Goal: Task Accomplishment & Management: Manage account settings

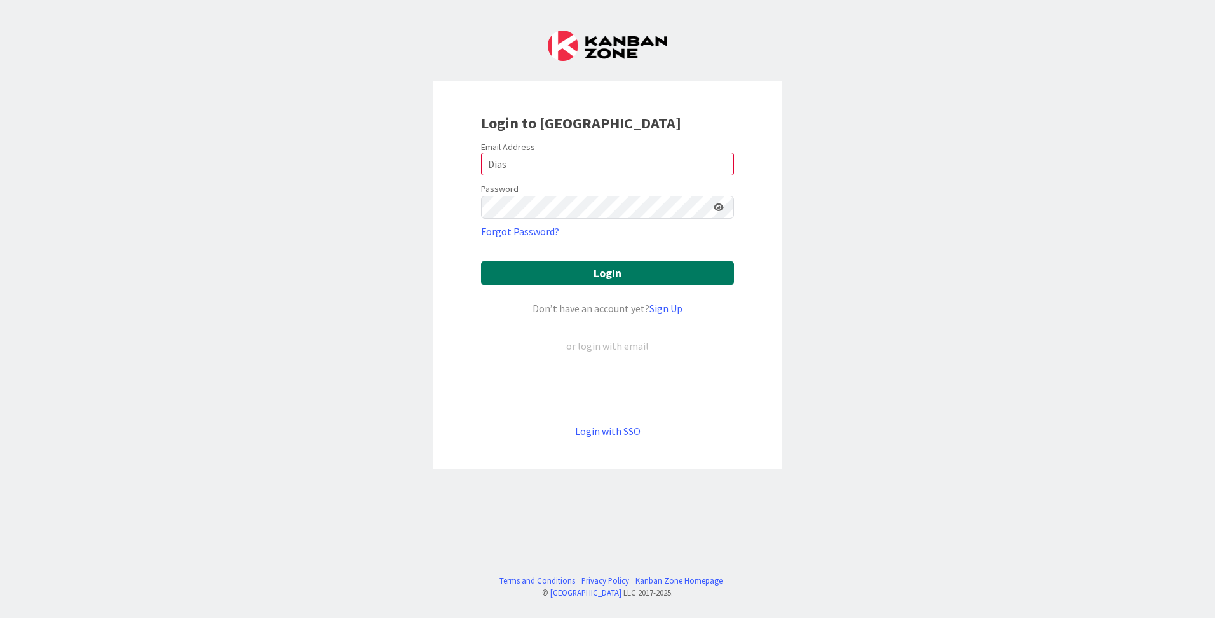
click at [562, 276] on button "Login" at bounding box center [607, 273] width 253 height 25
click at [540, 165] on input "Dias" at bounding box center [607, 164] width 253 height 23
drag, startPoint x: 540, startPoint y: 165, endPoint x: 473, endPoint y: 163, distance: 66.8
click at [473, 163] on div "Login to [GEOGRAPHIC_DATA] Email Address Dias Password Forgot Password? Login D…" at bounding box center [607, 275] width 348 height 388
type input "ç"
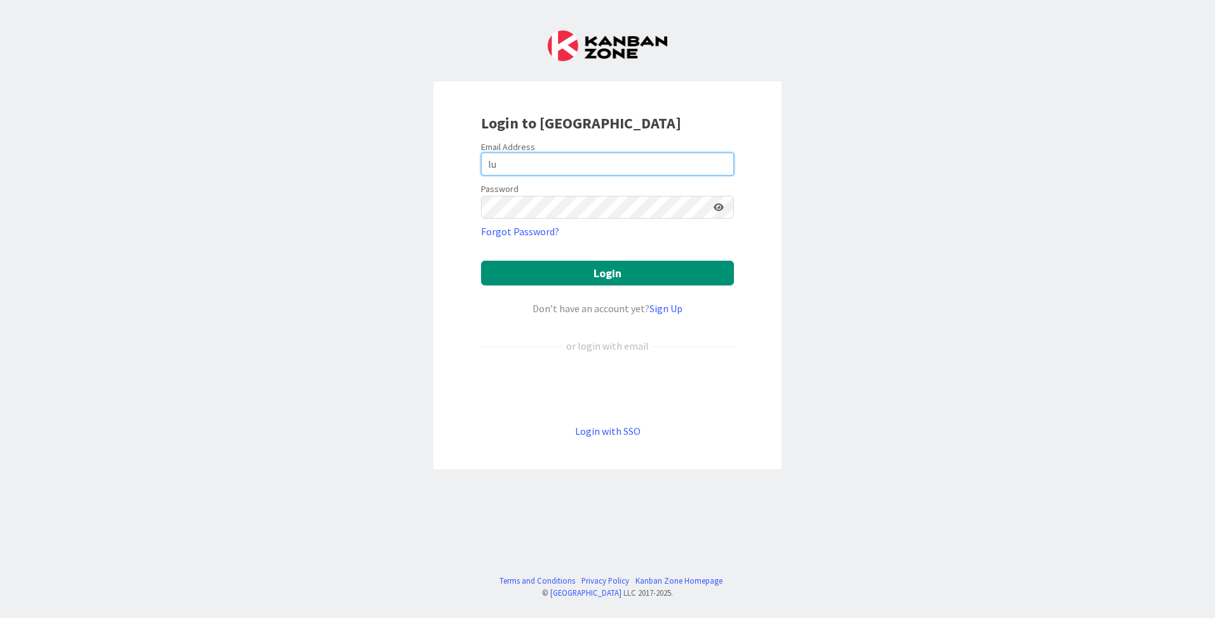
type input "[PERSON_NAME][EMAIL_ADDRESS][DOMAIN_NAME]"
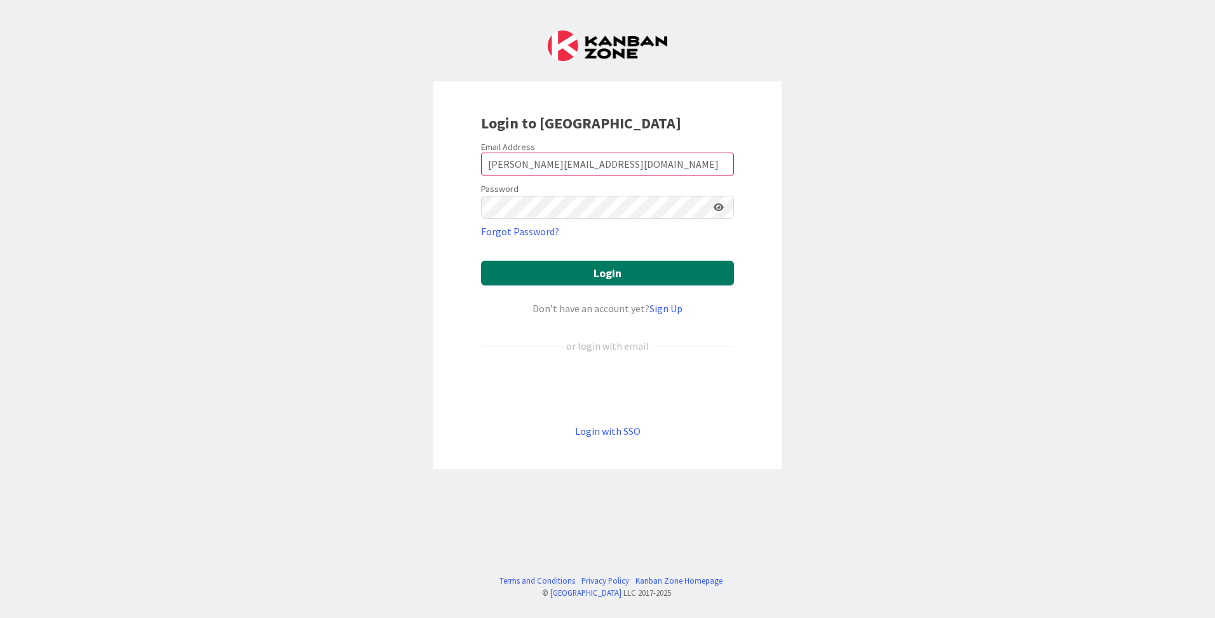
click at [602, 275] on button "Login" at bounding box center [607, 273] width 253 height 25
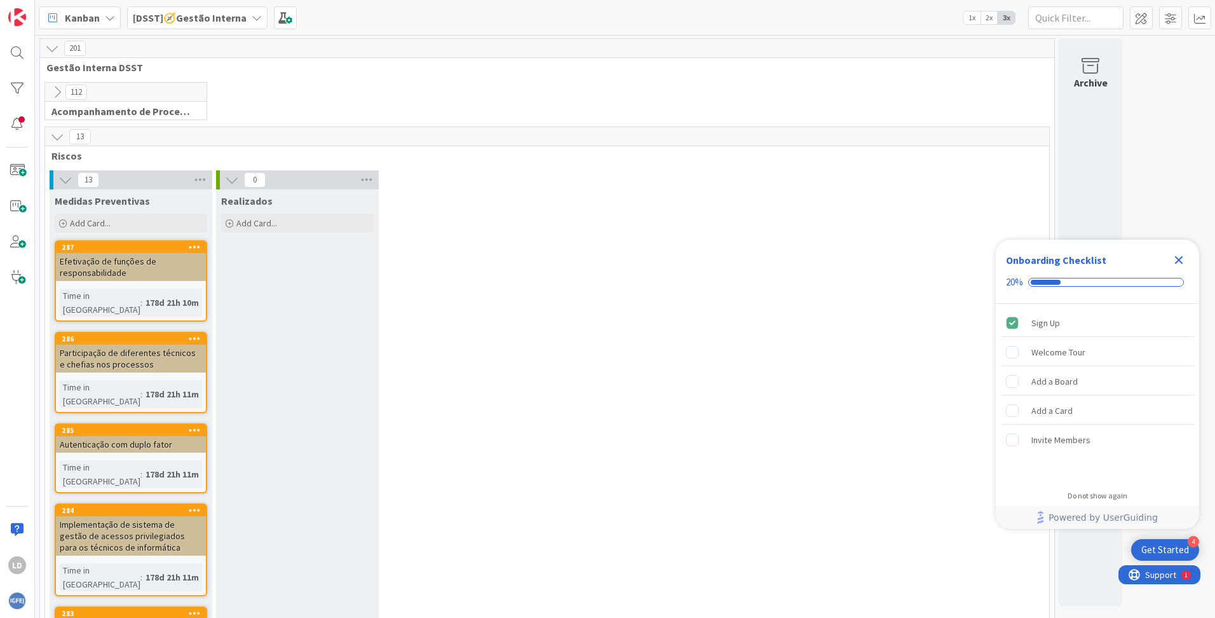
click at [255, 14] on icon at bounding box center [257, 18] width 10 height 10
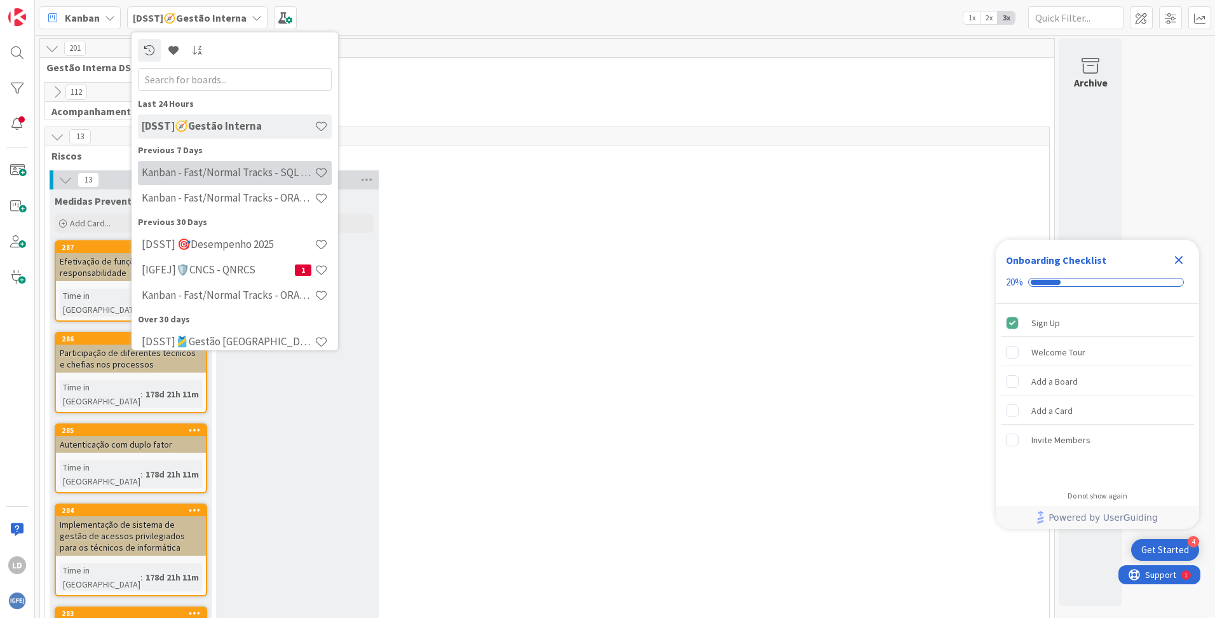
click at [254, 174] on h4 "Kanban - Fast/Normal Tracks - SQL SERVER" at bounding box center [228, 172] width 173 height 13
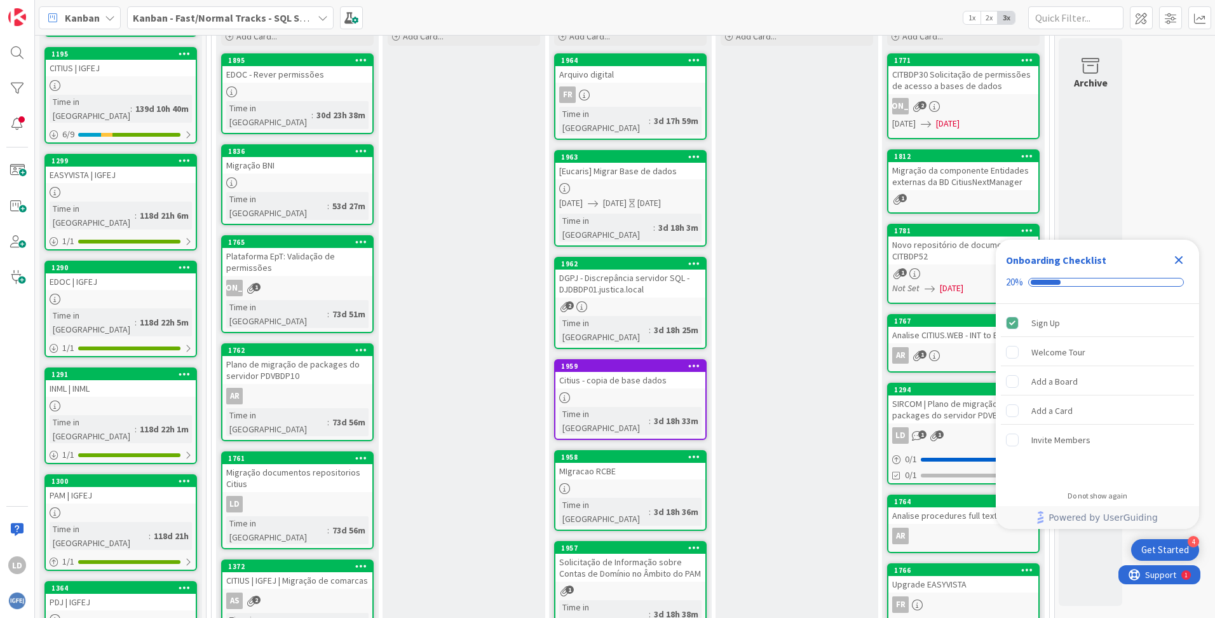
scroll to position [191, 0]
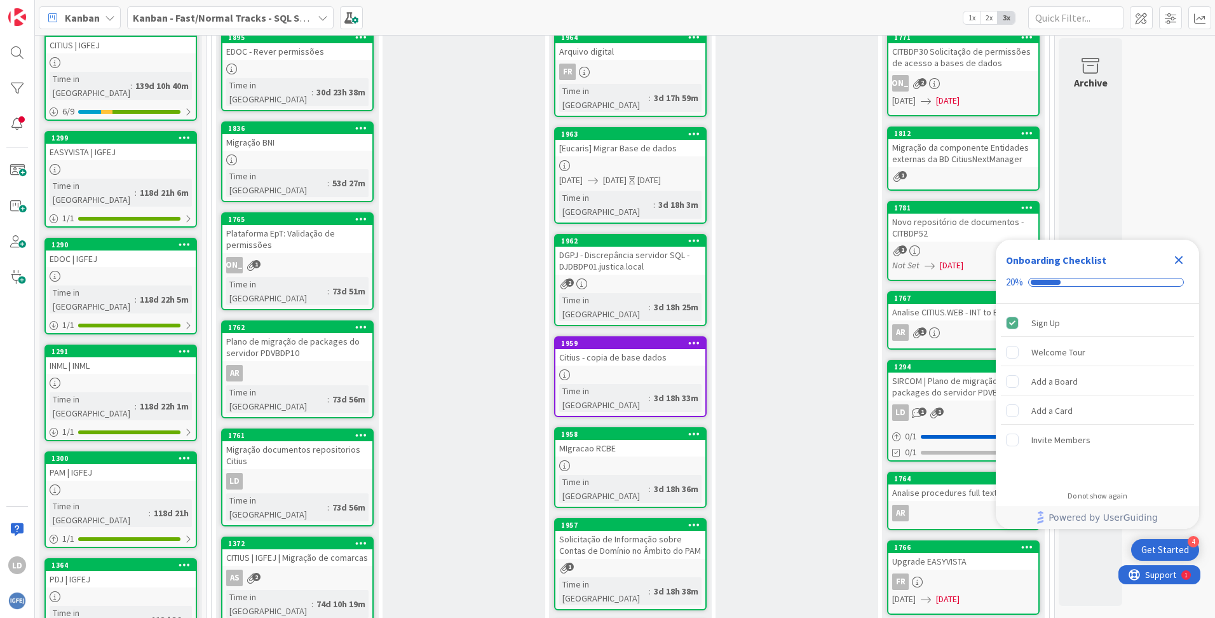
click at [650, 140] on div "[Eucaris] Migrar Base de dados" at bounding box center [630, 148] width 150 height 17
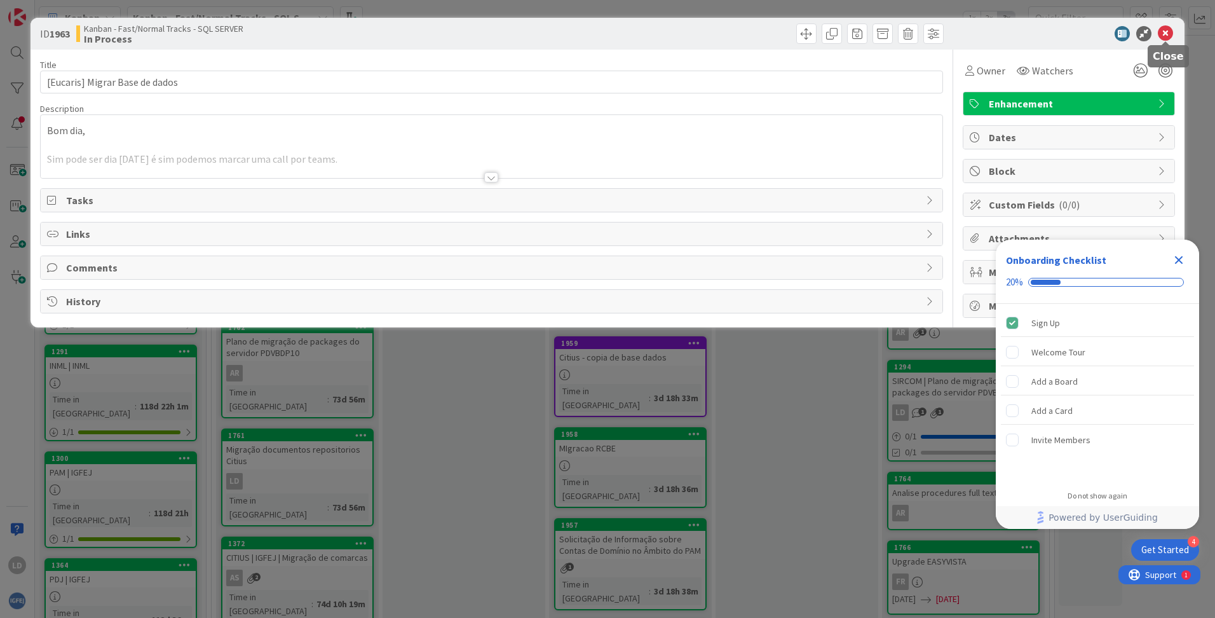
click at [1165, 35] on icon at bounding box center [1165, 33] width 15 height 15
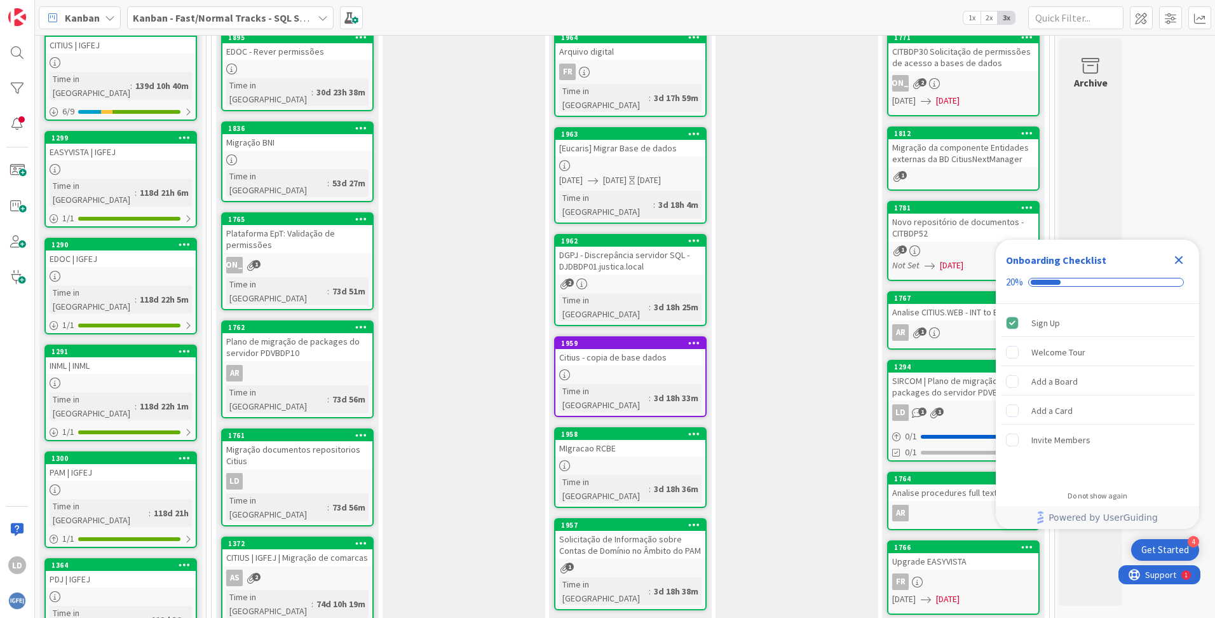
click at [662, 140] on div "[Eucaris] Migrar Base de dados" at bounding box center [630, 148] width 150 height 17
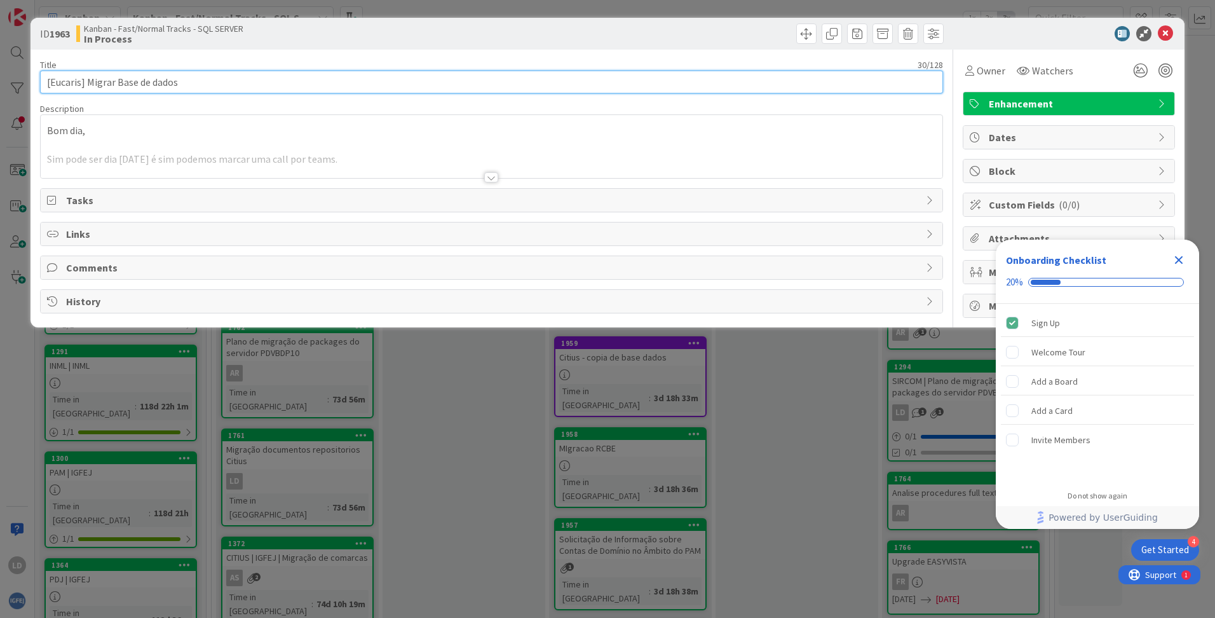
click at [186, 79] on input "[Eucaris] Migrar Base de dados" at bounding box center [491, 82] width 903 height 23
type input "[Eucaris] Migrar Base de dados QLD"
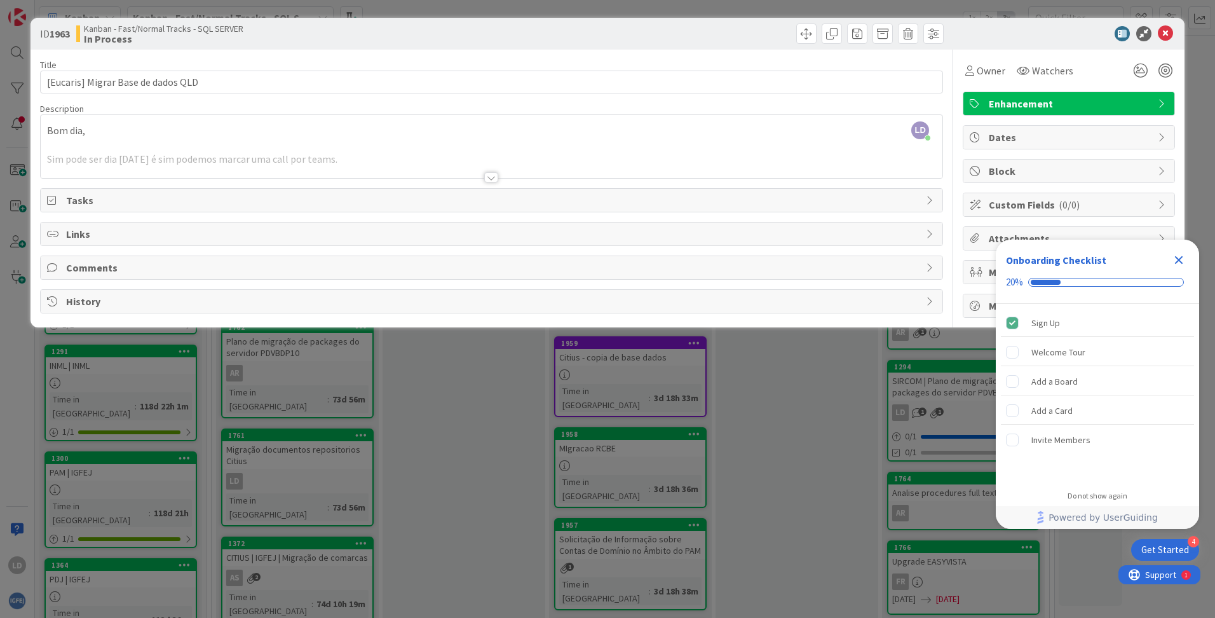
click at [1060, 29] on div at bounding box center [1062, 33] width 225 height 15
click at [1165, 34] on icon at bounding box center [1165, 33] width 15 height 15
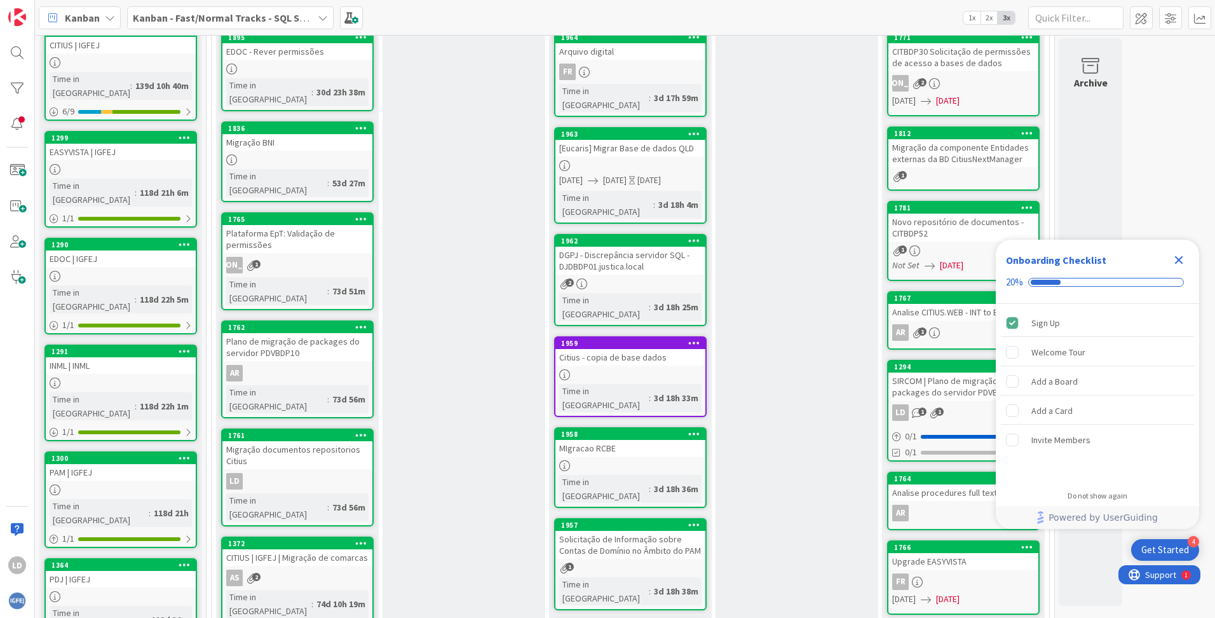
click at [1176, 261] on icon "Close Checklist" at bounding box center [1178, 259] width 15 height 15
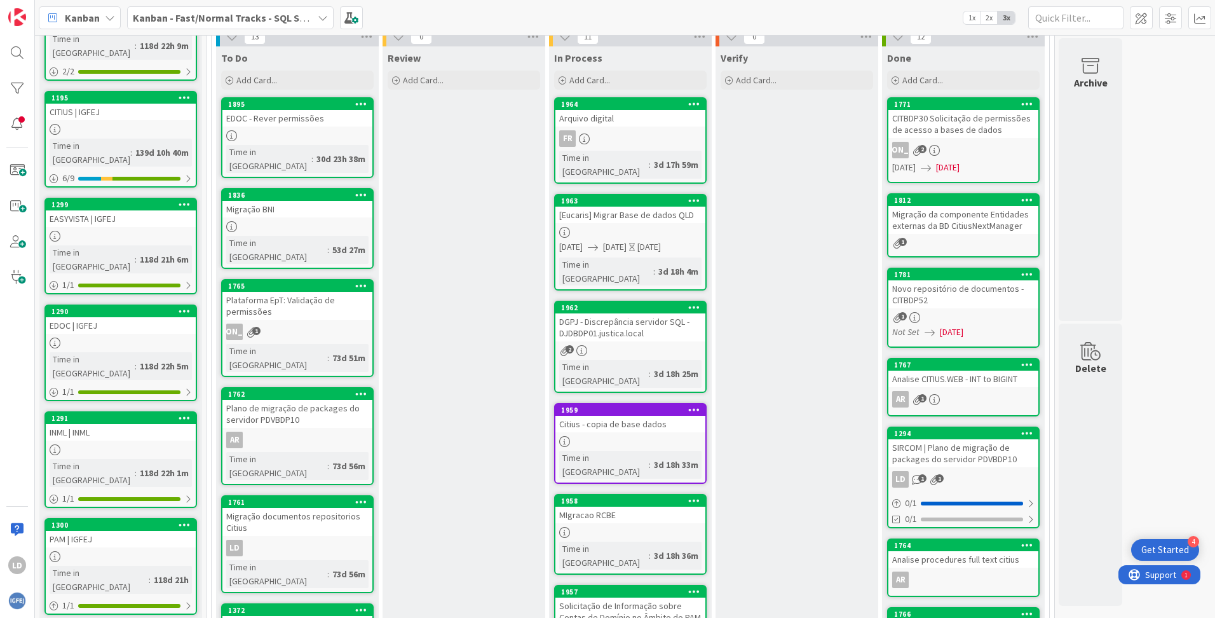
scroll to position [127, 0]
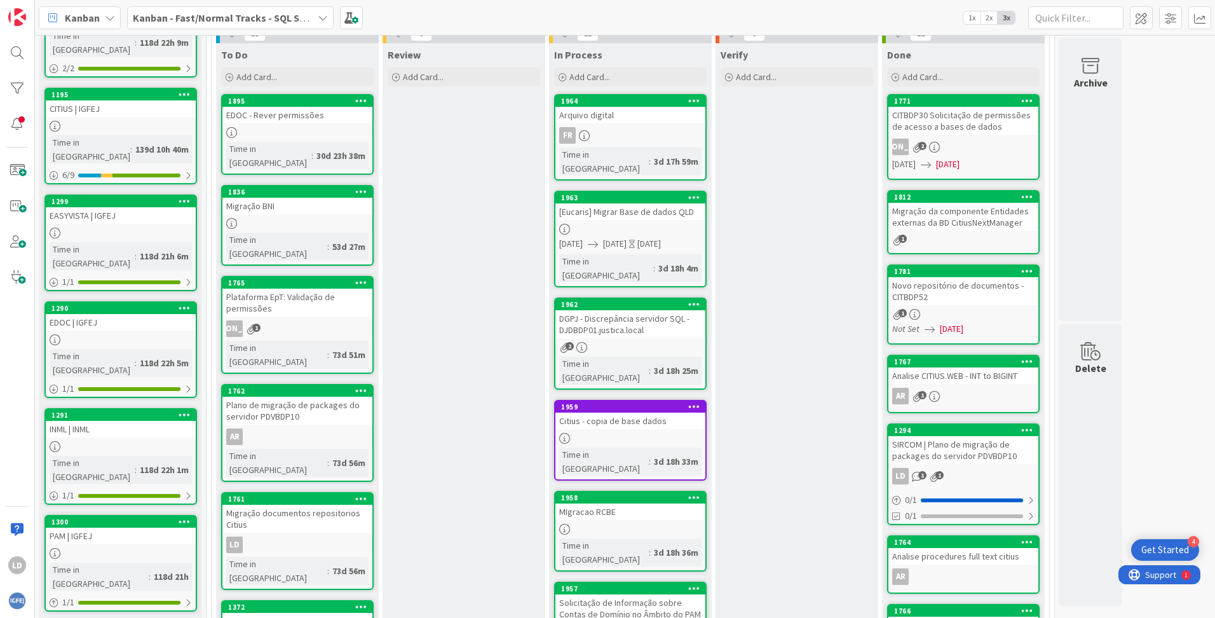
click at [645, 114] on div "Arquivo digital" at bounding box center [630, 115] width 150 height 17
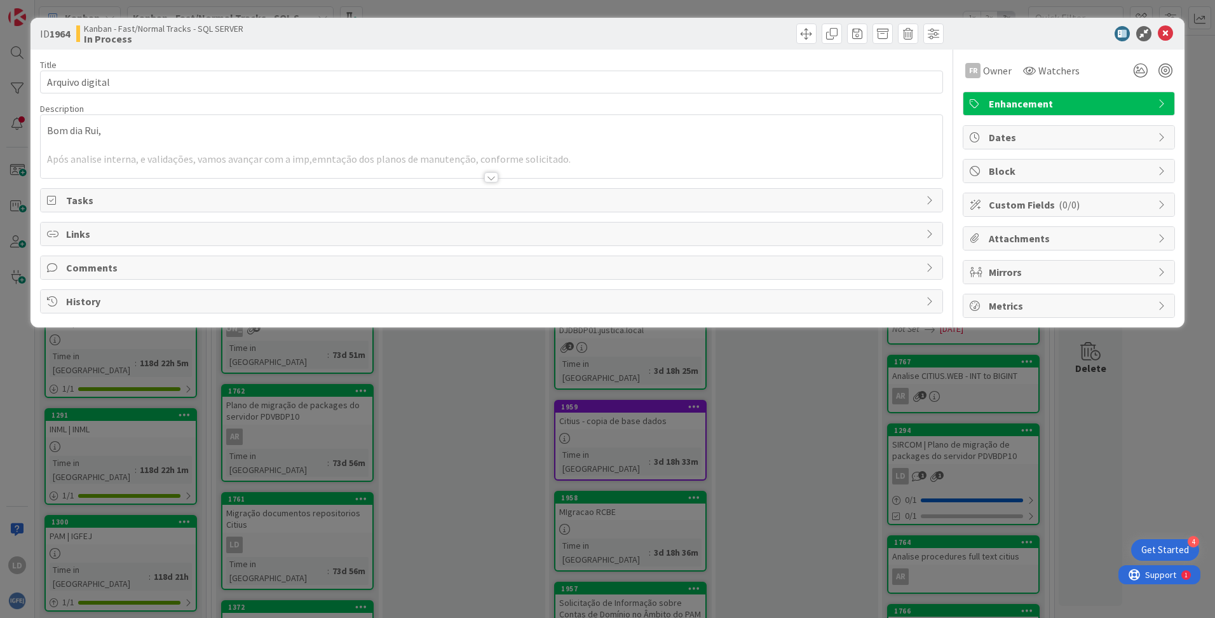
click at [492, 174] on div at bounding box center [491, 177] width 14 height 10
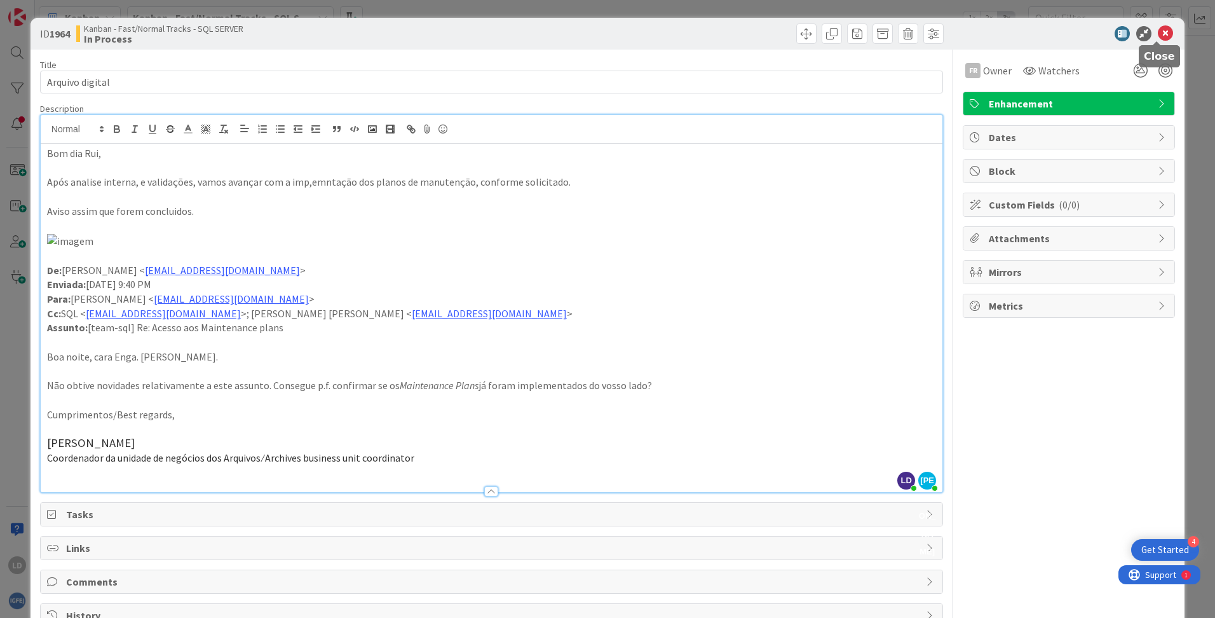
click at [1159, 31] on icon at bounding box center [1165, 33] width 15 height 15
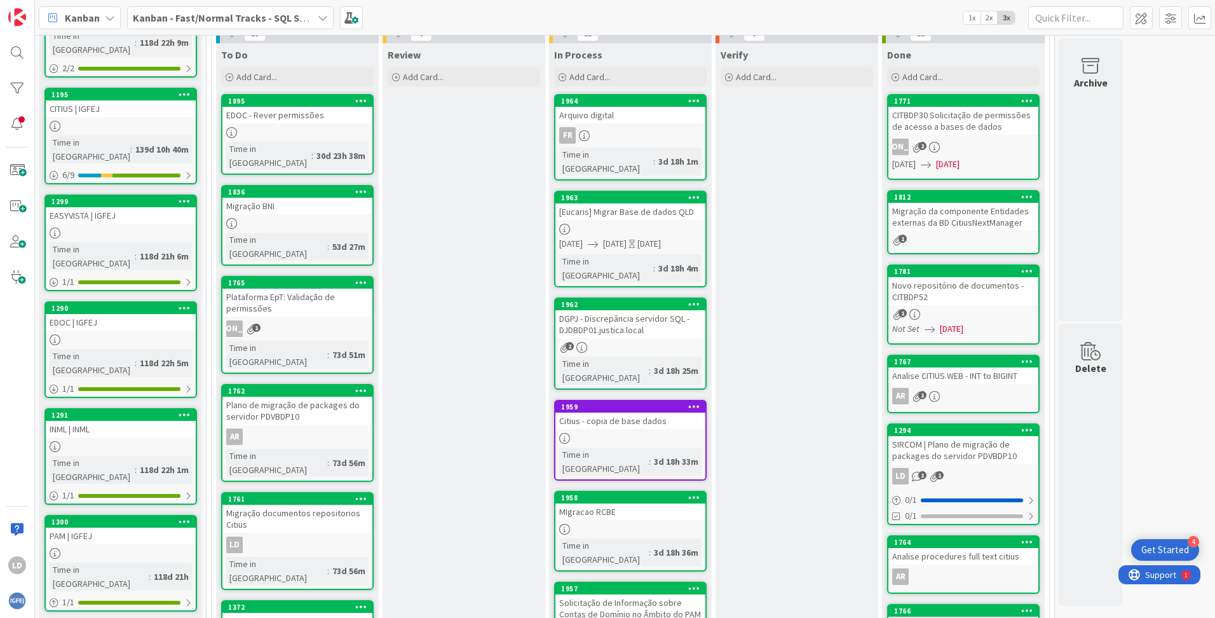
click at [664, 310] on div "DGPJ - Discrepância servidor SQL - DJDBDP01.justica.local" at bounding box center [630, 324] width 150 height 28
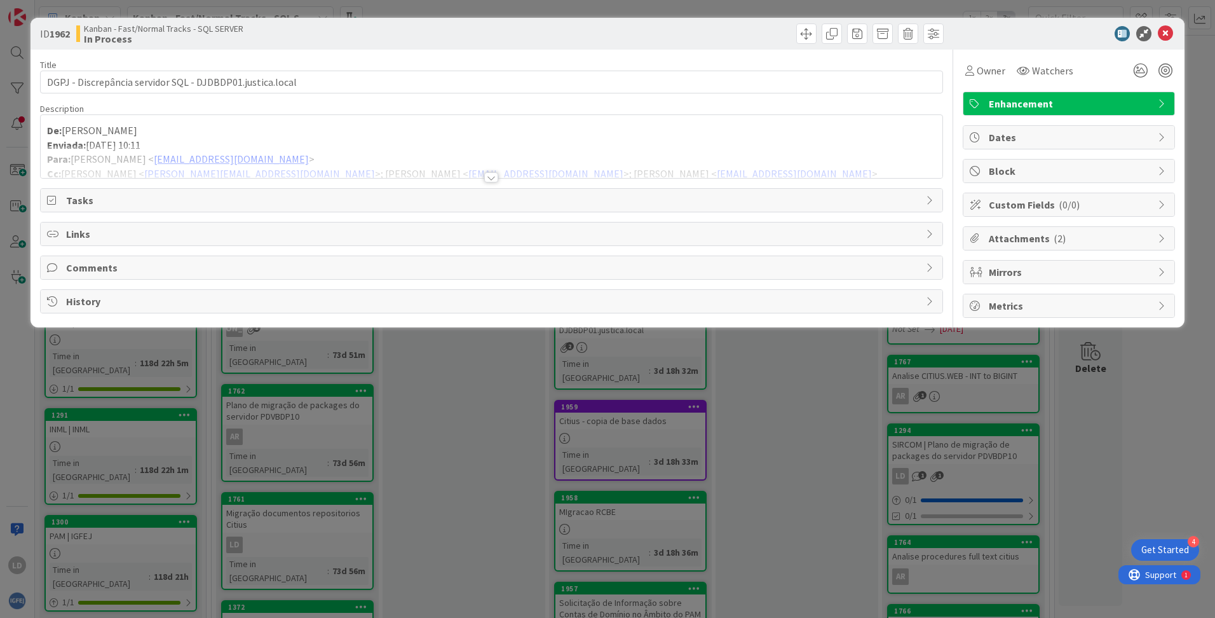
click at [1023, 240] on span "Attachments ( 2 )" at bounding box center [1070, 238] width 163 height 15
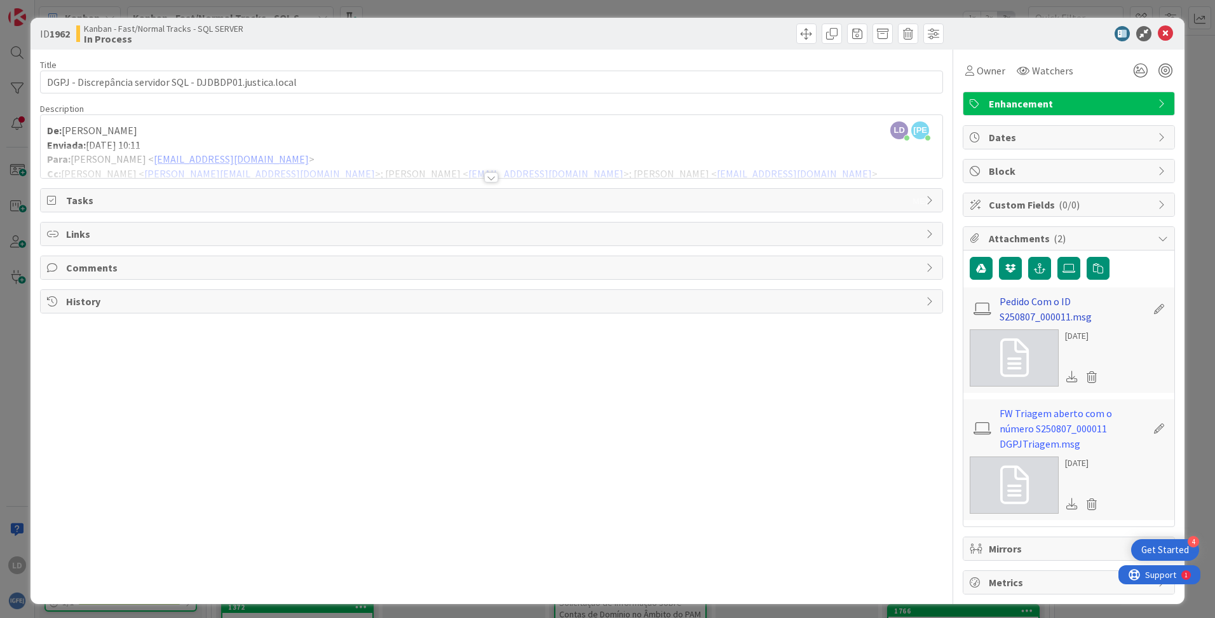
click at [1039, 311] on link "Pedido Com o ID S250807_000011.msg" at bounding box center [1073, 309] width 147 height 31
click at [1072, 416] on link "FW Triagem aberto com o número S250807_000011 DGPJTriagem.msg" at bounding box center [1073, 428] width 147 height 46
drag, startPoint x: 1183, startPoint y: 46, endPoint x: 1162, endPoint y: 31, distance: 25.9
click at [1184, 46] on div "ID 1962 Kanban - Fast/Normal Tracks - SQL SERVER In Process Title 57 / 128 DGPJ…" at bounding box center [607, 309] width 1215 height 618
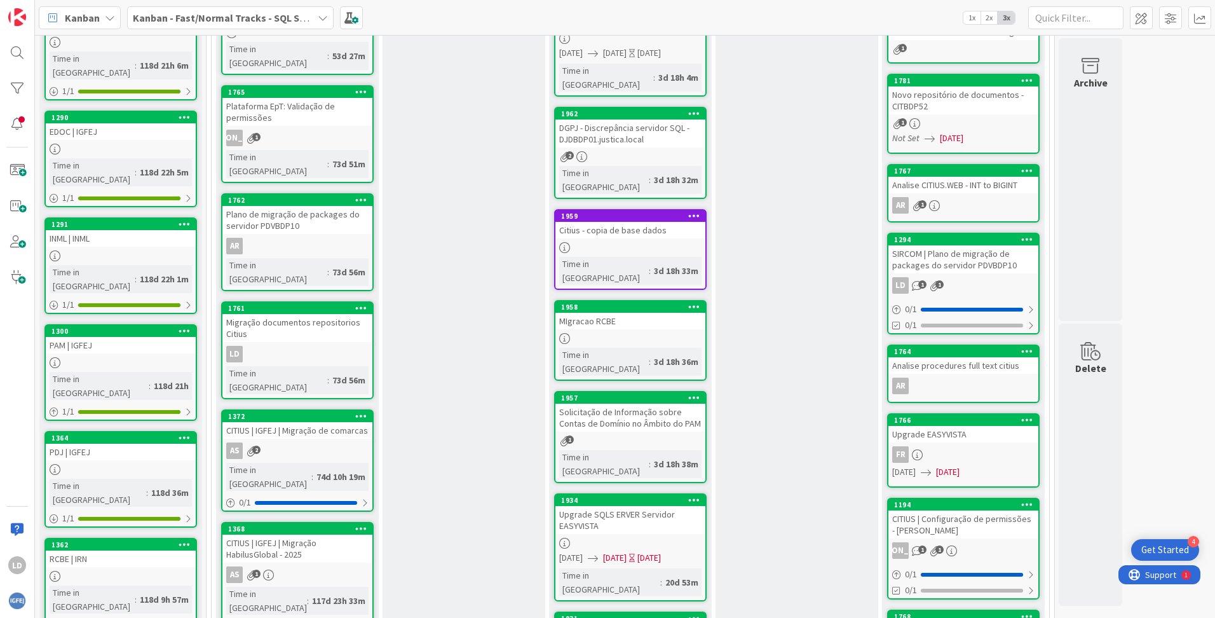
scroll to position [381, 0]
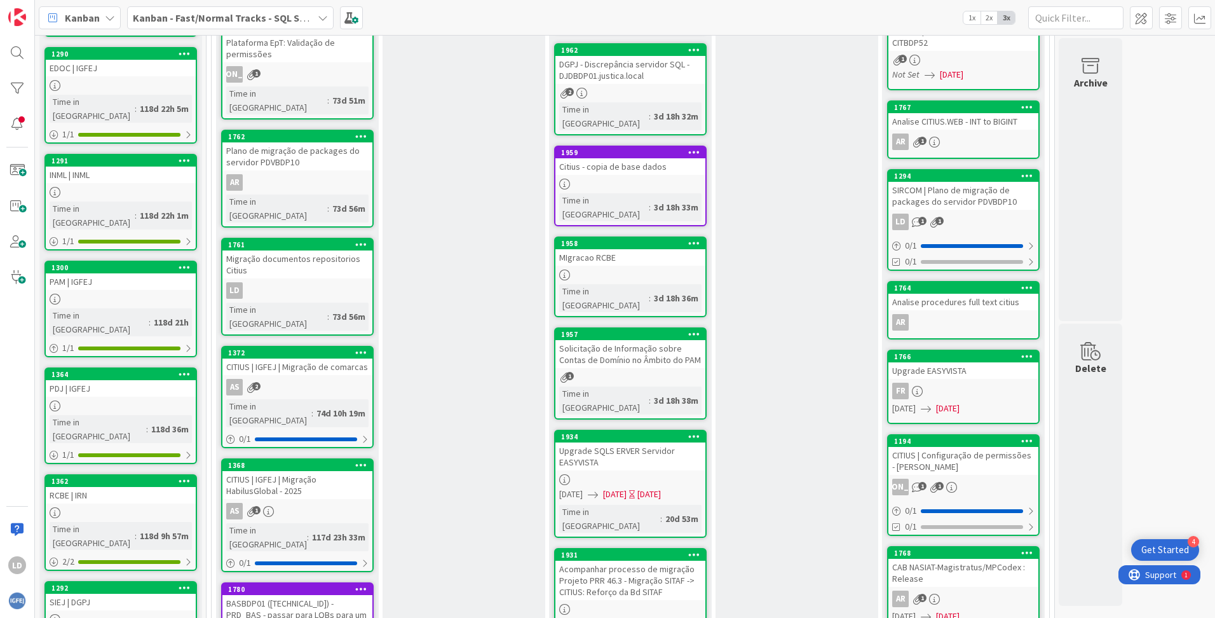
click at [636, 340] on div "Solicitação de Informação sobre Contas de Domínio no Âmbito do PAM" at bounding box center [630, 354] width 150 height 28
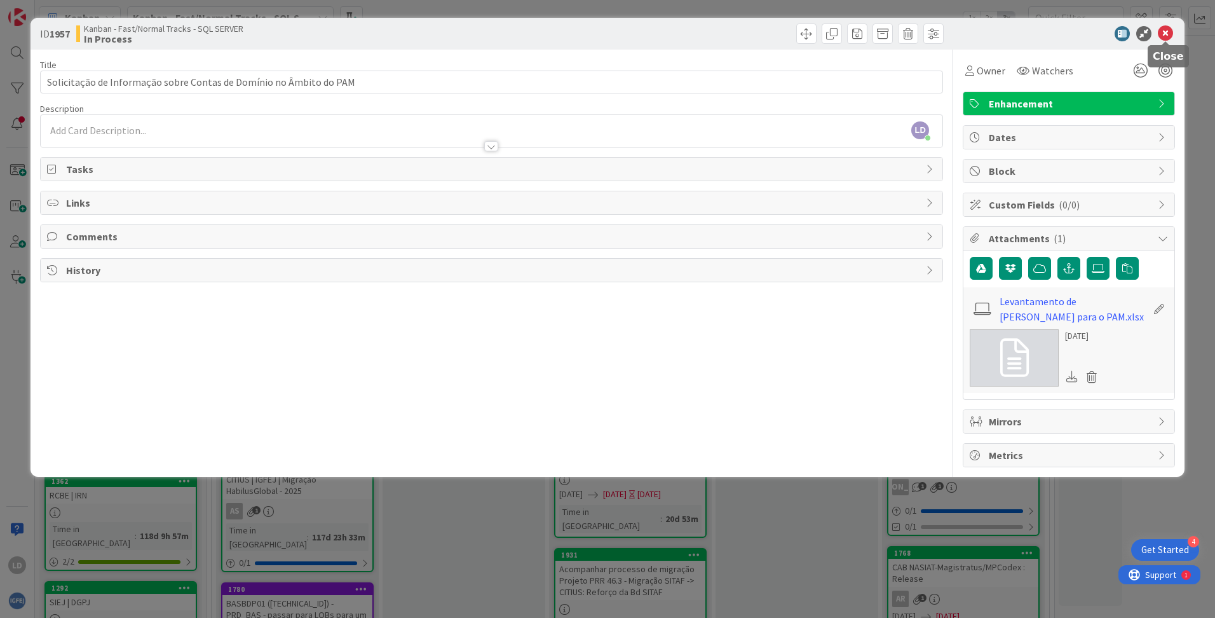
click at [1164, 31] on icon at bounding box center [1165, 33] width 15 height 15
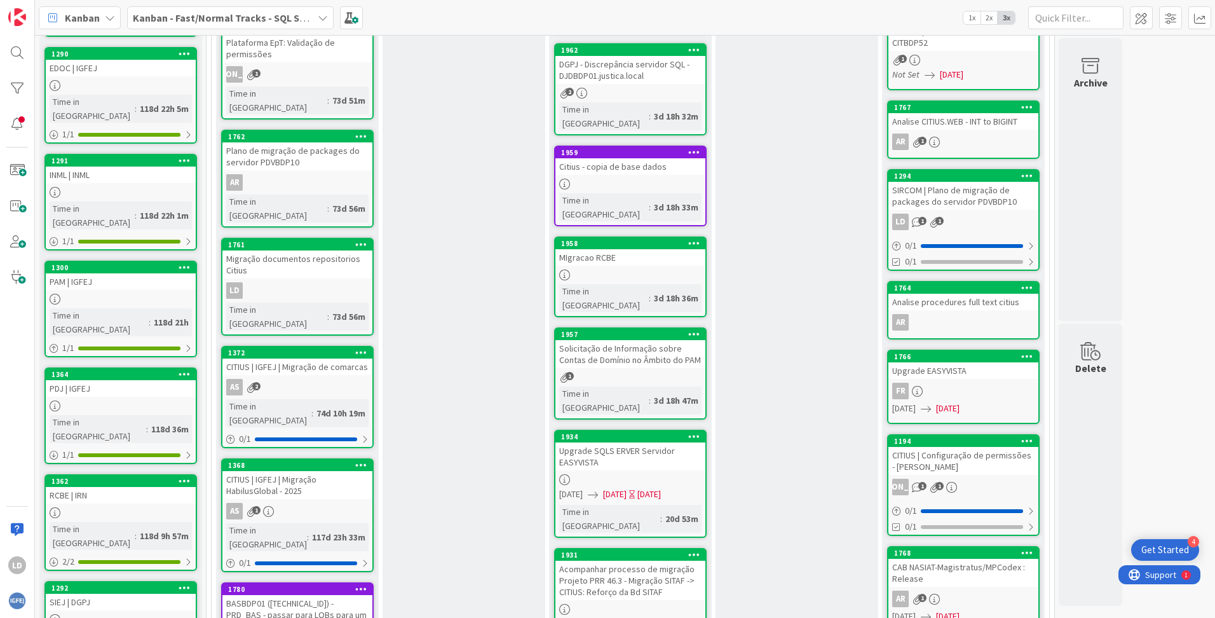
click at [649, 340] on div "Solicitação de Informação sobre Contas de Domínio no Âmbito do PAM" at bounding box center [630, 354] width 150 height 28
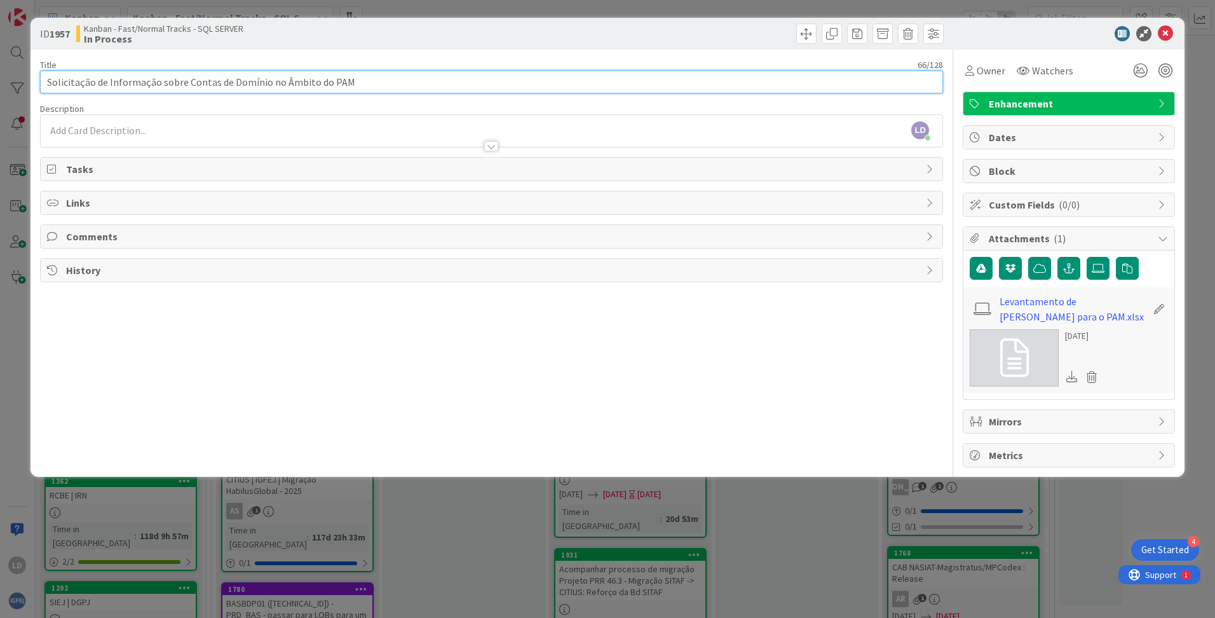
drag, startPoint x: 386, startPoint y: 81, endPoint x: 229, endPoint y: 85, distance: 157.0
click at [229, 85] on input "Solicitação de Informação sobre Contas de Domínio no Âmbito do PAM" at bounding box center [491, 82] width 903 height 23
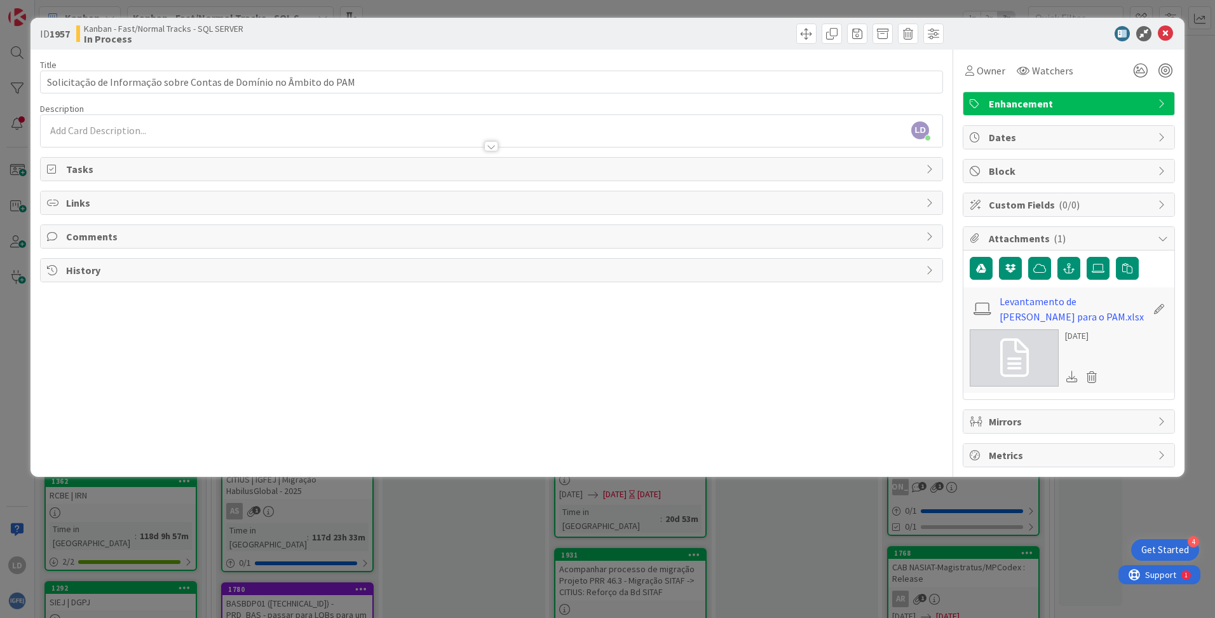
click at [1175, 32] on div at bounding box center [1062, 33] width 225 height 15
click at [1165, 32] on icon at bounding box center [1165, 33] width 15 height 15
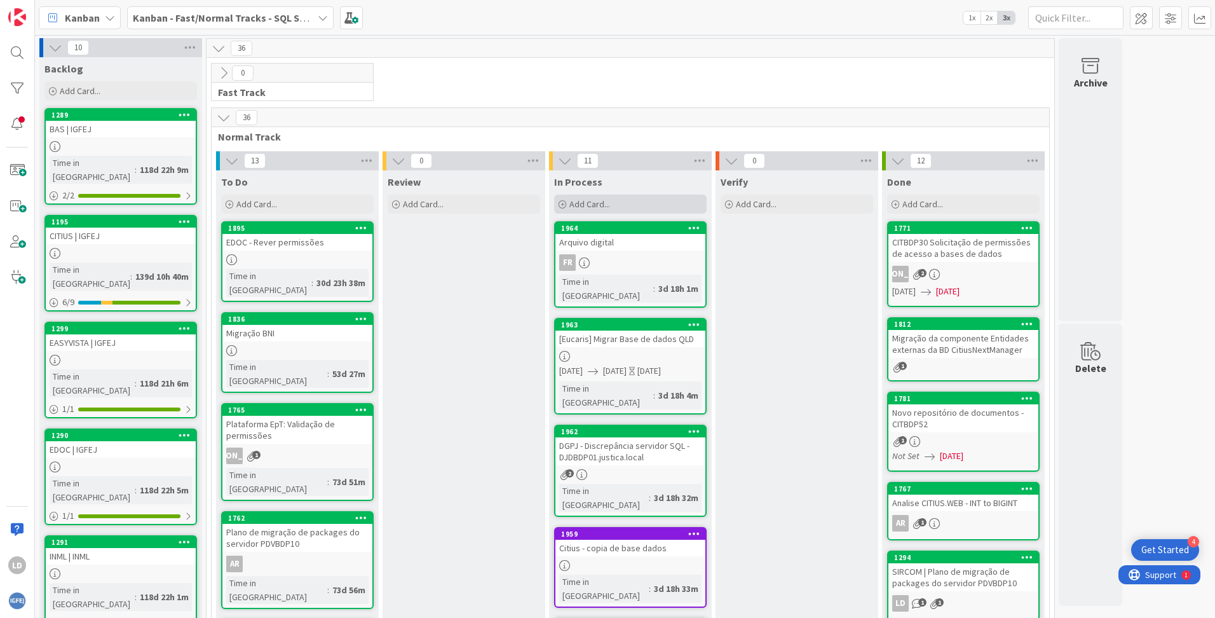
click at [561, 206] on icon at bounding box center [563, 205] width 8 height 8
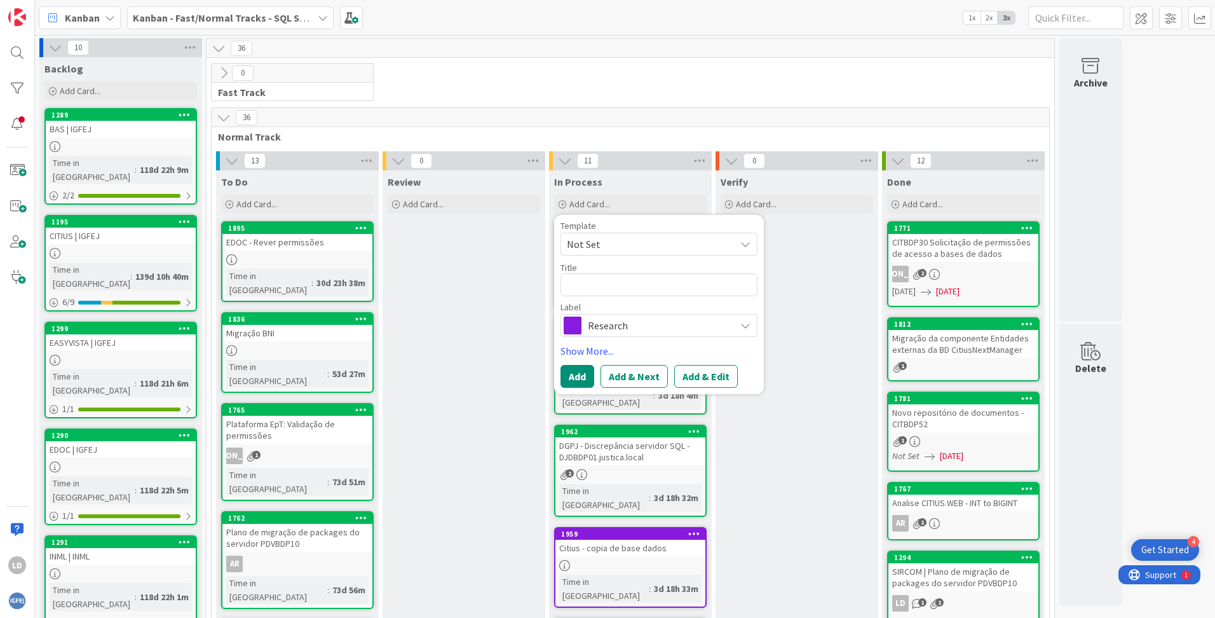
type textarea "x"
type textarea "D"
type textarea "x"
type textarea "DG"
type textarea "x"
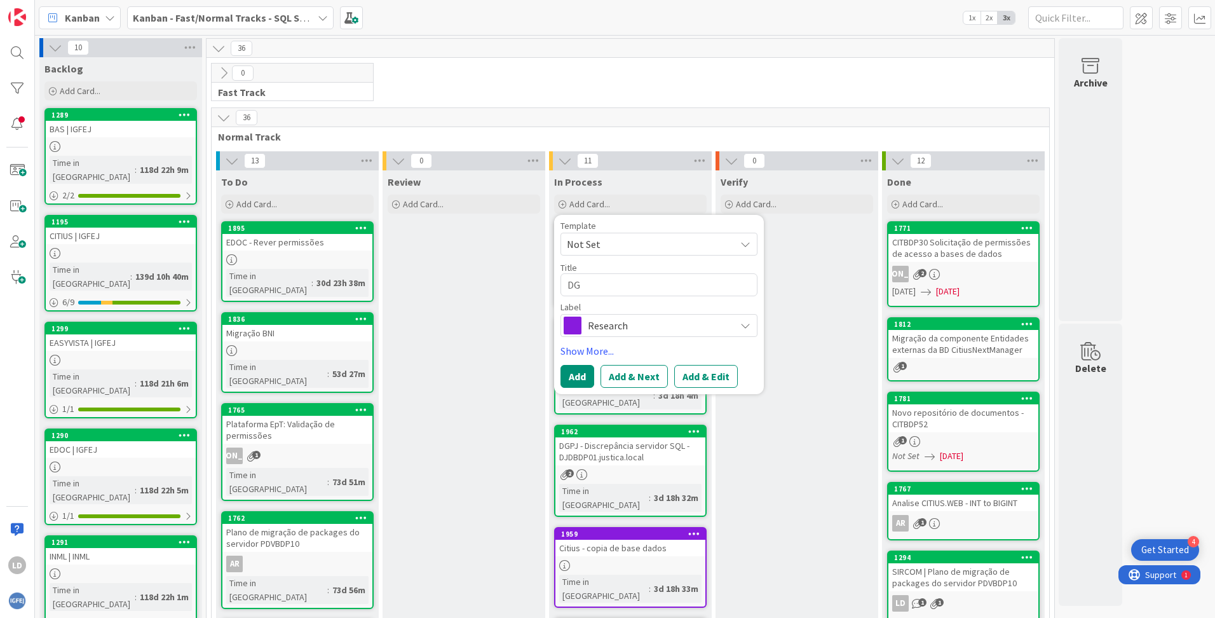
type textarea "DGP"
type textarea "x"
type textarea "DGPJ"
type textarea "x"
type textarea "DGPJ"
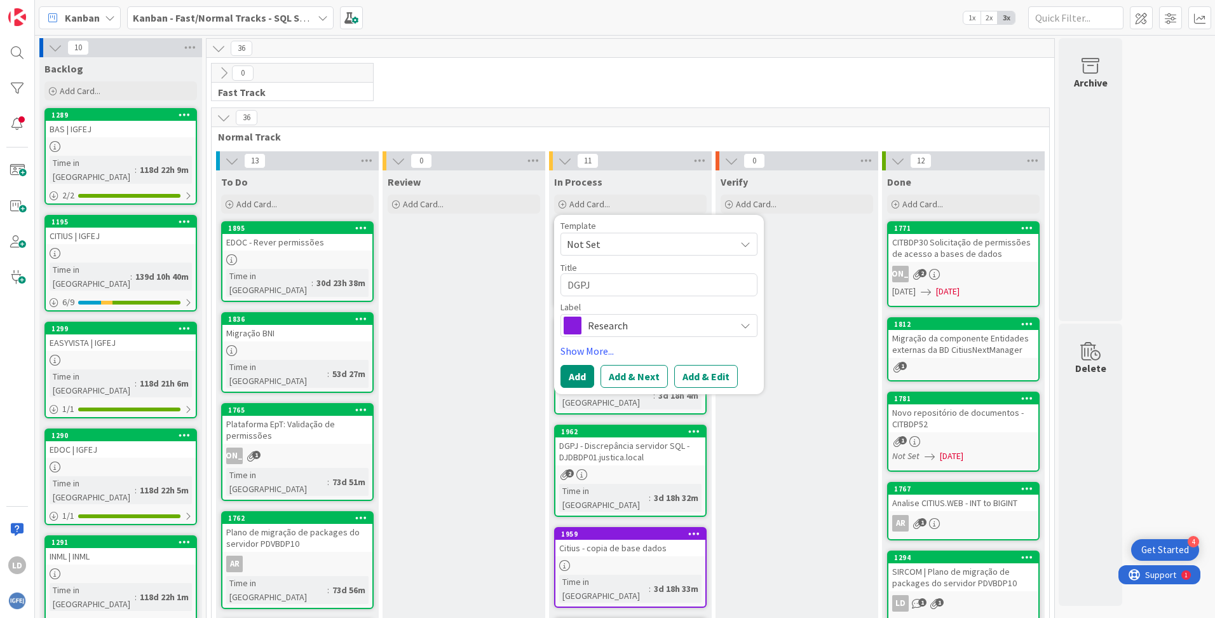
type textarea "x"
type textarea "DGPJ -"
type textarea "x"
type textarea "DGPJ -"
type textarea "x"
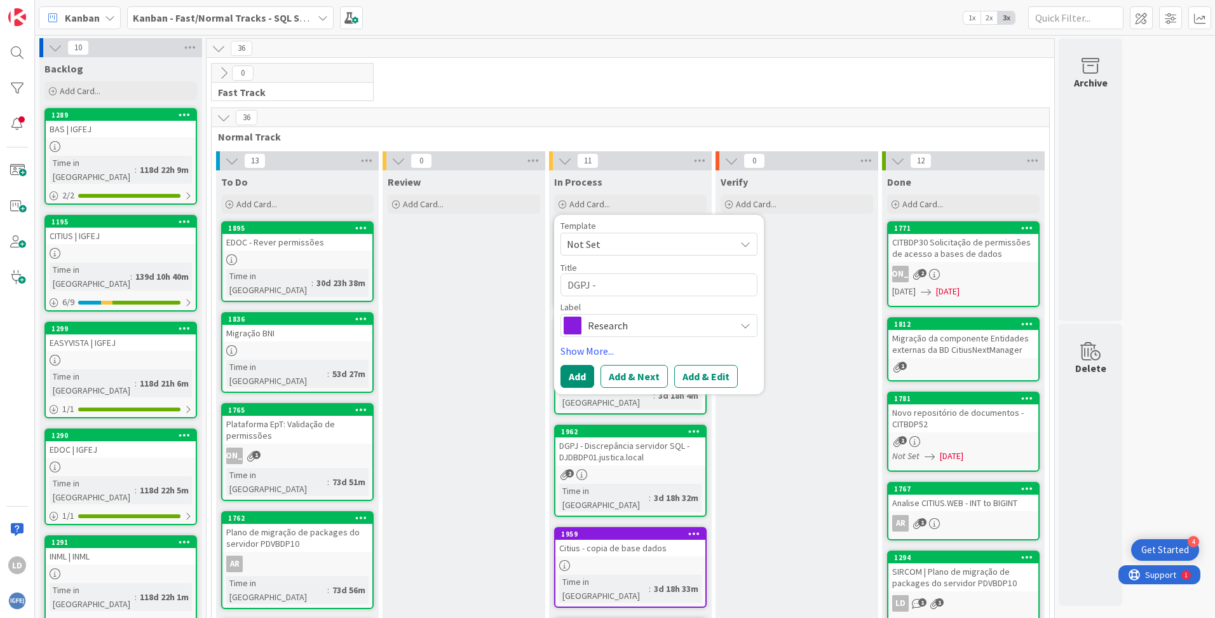
type textarea "DGPJ - B"
type textarea "x"
type textarea "DGPJ - BA"
type textarea "x"
type textarea "DGPJ - BAS"
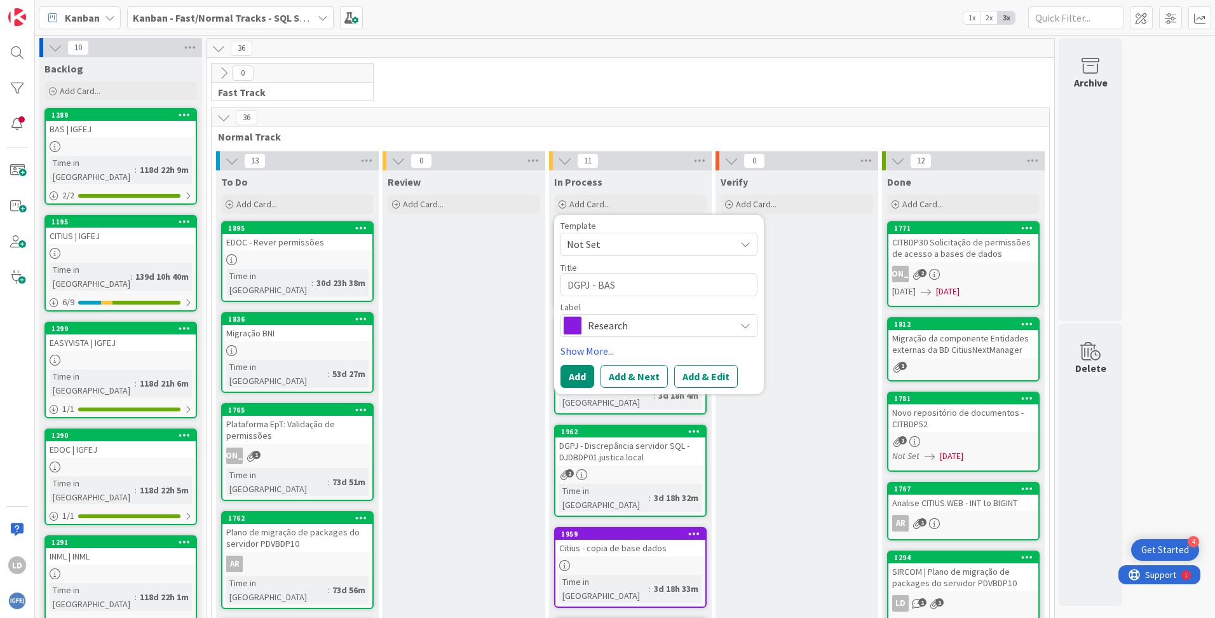
type textarea "x"
type textarea "DGPJ - BASE"
type textarea "x"
type textarea "DGPJ - BASE D"
type textarea "x"
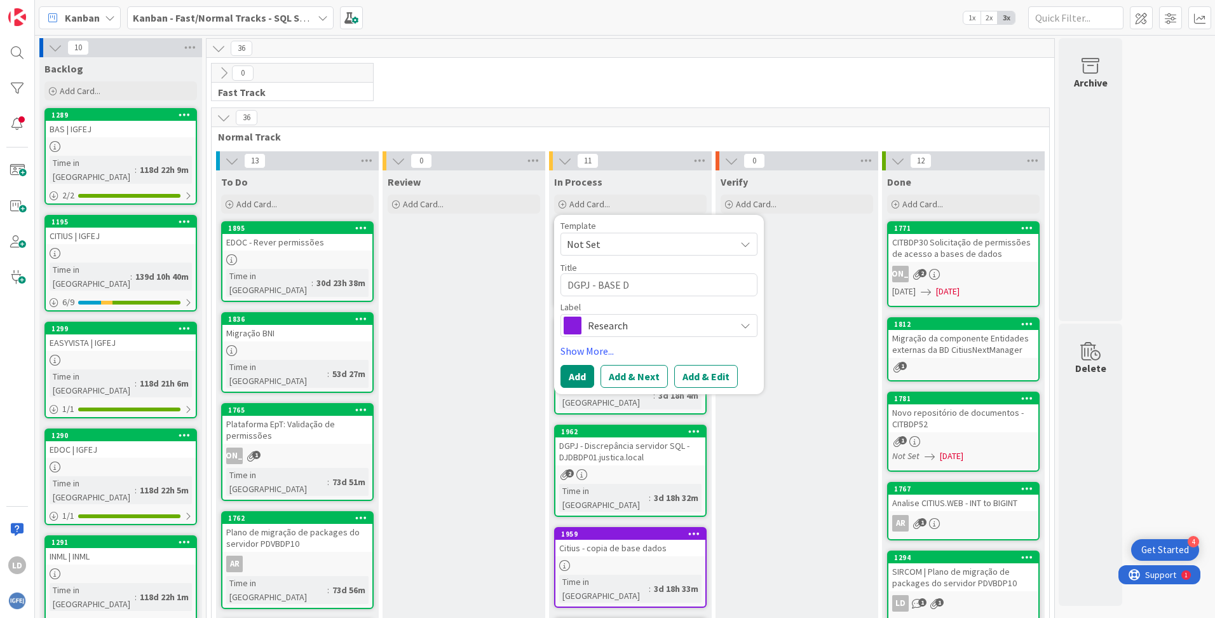
type textarea "DGPJ - BASE DA"
type textarea "x"
type textarea "DGPJ - BASE DADO"
type textarea "x"
type textarea "DGPJ - BASE DADOS"
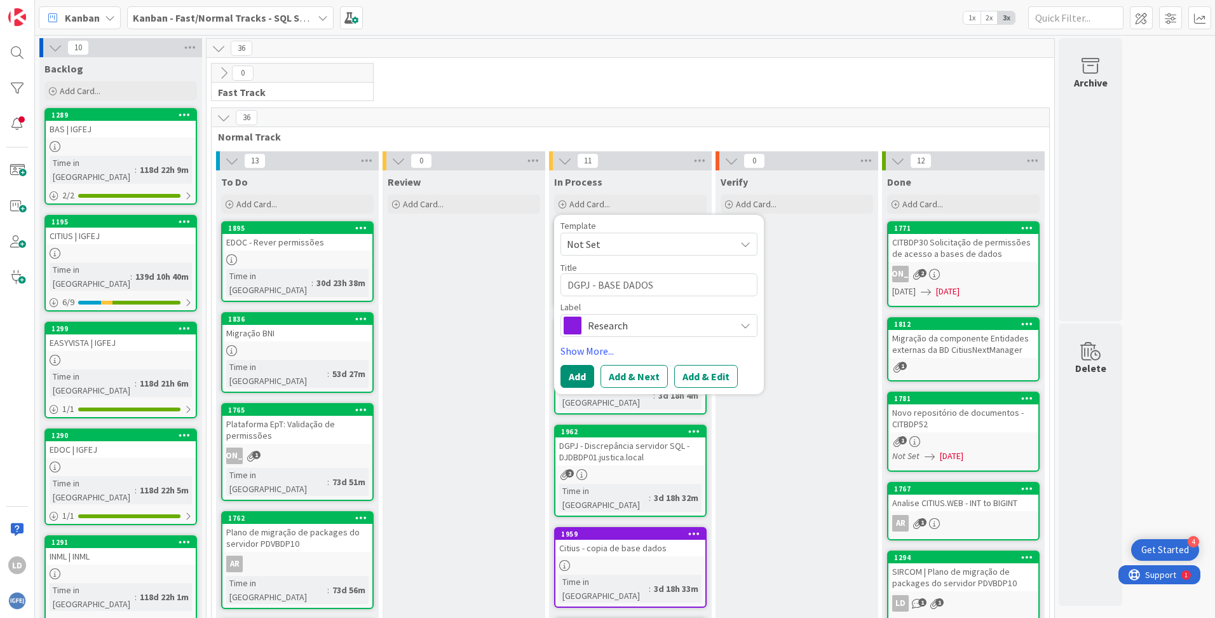
type textarea "x"
type textarea "DGPJ - BASE DADOS"
type textarea "x"
type textarea "DGPJ - BASE DADOS a"
type textarea "x"
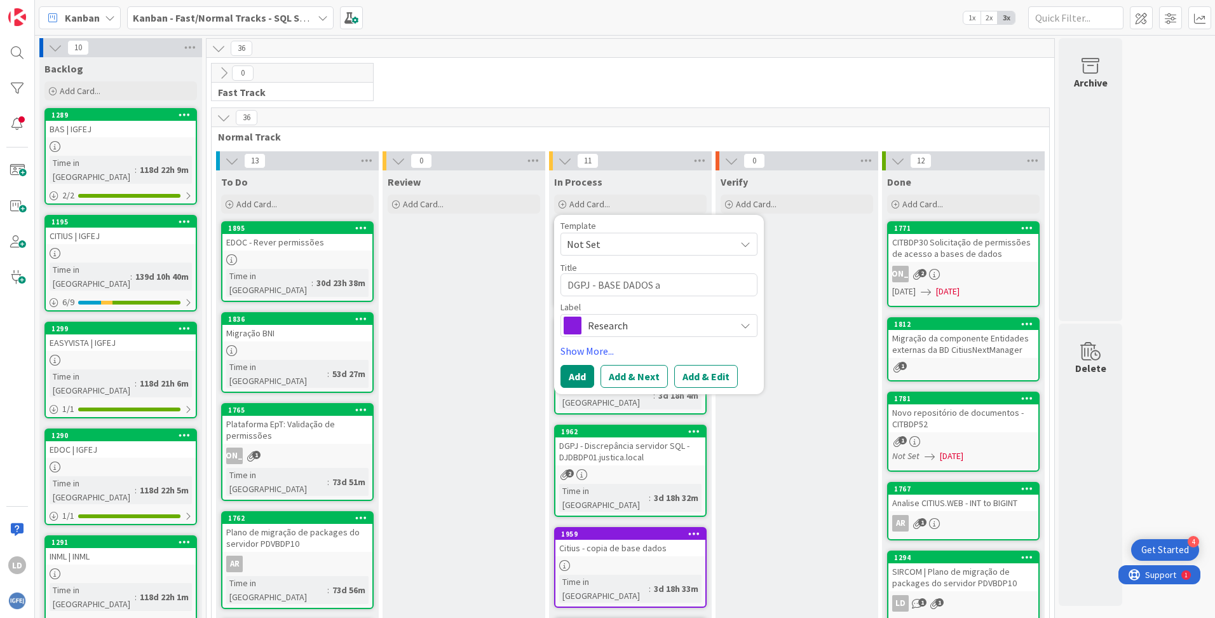
type textarea "DGPJ - BASE DADOS aZ"
type textarea "x"
type textarea "DGPJ - BASE DADOS aZU"
type textarea "x"
type textarea "DGPJ - BASE DADOS aZUR"
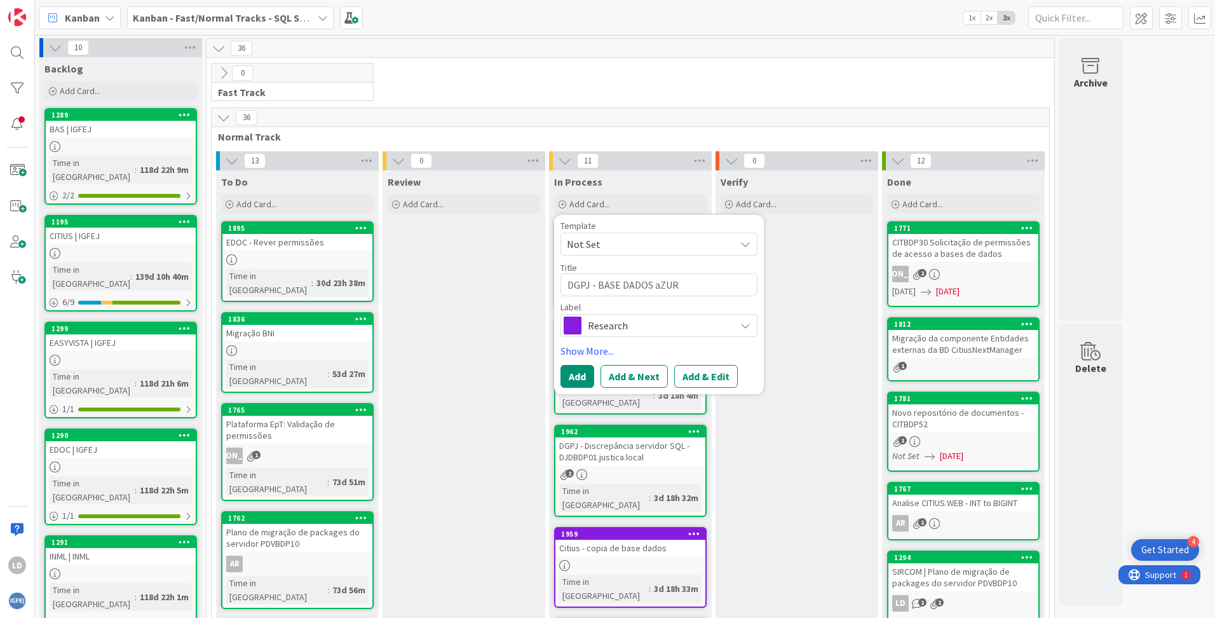
type textarea "x"
type textarea "DGPJ - BASE DADOS aZURE"
drag, startPoint x: 682, startPoint y: 286, endPoint x: 652, endPoint y: 287, distance: 29.9
click at [652, 287] on textarea "DGPJ - BASE DADOS aZURE" at bounding box center [659, 284] width 197 height 23
type textarea "x"
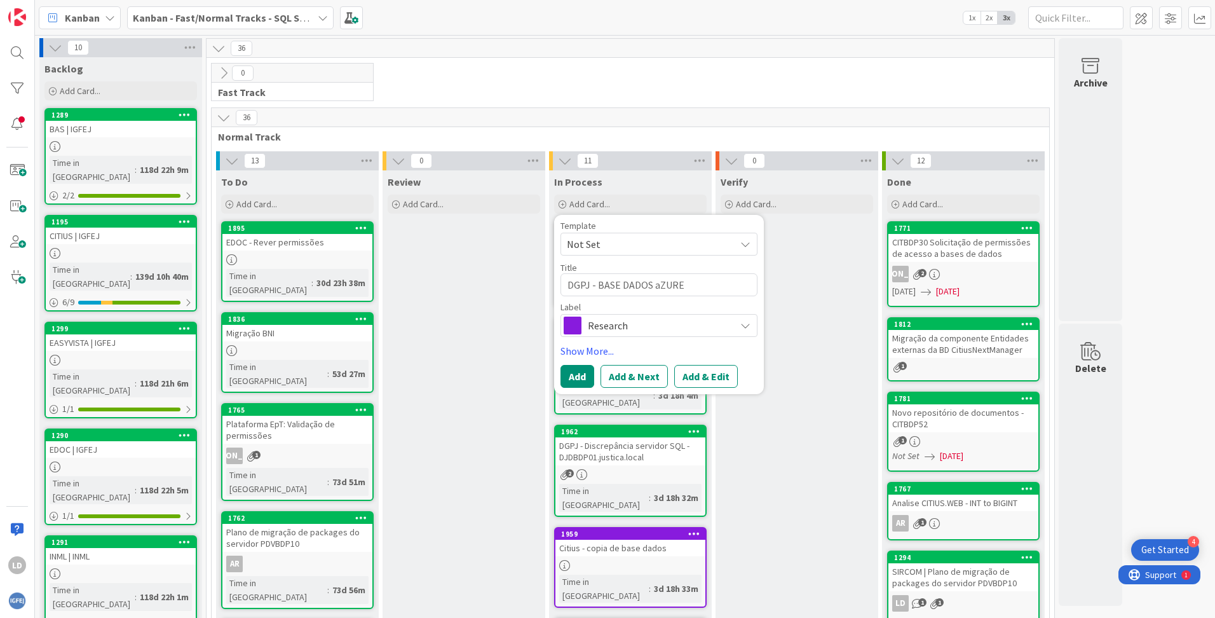
type textarea "DGPJ - BASE DADOS a"
type textarea "x"
type textarea "DGPJ - BASE DADOS"
type textarea "x"
type textarea "DGPJ - BASE DADOS a"
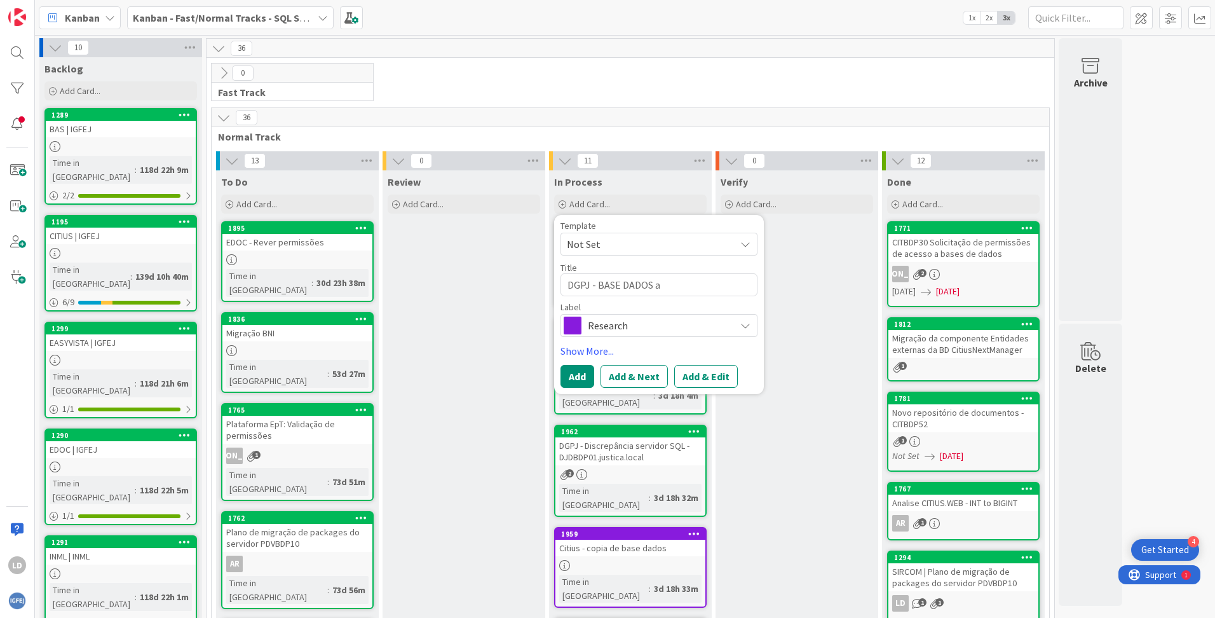
type textarea "x"
type textarea "DGPJ - BASE DADOS aZ"
type textarea "x"
type textarea "DGPJ - BASE DADOS aZU"
type textarea "x"
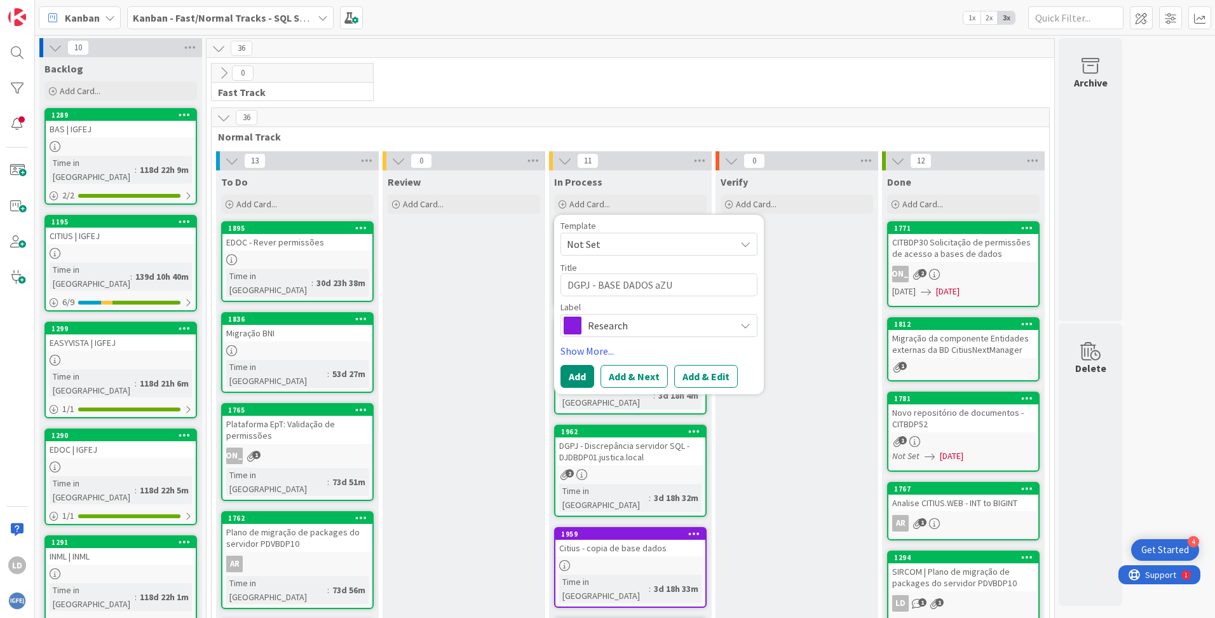
type textarea "DGPJ - BASE DADOS aZUR"
type textarea "x"
type textarea "DGPJ - BASE DADOS aZURE"
click at [594, 283] on textarea "DGPJ - BASE DADOS aZURE" at bounding box center [659, 284] width 197 height 23
type textarea "x"
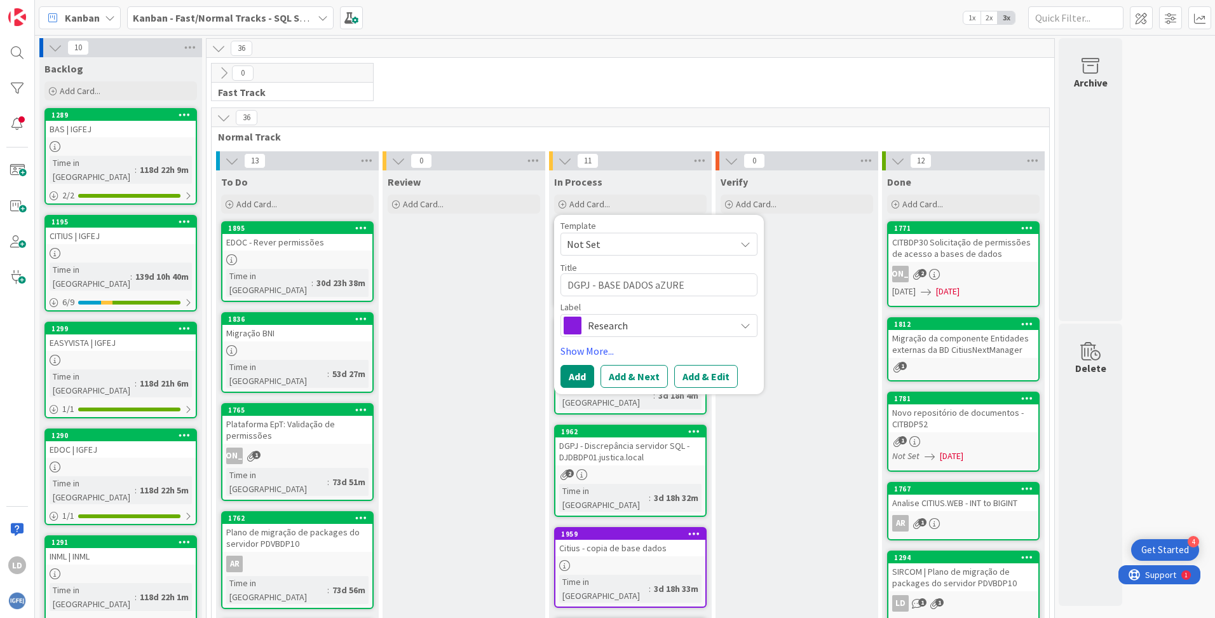
type textarea "DGPJ - BASE DADOS aZURE"
type textarea "x"
type textarea "DGPJ - a BASE DADOS aZURE"
type textarea "x"
type textarea "DGPJ - aN BASE DADOS aZURE"
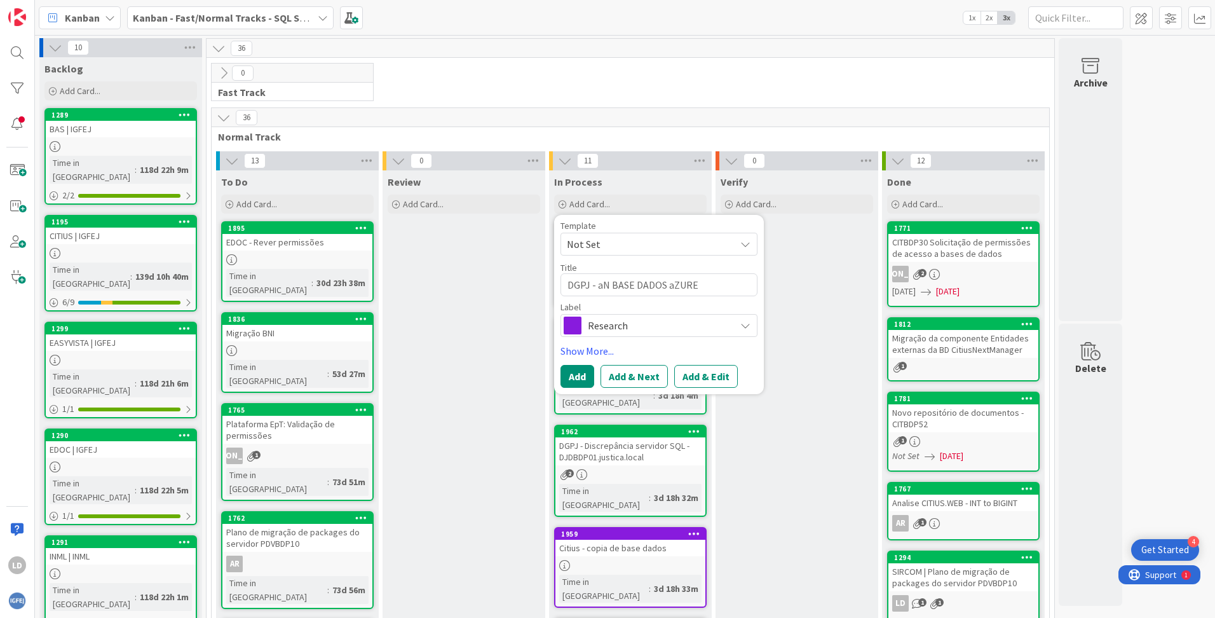
type textarea "x"
type textarea "DGPJ - aNA BASE DADOS aZURE"
type textarea "x"
type textarea "DGPJ - aNAL BASE DADOS aZURE"
type textarea "x"
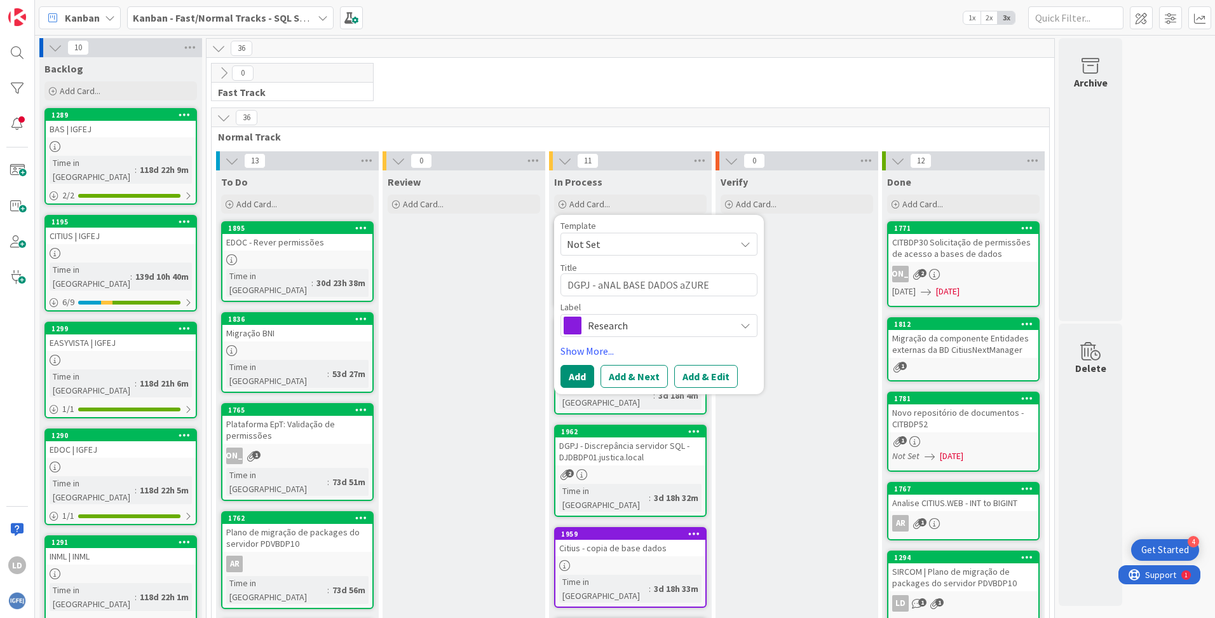
type textarea "DGPJ - aNALI BASE DADOS aZURE"
type textarea "x"
type textarea "DGPJ - aNALIS BASE DADOS aZURE"
type textarea "x"
type textarea "DGPJ - aNALISE BASE DADOS aZURE"
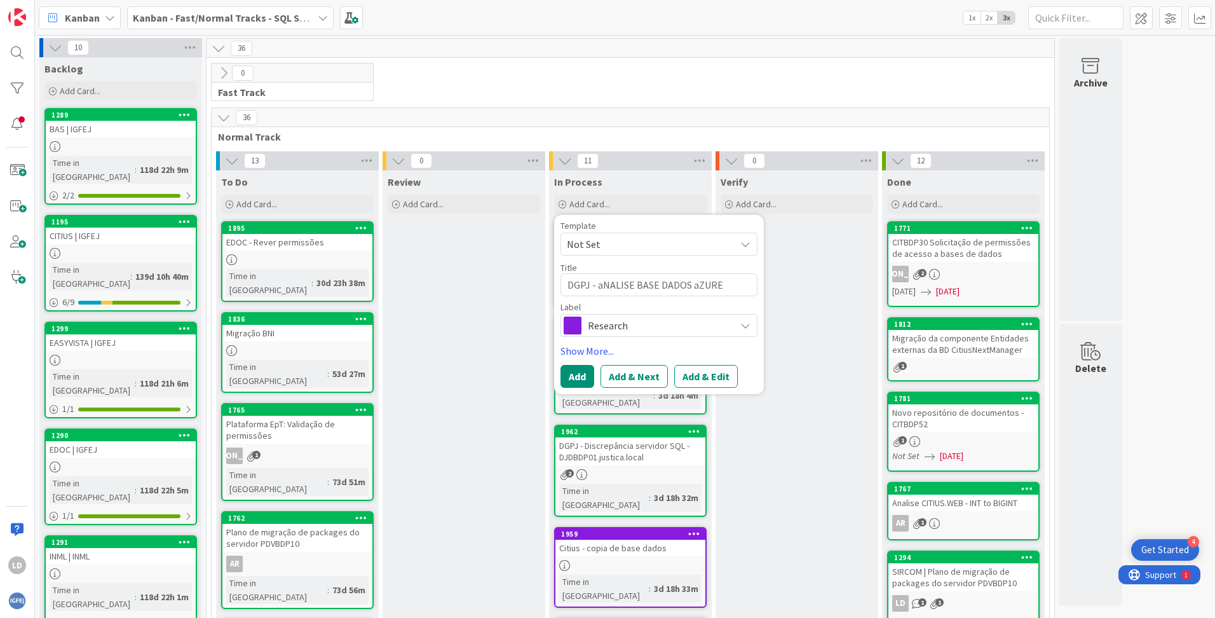
click at [600, 286] on textarea "DGPJ - aNALISE BASE DADOS aZURE" at bounding box center [659, 284] width 197 height 23
type textarea "x"
type textarea "DGPJ - NALISE BASE DADOS aZURE"
type textarea "x"
type textarea "DGPJ - aNALISE BASE DADOS aZURE"
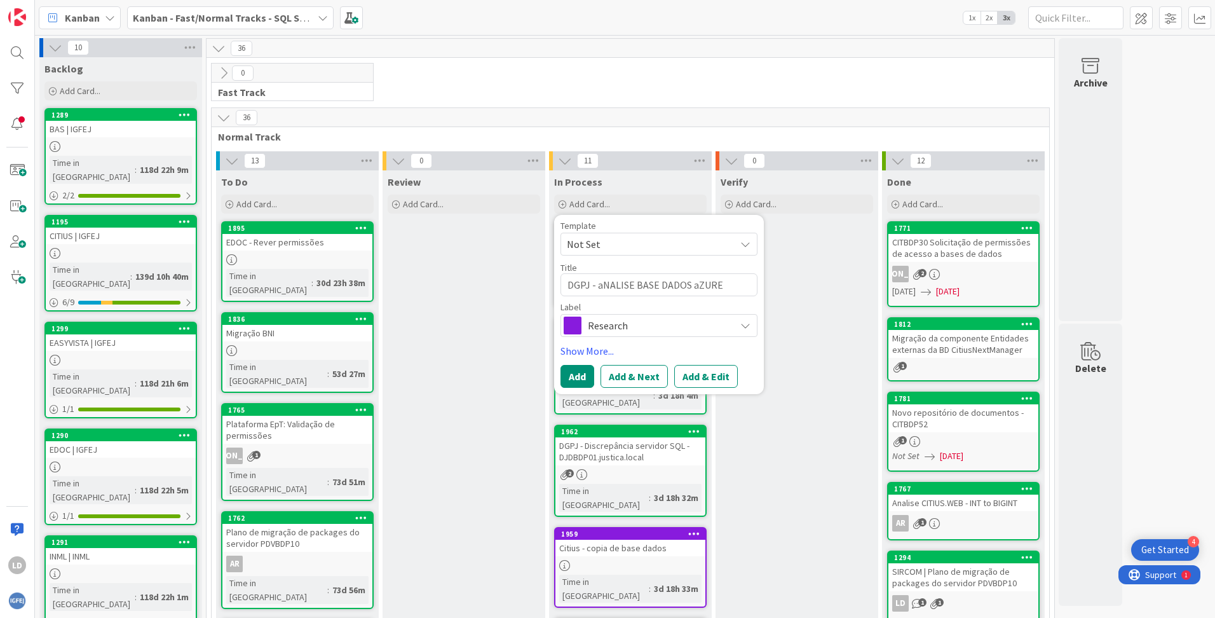
type textarea "x"
type textarea "DGPJ - NALISE BASE DADOS aZURE"
type textarea "x"
type textarea "DGPJ - ANALISE BASE DADOS aZURE"
click at [586, 373] on button "Add" at bounding box center [578, 376] width 34 height 23
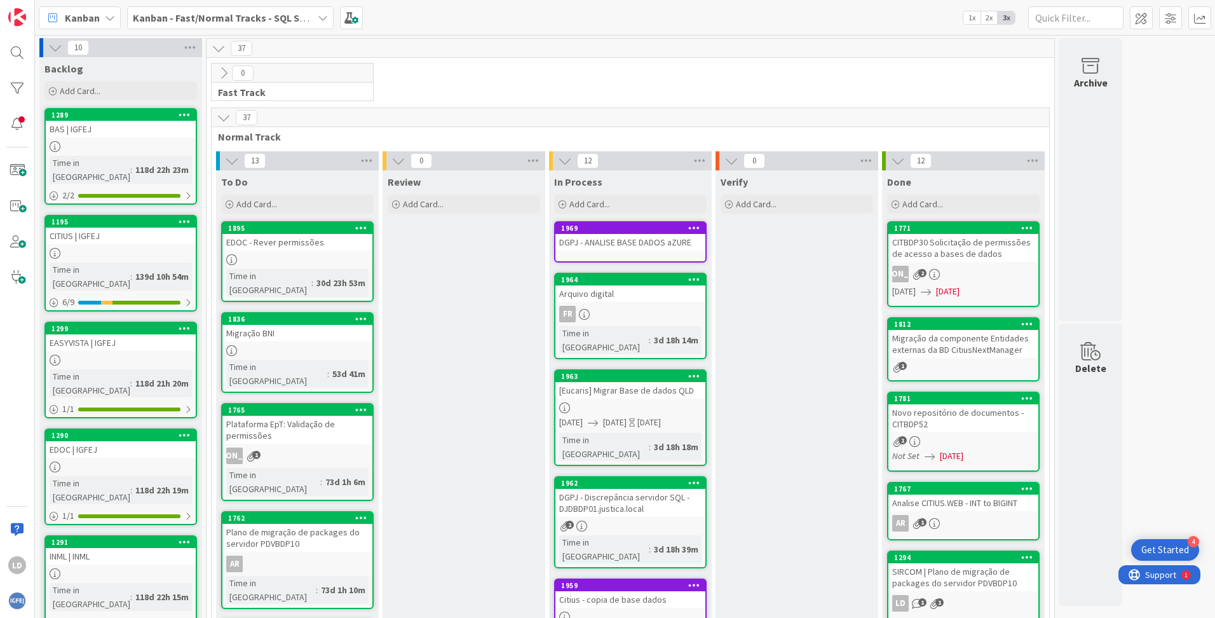
click at [625, 238] on div "DGPJ - ANALISE BASE DADOS aZURE" at bounding box center [630, 242] width 150 height 17
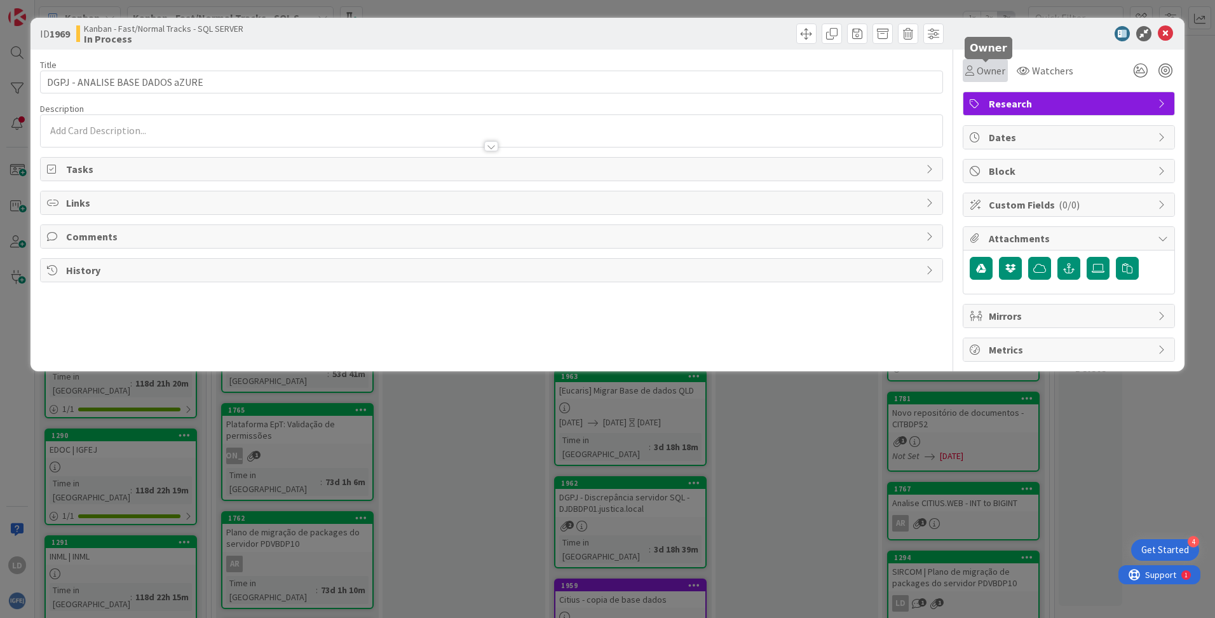
click at [982, 69] on span "Owner" at bounding box center [991, 70] width 29 height 15
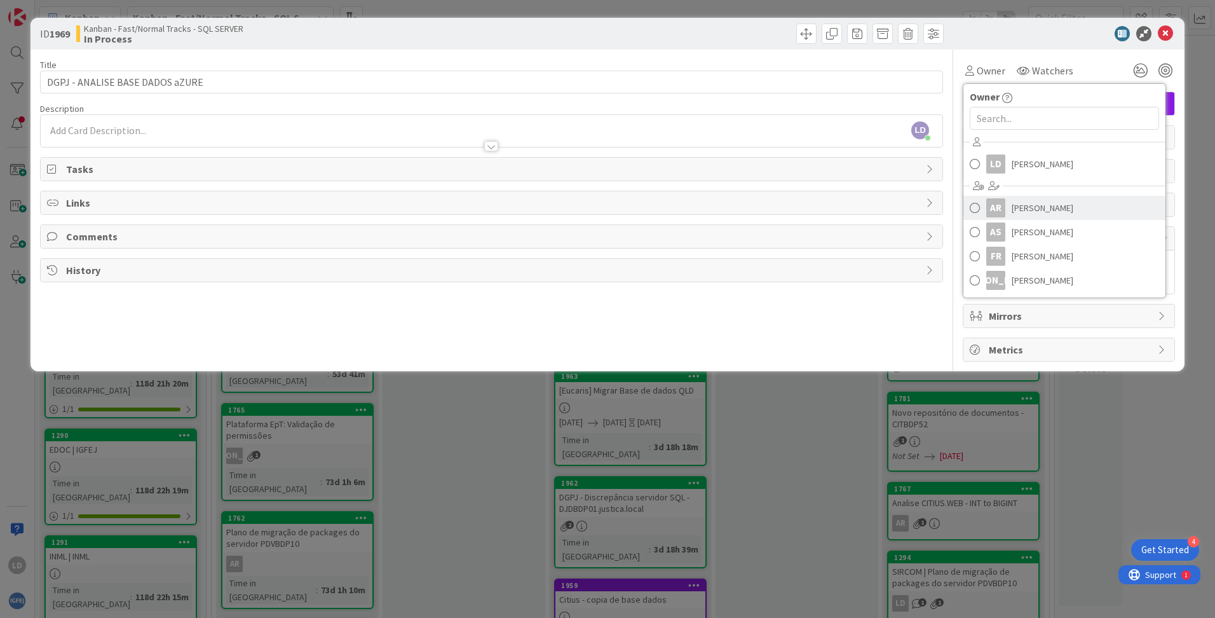
click at [1036, 210] on span "[PERSON_NAME]" at bounding box center [1043, 207] width 62 height 19
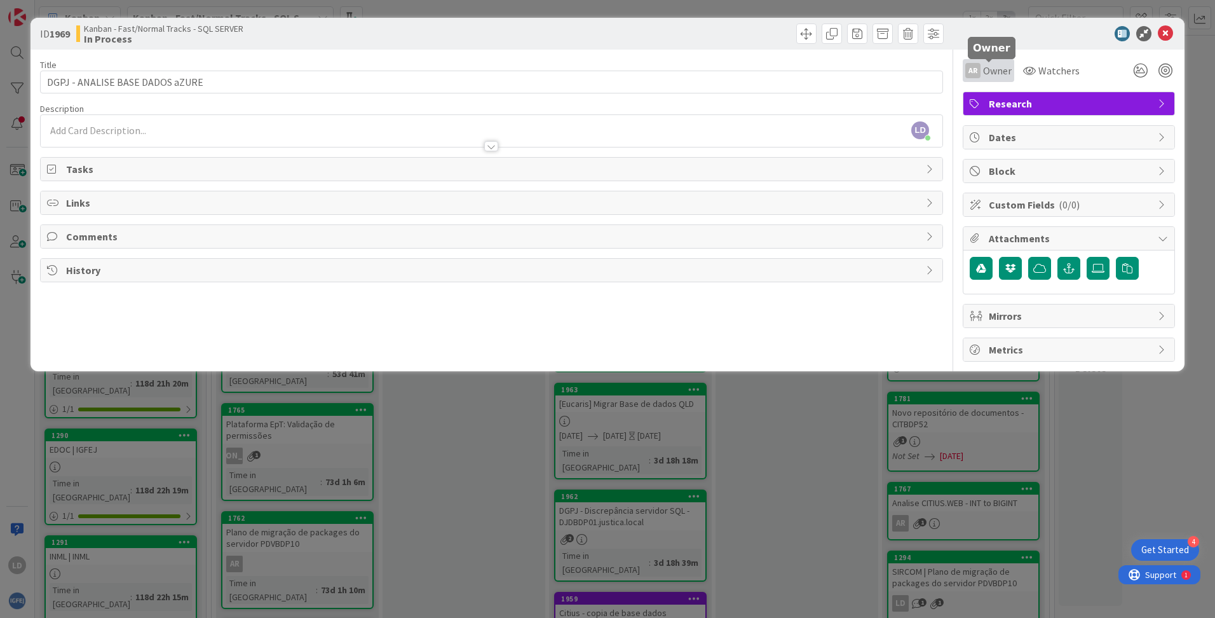
click at [1002, 70] on span "Owner" at bounding box center [997, 70] width 29 height 15
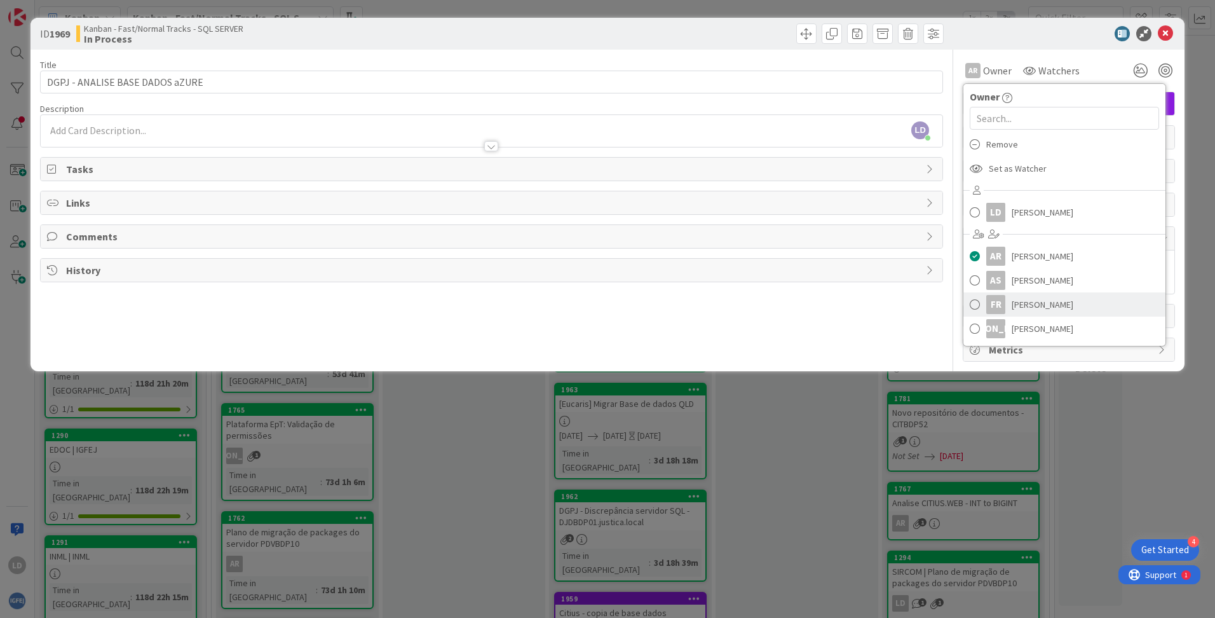
click at [1039, 306] on span "[PERSON_NAME]" at bounding box center [1043, 304] width 62 height 19
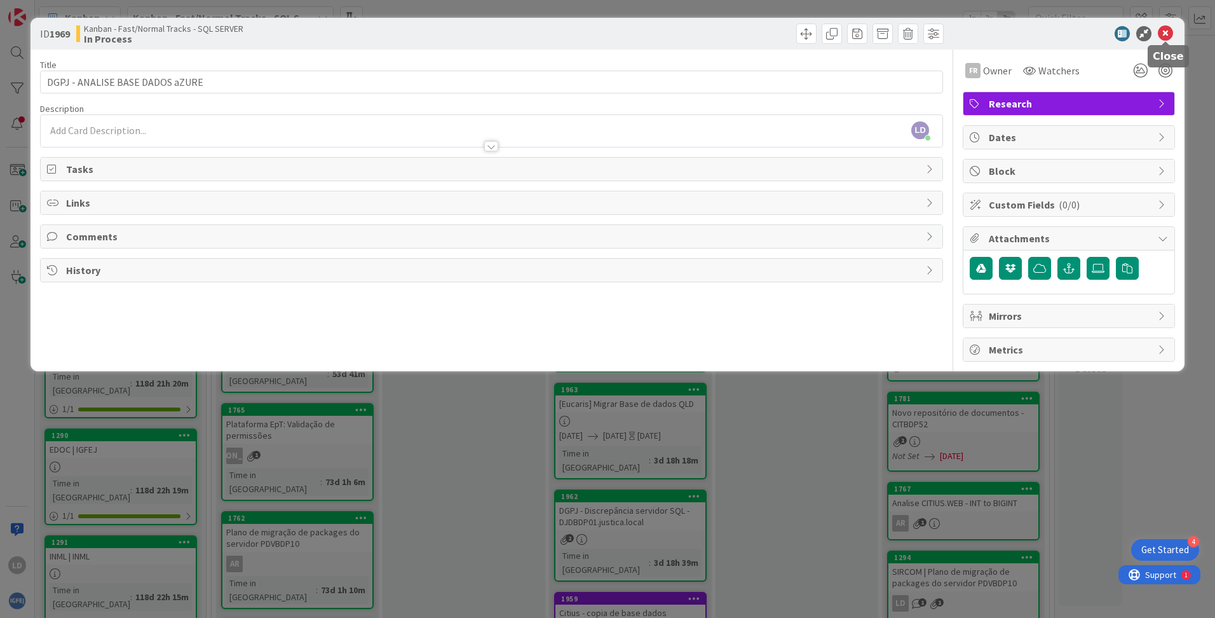
click at [1160, 30] on icon at bounding box center [1165, 33] width 15 height 15
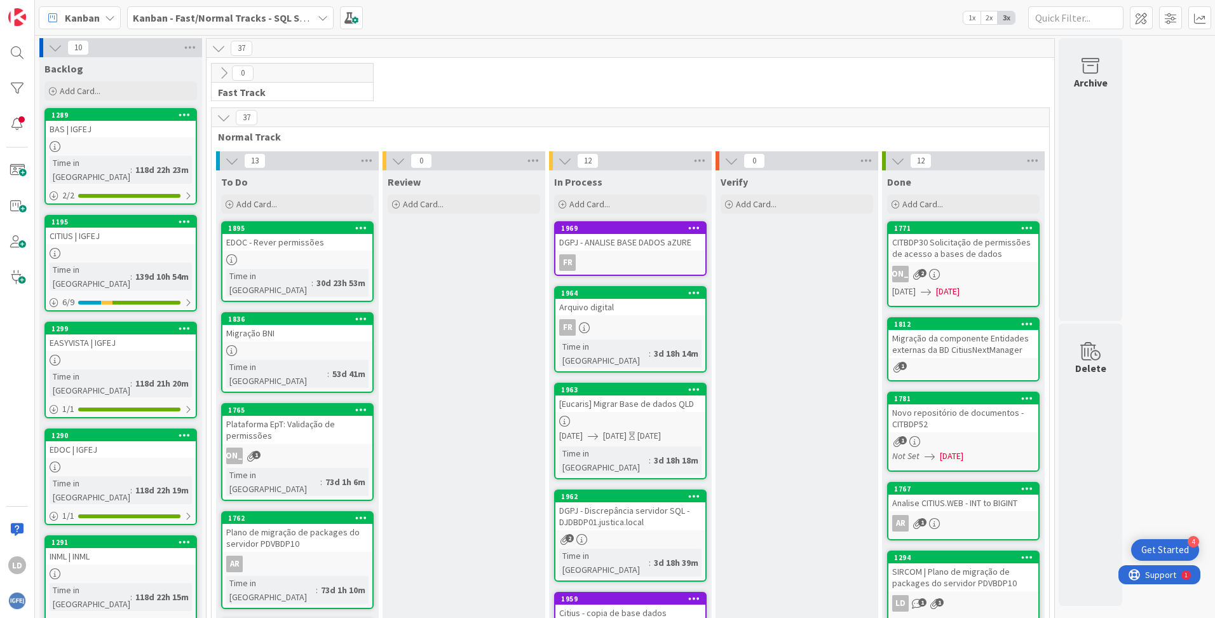
click at [586, 64] on div "0 Fast Track" at bounding box center [630, 85] width 843 height 44
click at [580, 208] on span "Add Card..." at bounding box center [589, 203] width 41 height 11
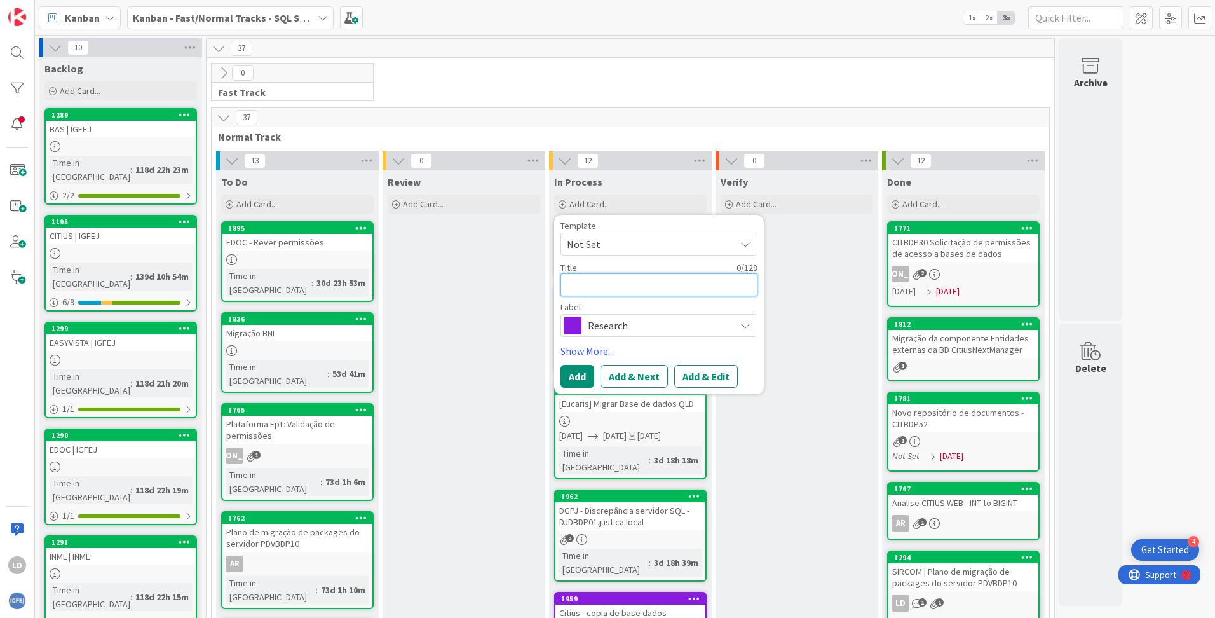
type textarea "x"
type textarea "R"
type textarea "x"
type textarea "RE"
type textarea "x"
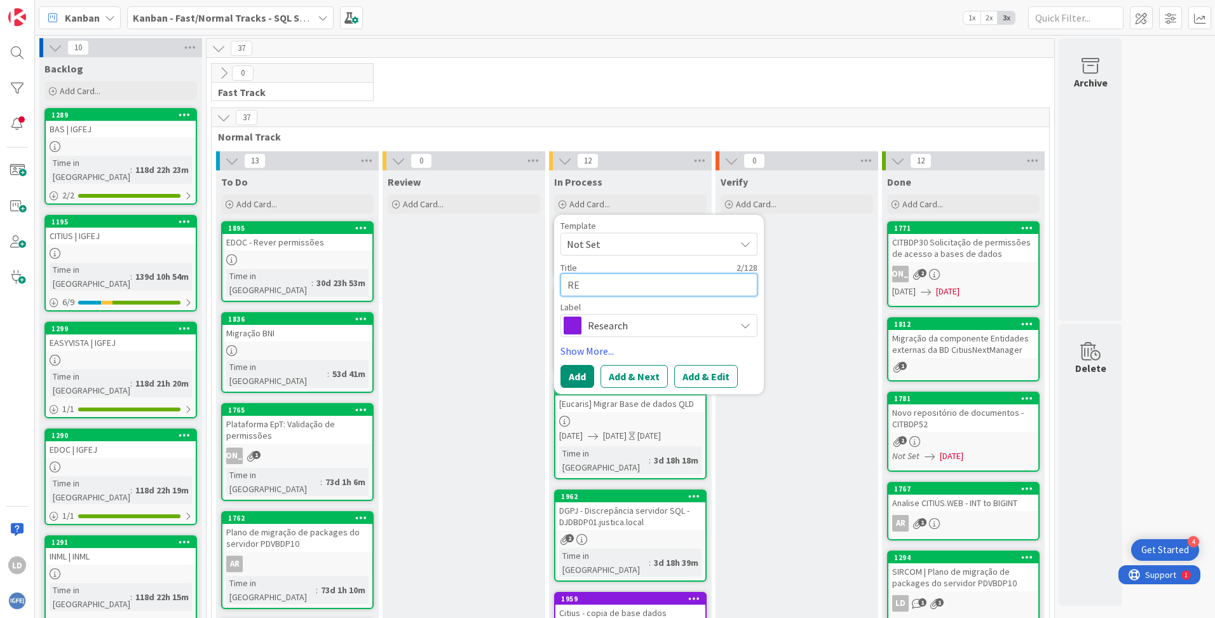
type textarea "R"
type textarea "x"
type textarea "r"
type textarea "x"
type textarea "rE"
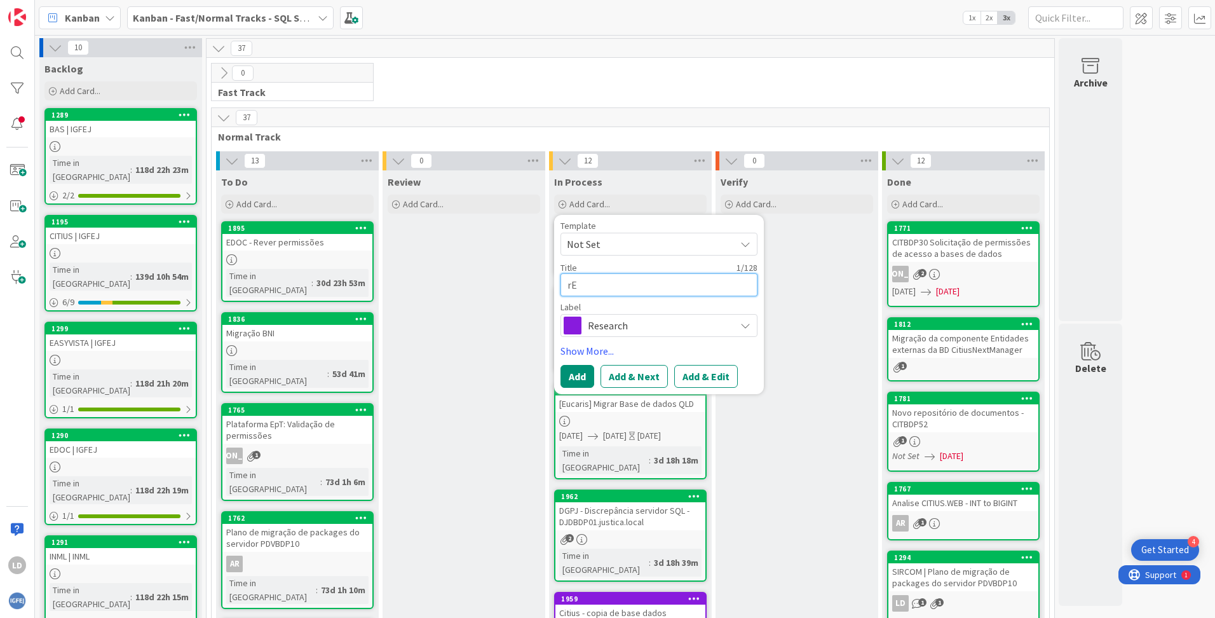
type textarea "x"
type textarea "rEP"
type textarea "x"
type textarea "rEPO"
type textarea "x"
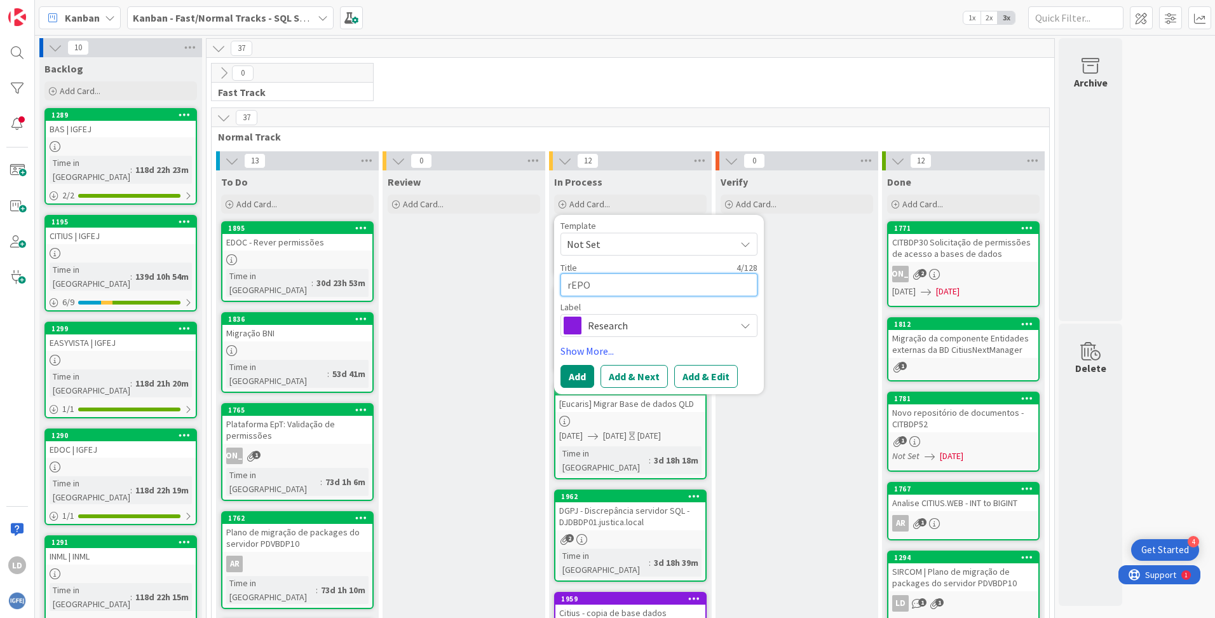
type textarea "rEPOI"
type textarea "x"
type textarea "rEPOIS"
type textarea "x"
type textarea "rEPOI"
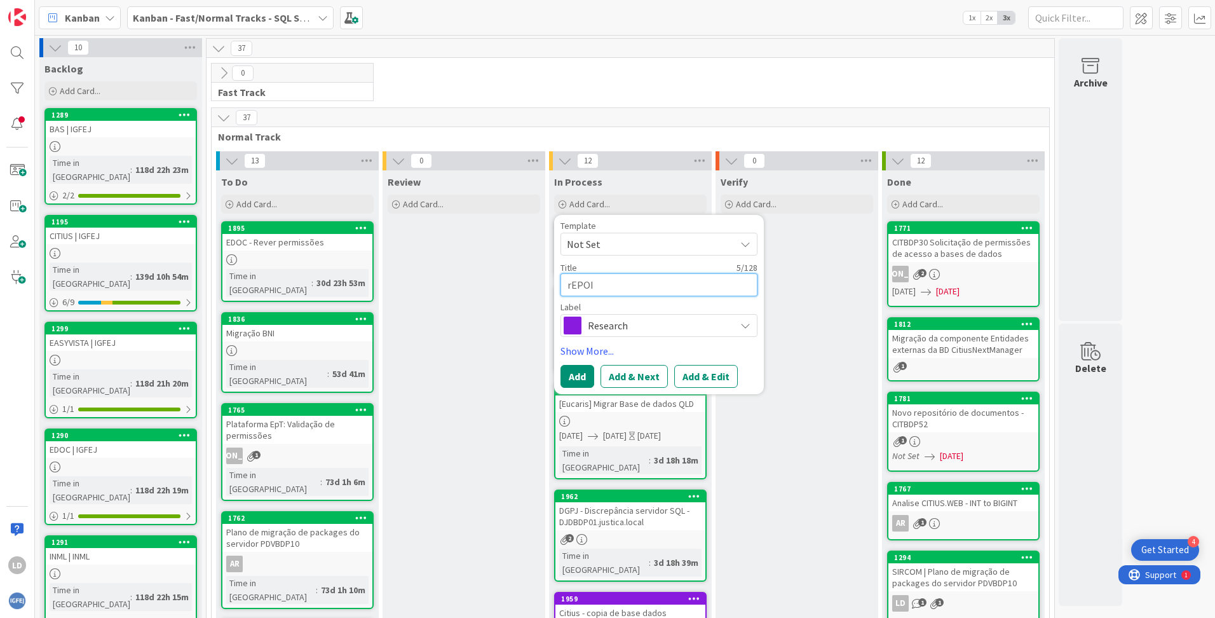
type textarea "x"
type textarea "rEPO"
type textarea "x"
type textarea "rEP"
type textarea "x"
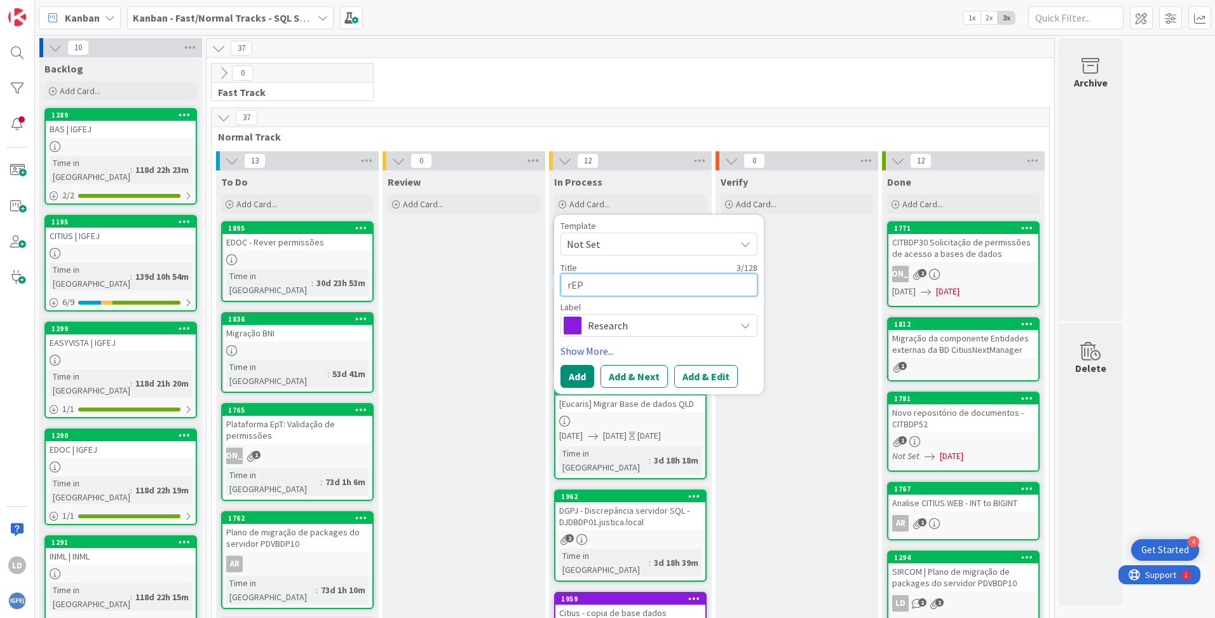
type textarea "rE"
type textarea "x"
type textarea "r"
type textarea "x"
type textarea "R"
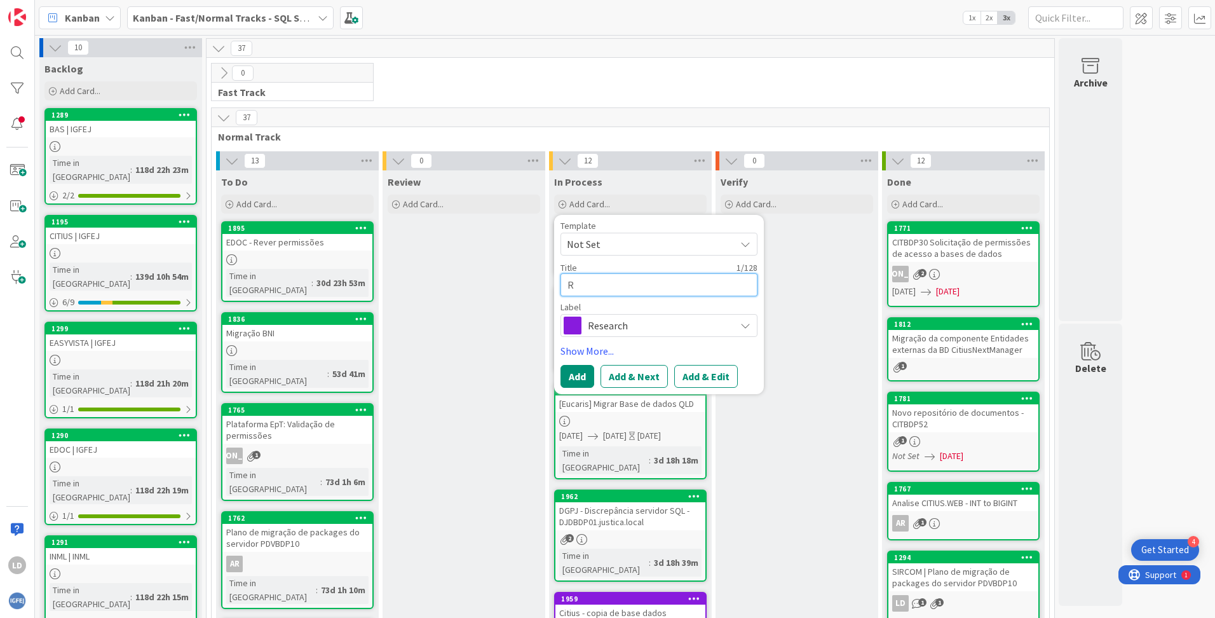
type textarea "x"
type textarea "Re"
type textarea "x"
type textarea "Rep"
type textarea "x"
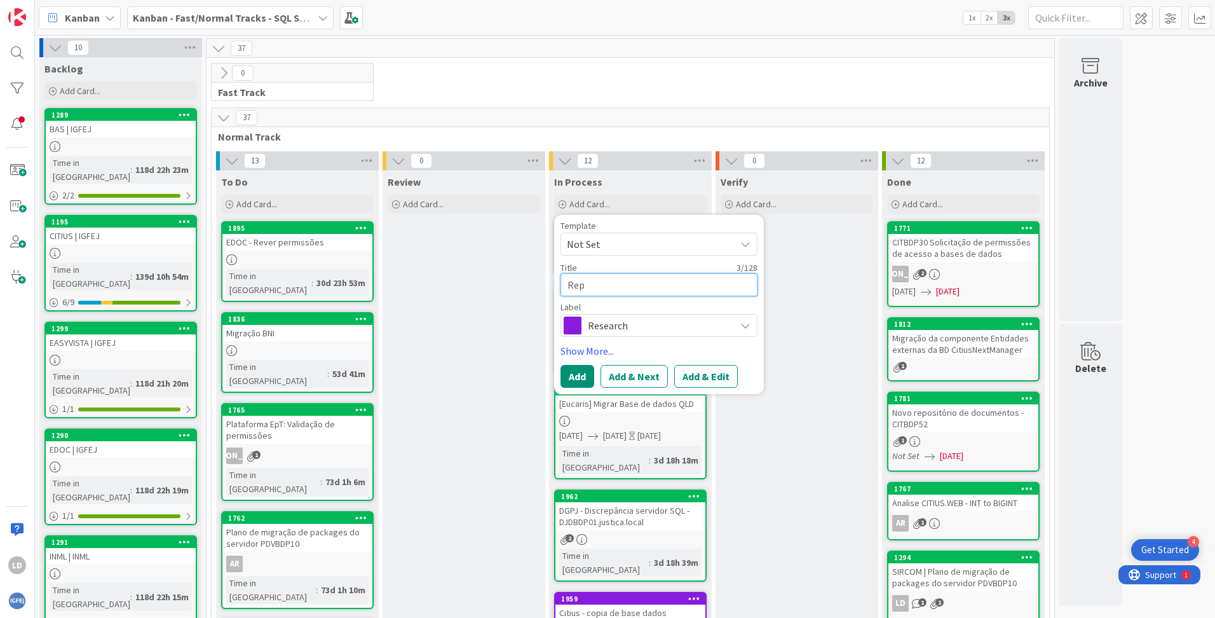
type textarea "Repo"
type textarea "x"
type textarea "Repos"
type textarea "x"
type textarea "Reposi"
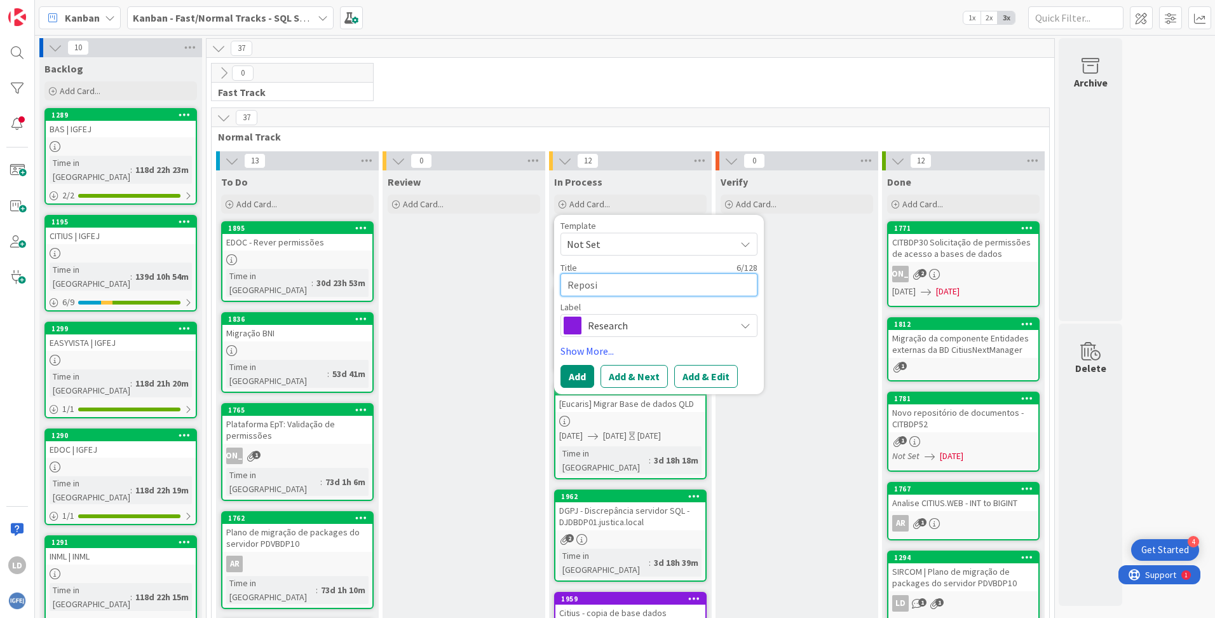
type textarea "x"
type textarea "Reposit"
type textarea "x"
type textarea "Reposito"
type textarea "x"
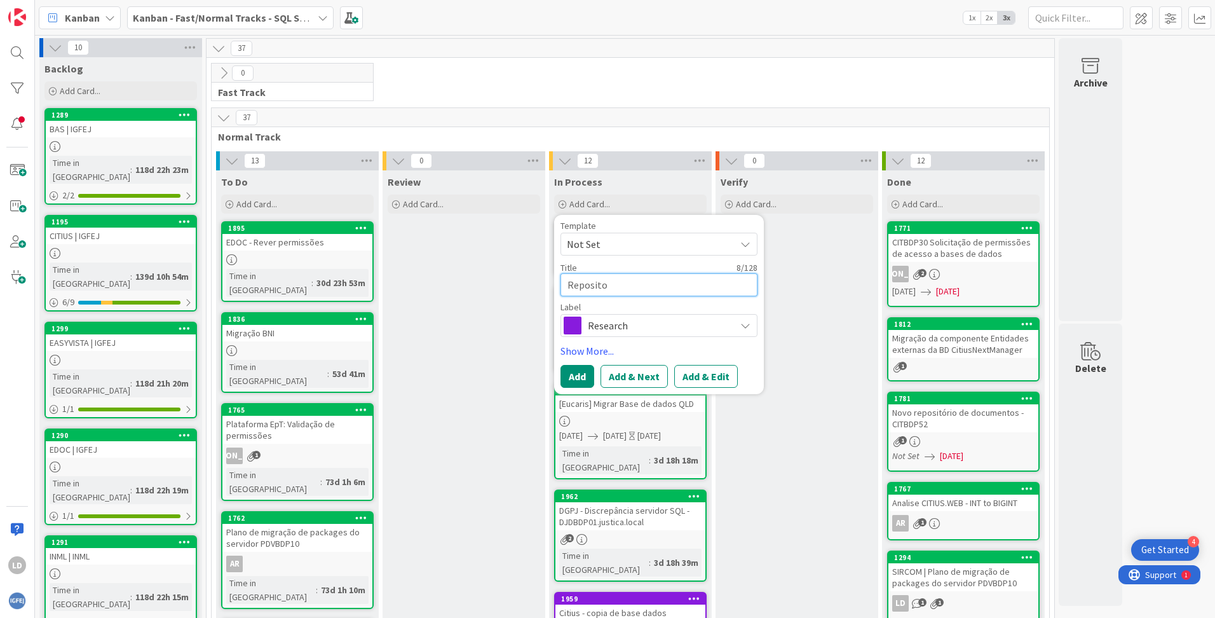
type textarea "Repositor"
type textarea "x"
type textarea "Repositori"
type textarea "x"
type textarea "Repositorio"
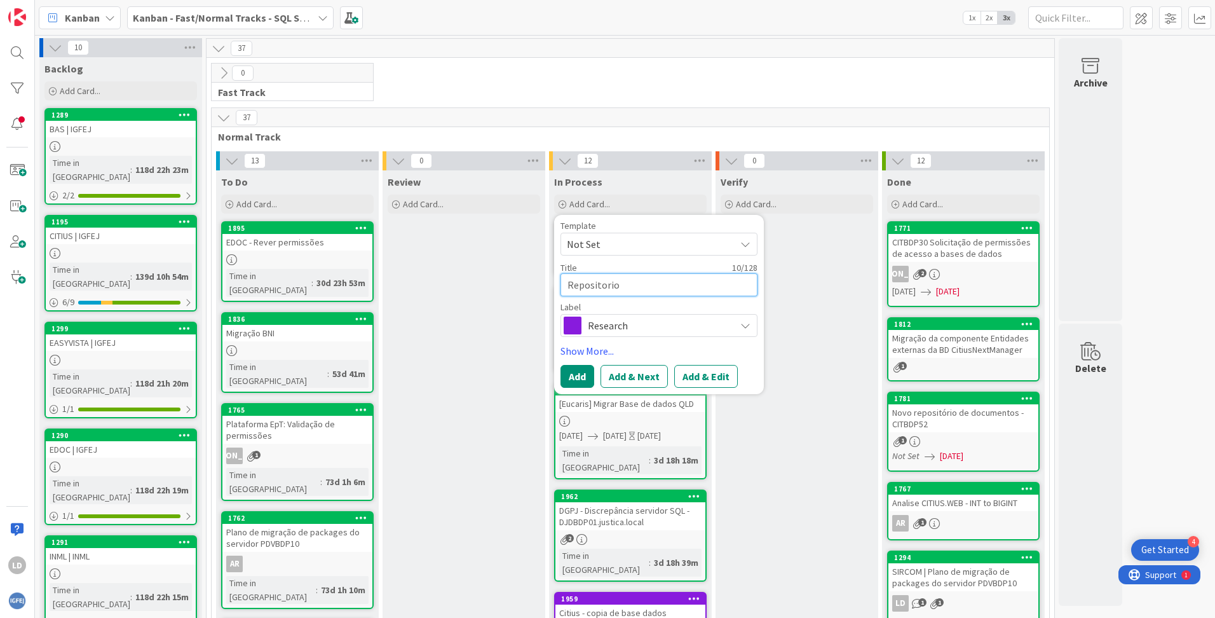
type textarea "x"
type textarea "Repositorios"
type textarea "x"
type textarea "Repositorios"
type textarea "x"
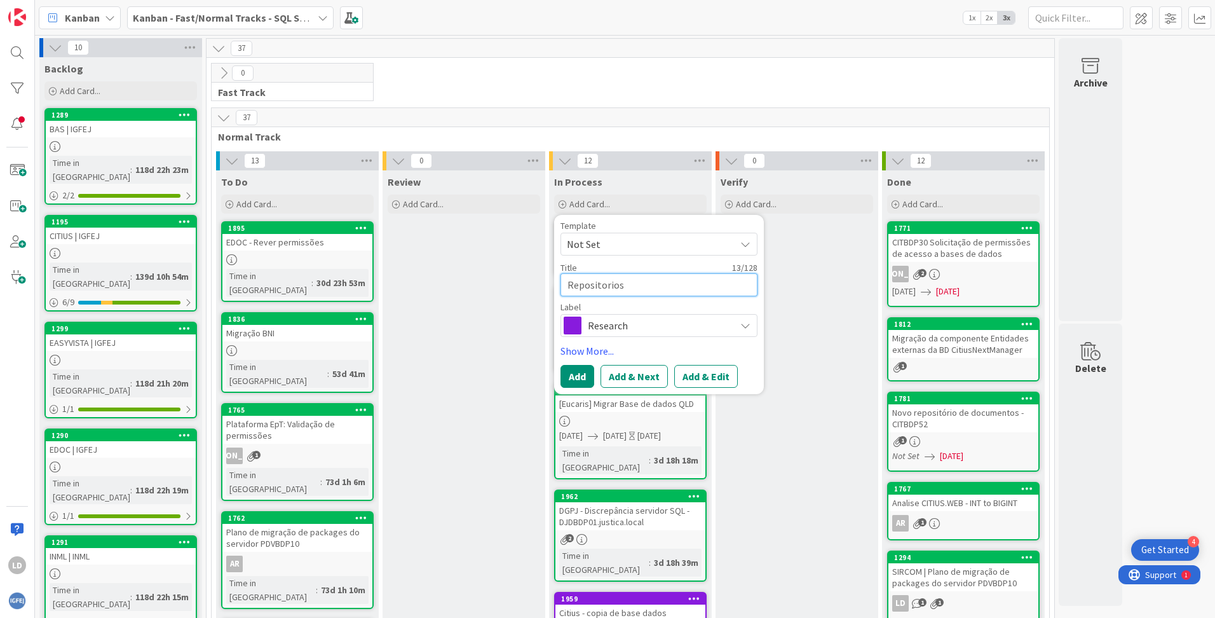
type textarea "Repositorios -"
type textarea "x"
type textarea "Repositorios -"
type textarea "x"
type textarea "Repositorios -"
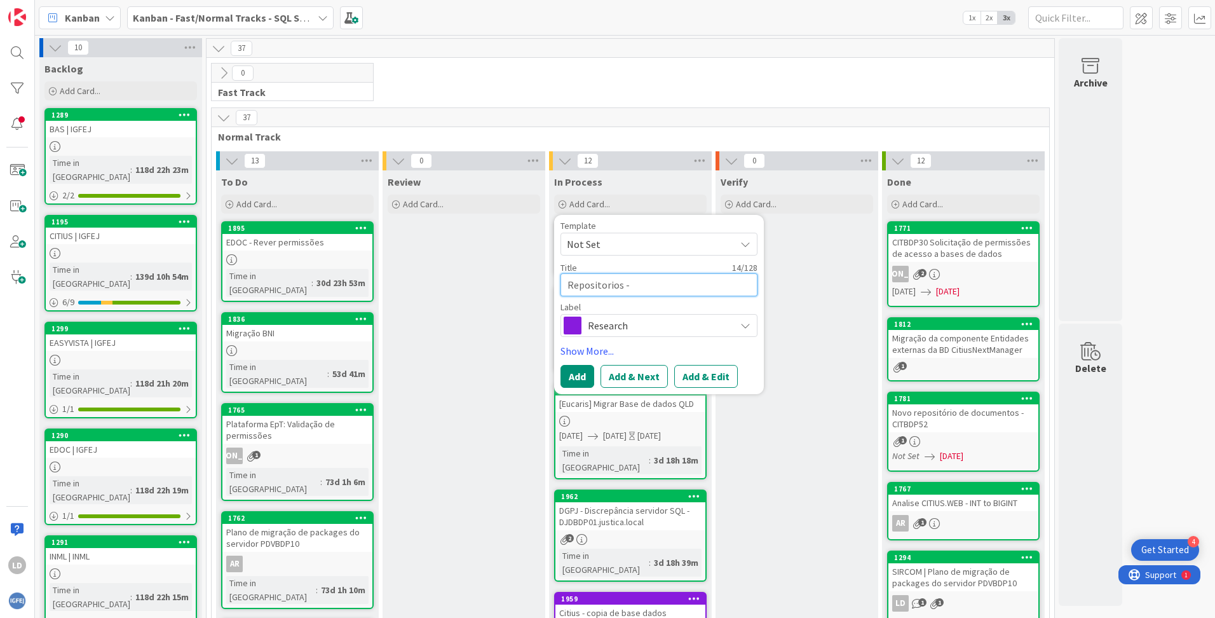
type textarea "x"
type textarea "Repositorios"
type textarea "x"
type textarea "Repositorios"
type textarea "x"
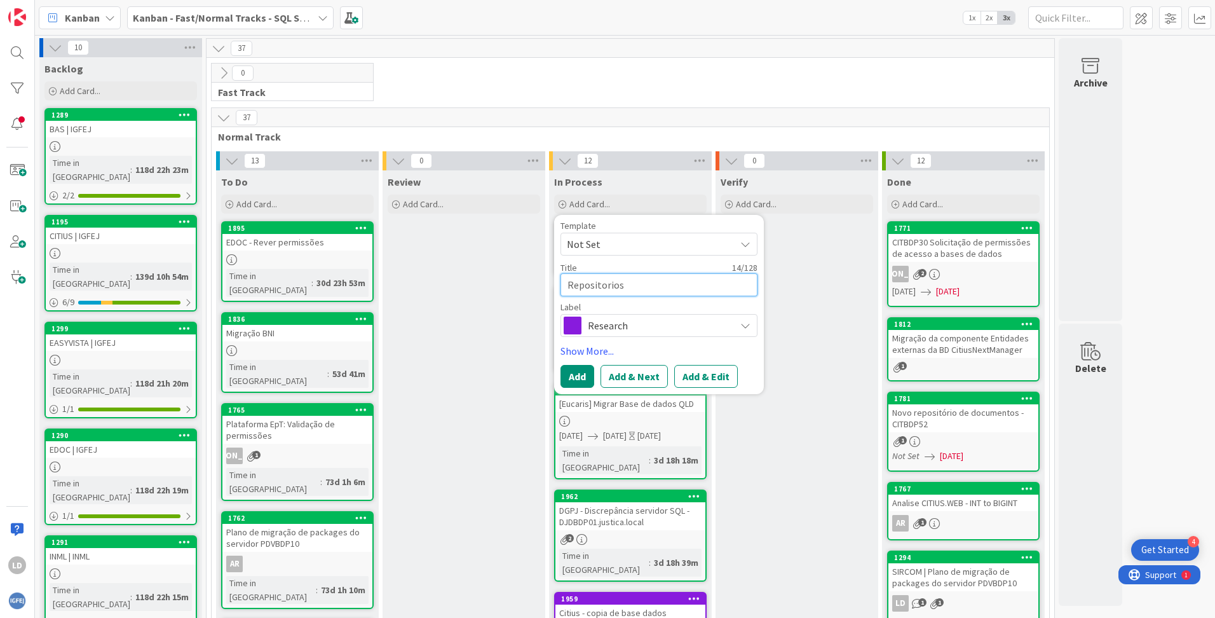
type textarea "Repositorios d"
type textarea "x"
type textarea "Repositorios do"
type textarea "x"
type textarea "Repositorios docu"
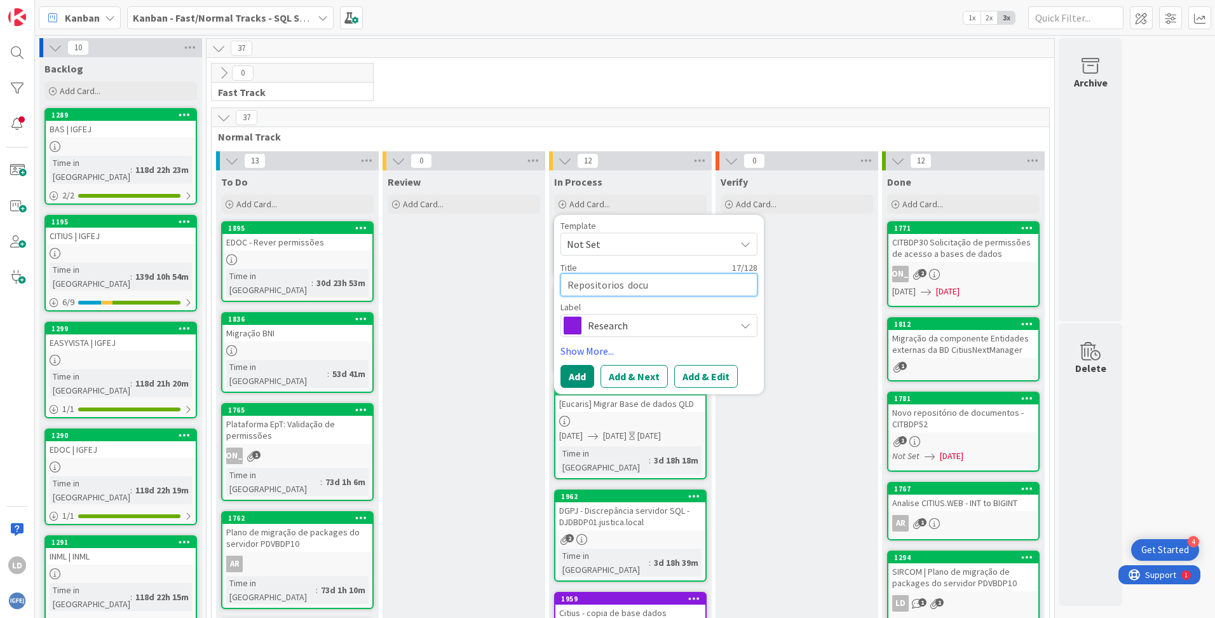
type textarea "x"
type textarea "Repositorios docume"
type textarea "x"
type textarea "Repositorios documen"
type textarea "x"
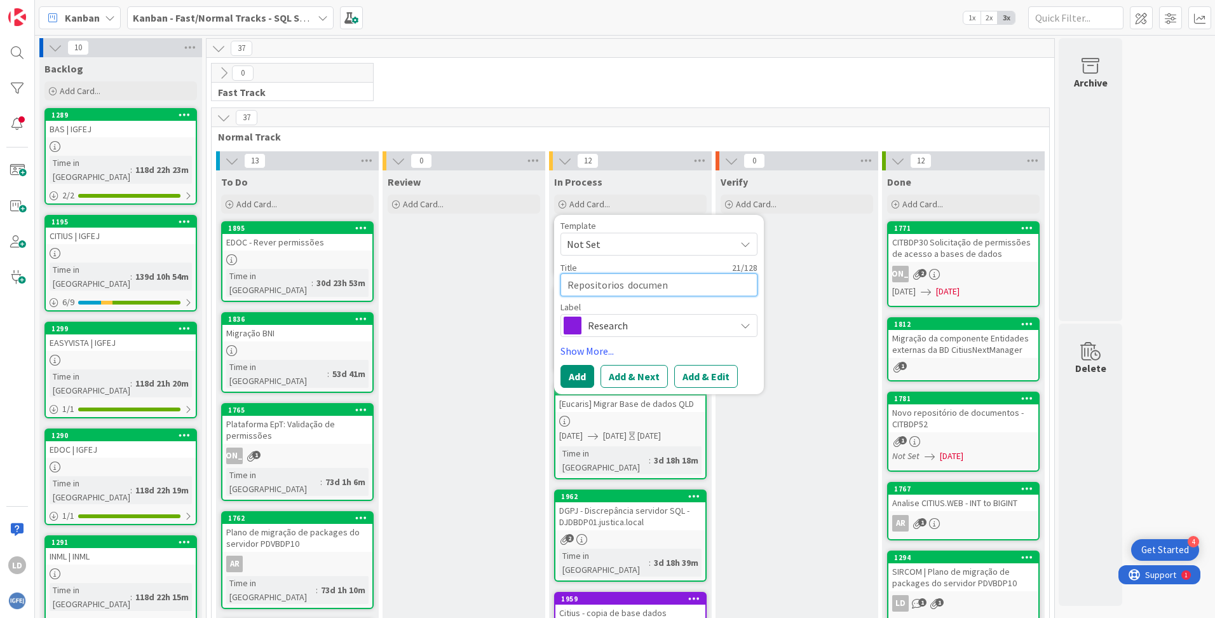
type textarea "Repositorios document"
type textarea "x"
type textarea "Repositorios documenta"
type textarea "x"
click at [566, 286] on textarea "Repositorios documental" at bounding box center [659, 284] width 197 height 23
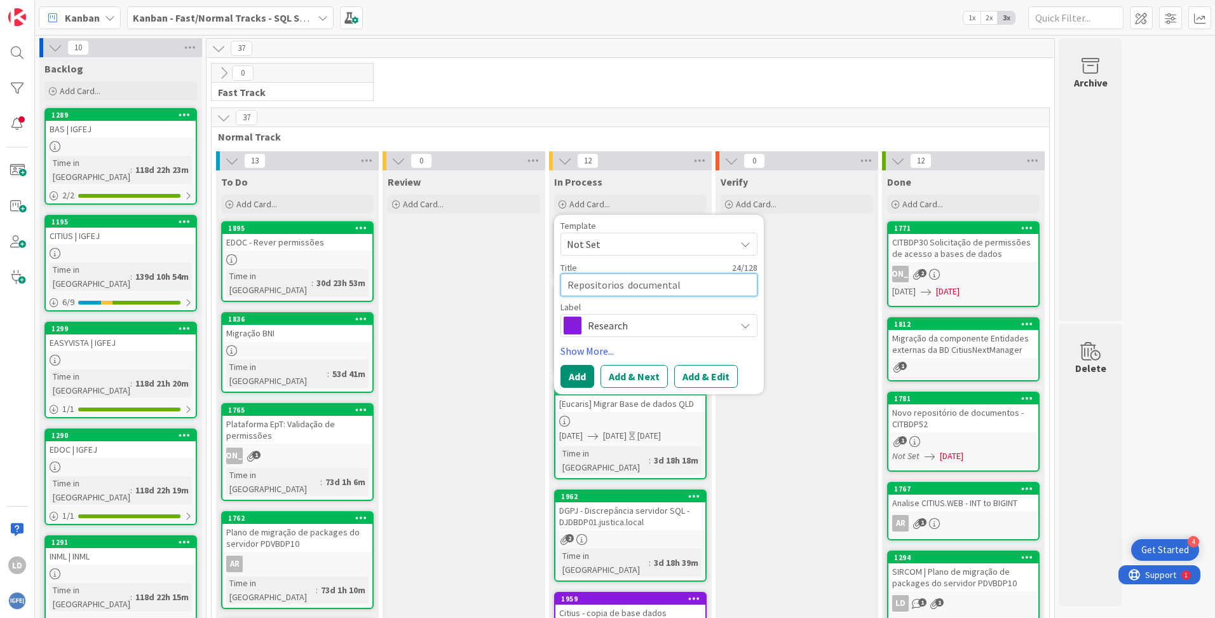
drag, startPoint x: 611, startPoint y: 284, endPoint x: 589, endPoint y: 283, distance: 22.3
click at [589, 283] on textarea "Repositorios documental" at bounding box center [659, 284] width 197 height 23
type textarea "Repositorios documental"
drag, startPoint x: 608, startPoint y: 285, endPoint x: 596, endPoint y: 286, distance: 12.7
click at [596, 286] on textarea "Repositorios documental" at bounding box center [659, 284] width 197 height 23
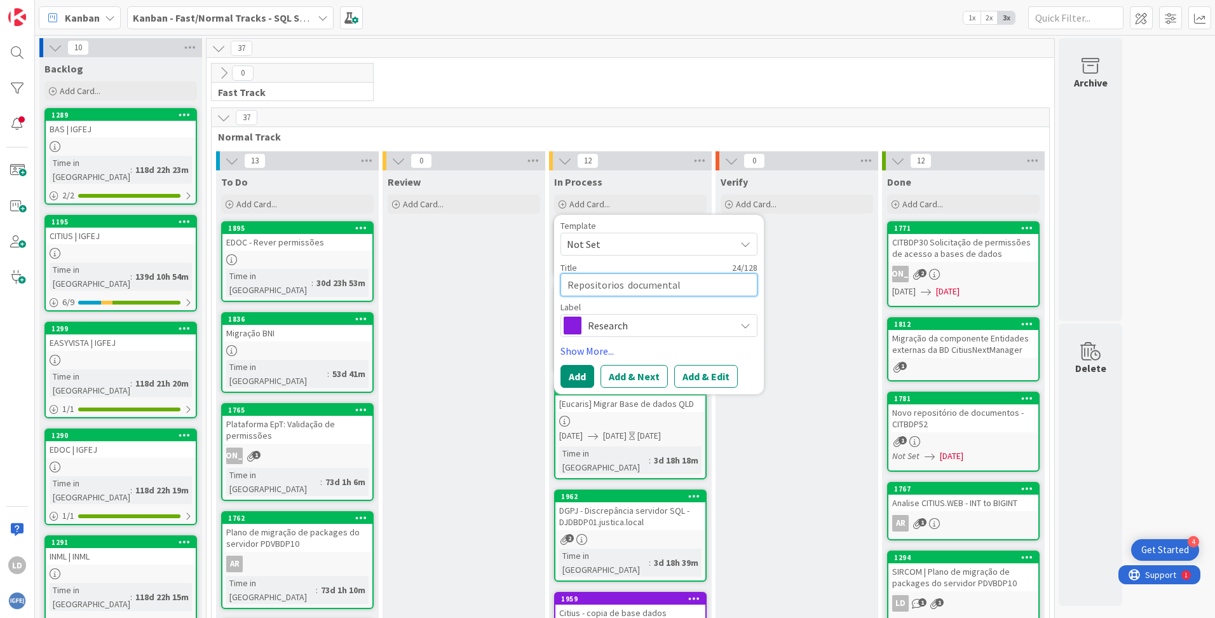
click at [603, 289] on textarea "Repositorios documental" at bounding box center [659, 284] width 197 height 23
type textarea "x"
type textarea "Repositrios documental"
type textarea "x"
click at [568, 283] on textarea "Repositórios documental" at bounding box center [659, 284] width 197 height 23
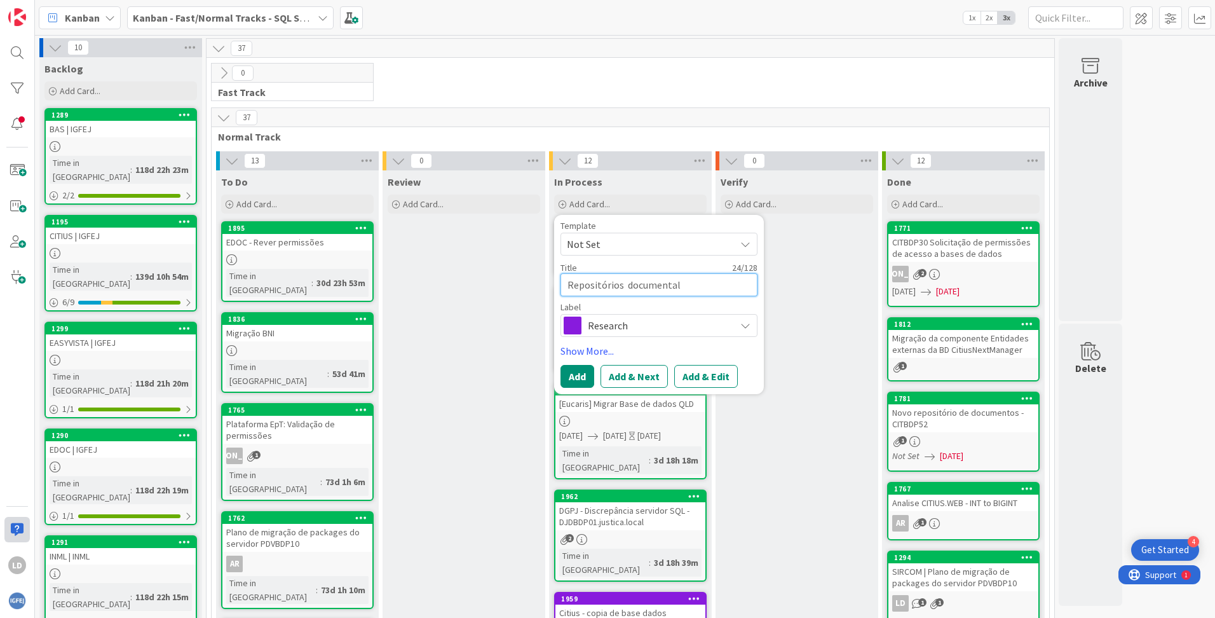
type textarea "Repositórios documental"
type textarea "x"
type textarea "SRepositórios documental"
type textarea "x"
type textarea "SeRepositórios documental"
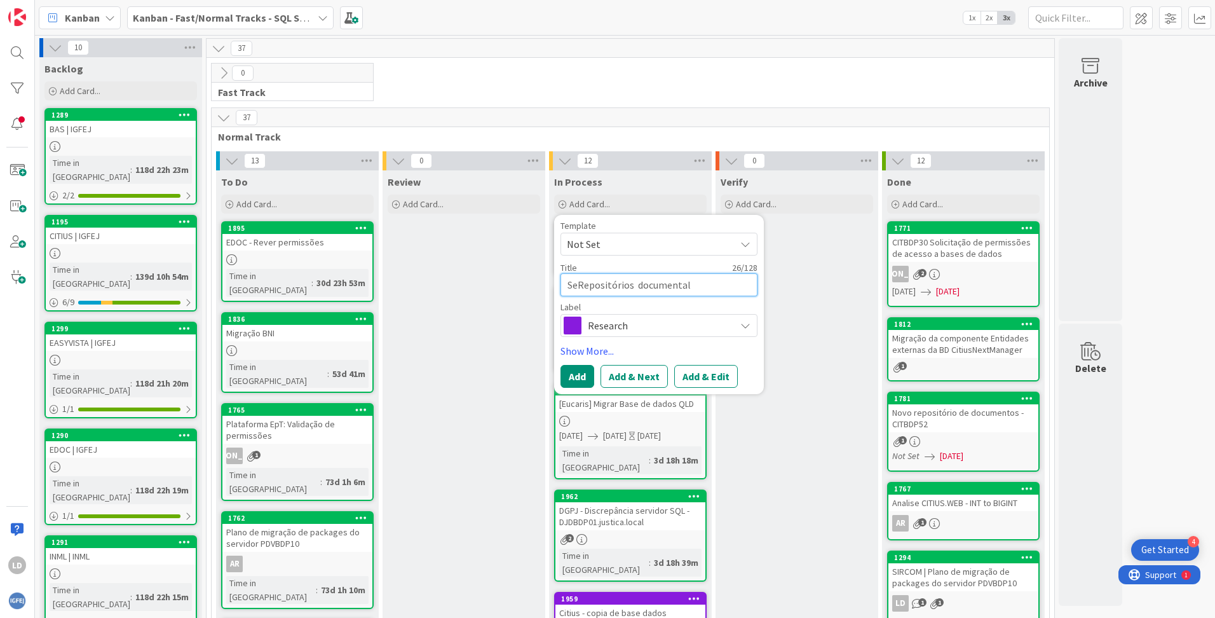
type textarea "x"
type textarea "SerRepositórios documental"
type textarea "x"
type textarea "ServRepositórios documental"
type textarea "x"
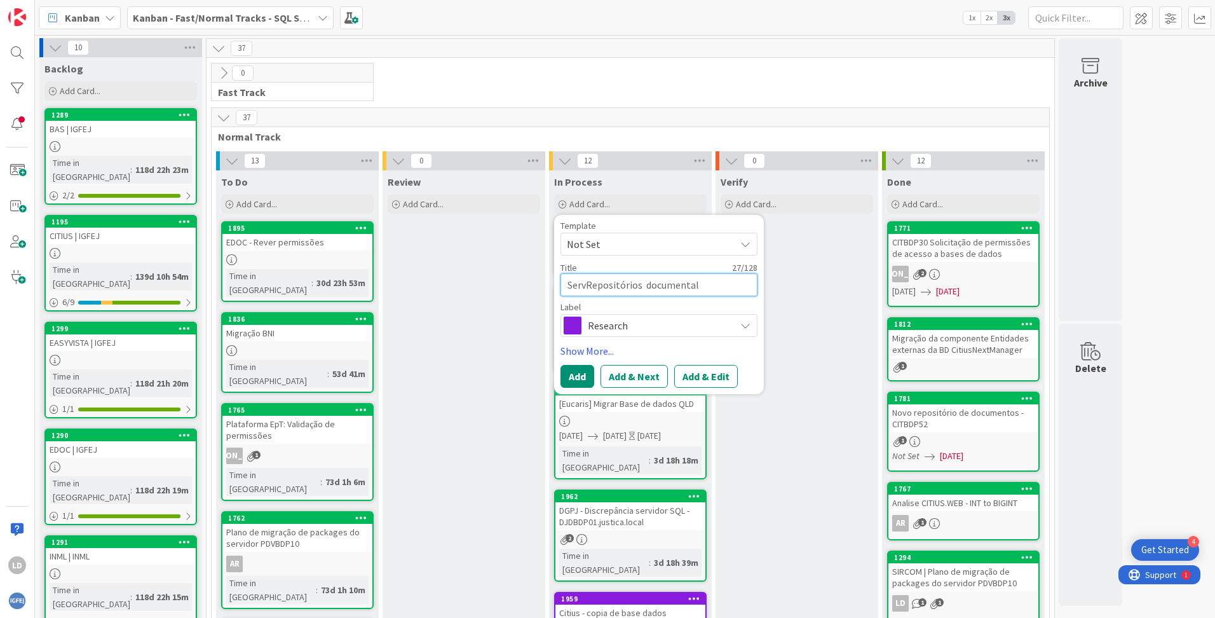
type textarea "ServiRepositórios documental"
type textarea "x"
type textarea "ServidRepositórios documental"
type textarea "x"
type textarea "ServidoRepositórios documental"
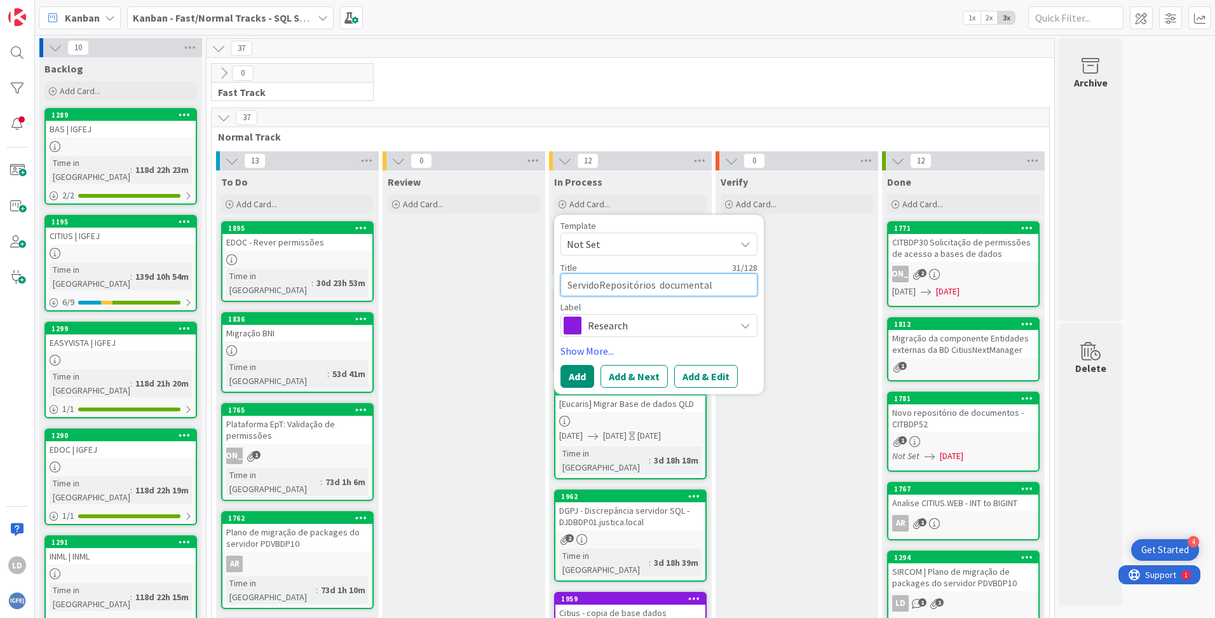
type textarea "x"
type textarea "ServidorRepositórios documental"
type textarea "x"
type textarea "ServidoreRepositórios documental"
type textarea "x"
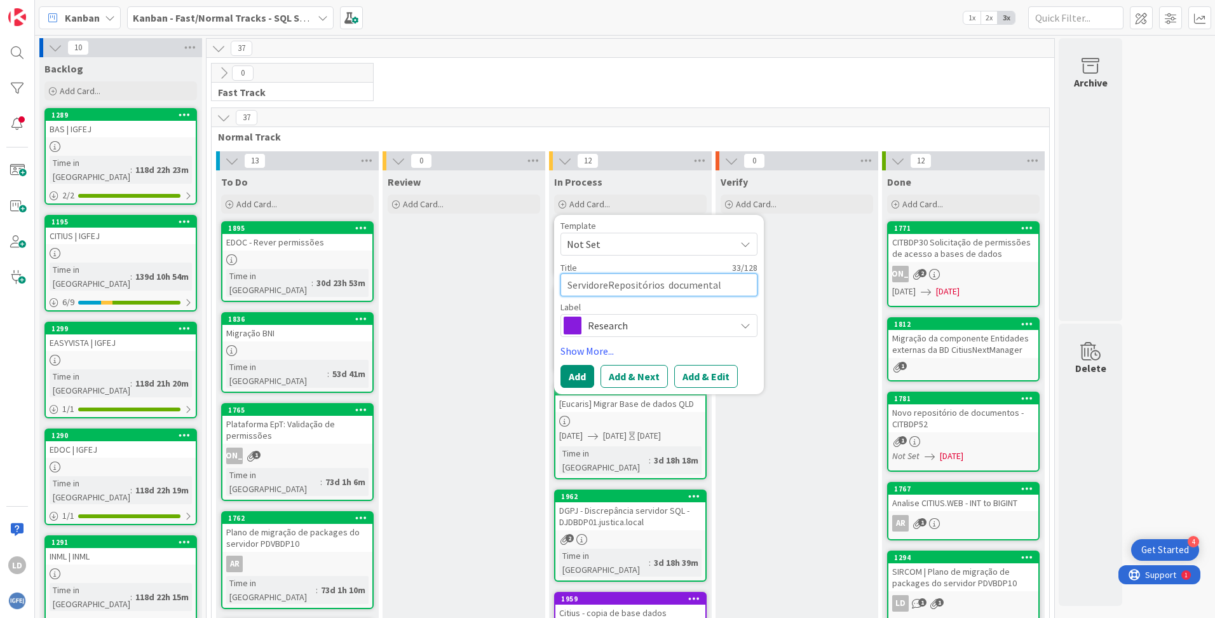
type textarea "ServidoresRepositórios documental"
type textarea "x"
type textarea "Servidores Repositórios documental"
drag, startPoint x: 639, startPoint y: 331, endPoint x: 636, endPoint y: 325, distance: 6.8
click at [639, 331] on span "Research" at bounding box center [658, 326] width 141 height 18
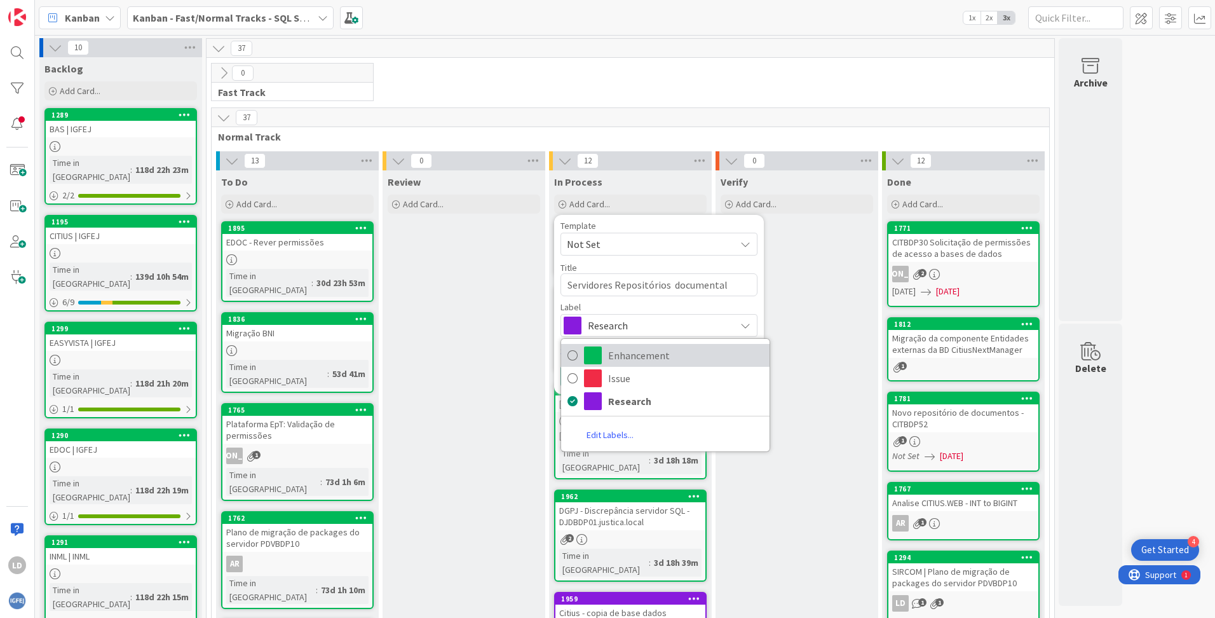
click at [636, 357] on span "Enhancement" at bounding box center [685, 355] width 155 height 19
type textarea "x"
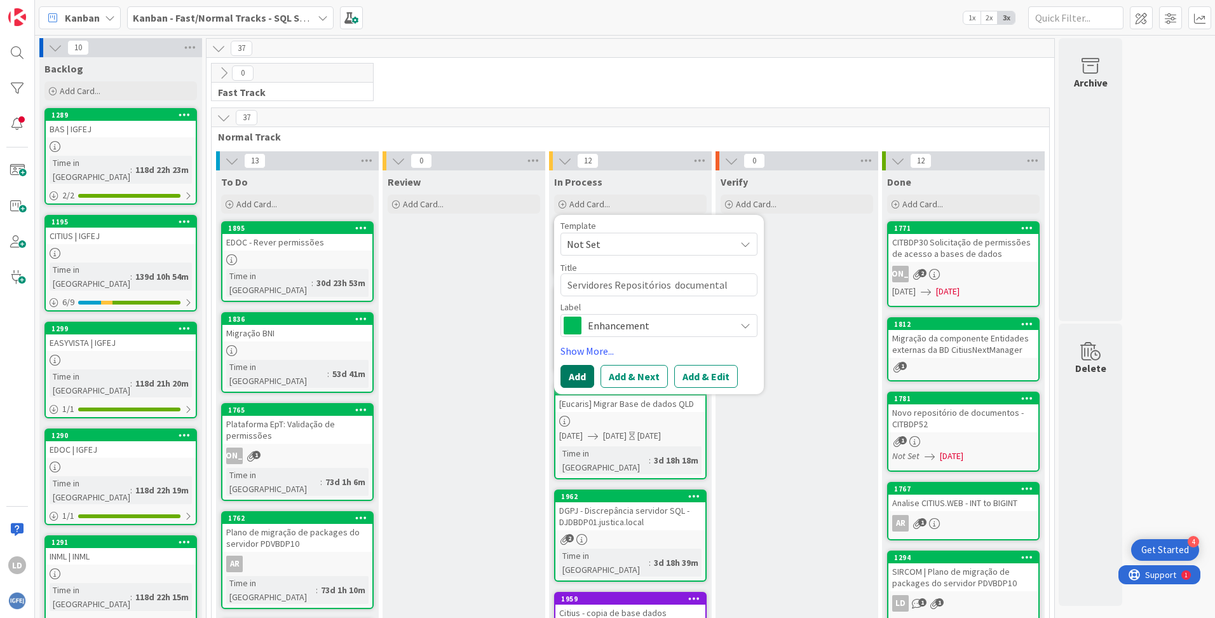
click at [583, 376] on button "Add" at bounding box center [578, 376] width 34 height 23
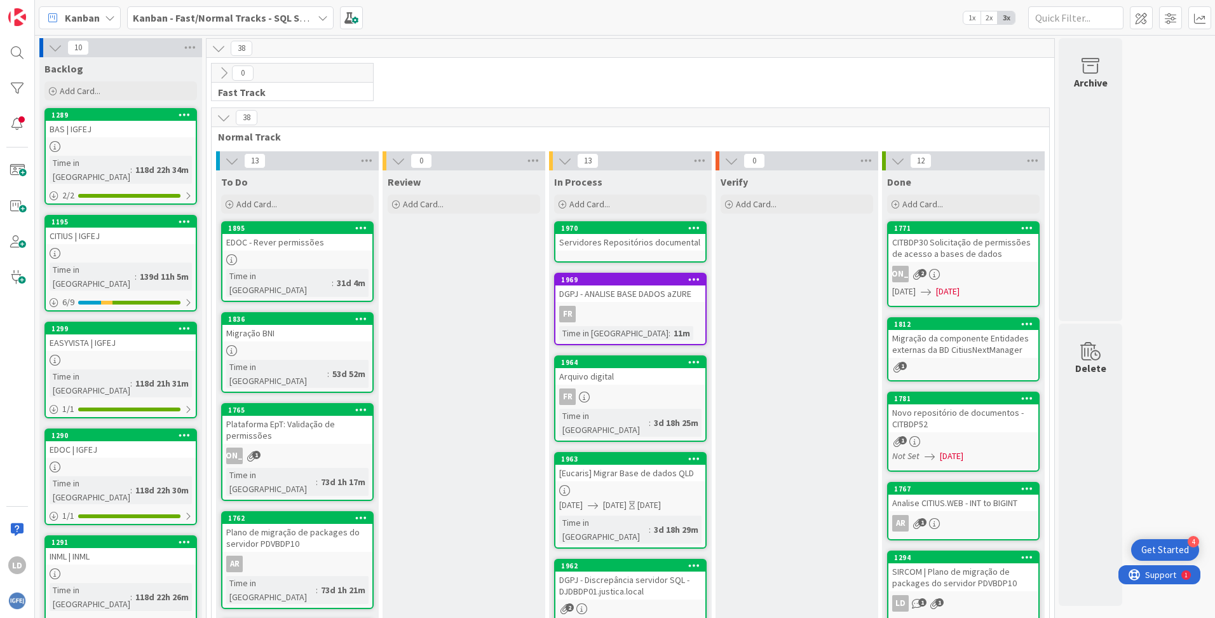
click at [608, 241] on div "Servidores Repositórios documental" at bounding box center [630, 242] width 150 height 17
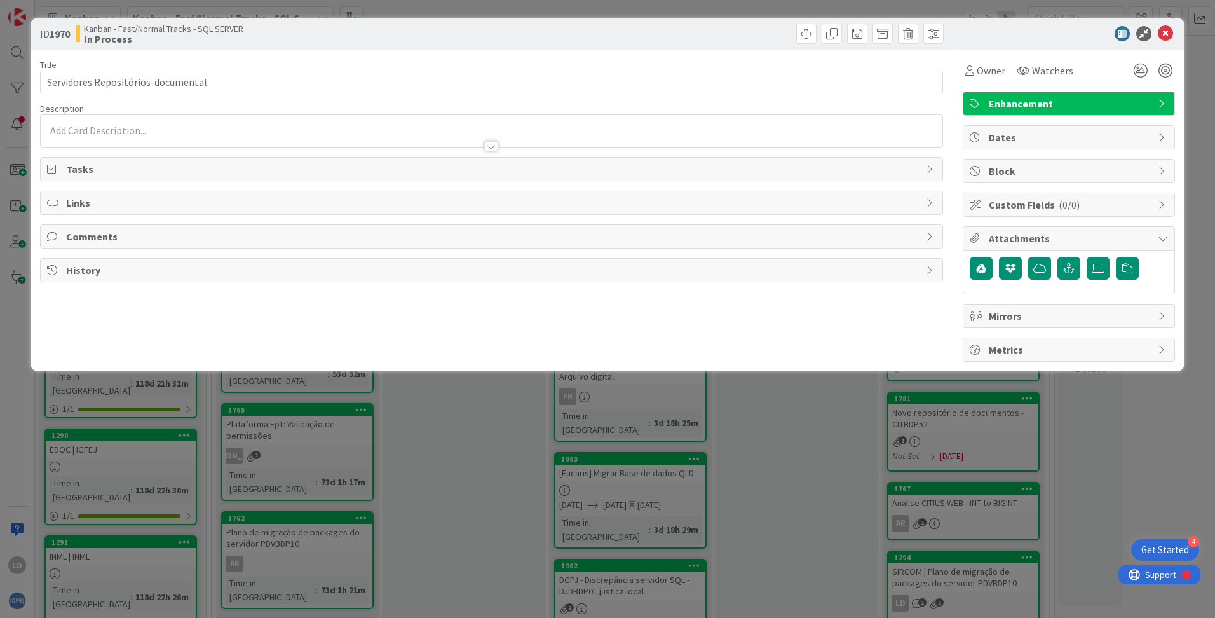
click at [109, 123] on div at bounding box center [492, 131] width 902 height 32
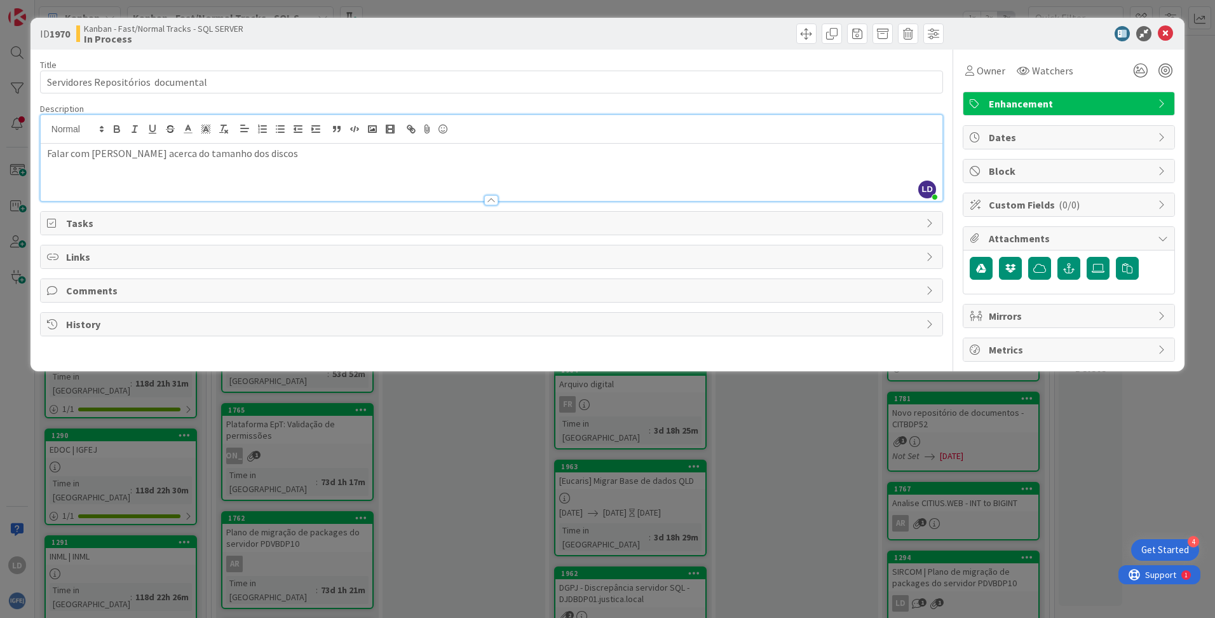
click at [1018, 37] on div at bounding box center [1062, 33] width 225 height 15
click at [1176, 27] on div "ID 1970 Kanban - Fast/Normal Tracks - SQL SERVER In Process" at bounding box center [608, 34] width 1154 height 32
click at [1171, 30] on icon at bounding box center [1165, 33] width 15 height 15
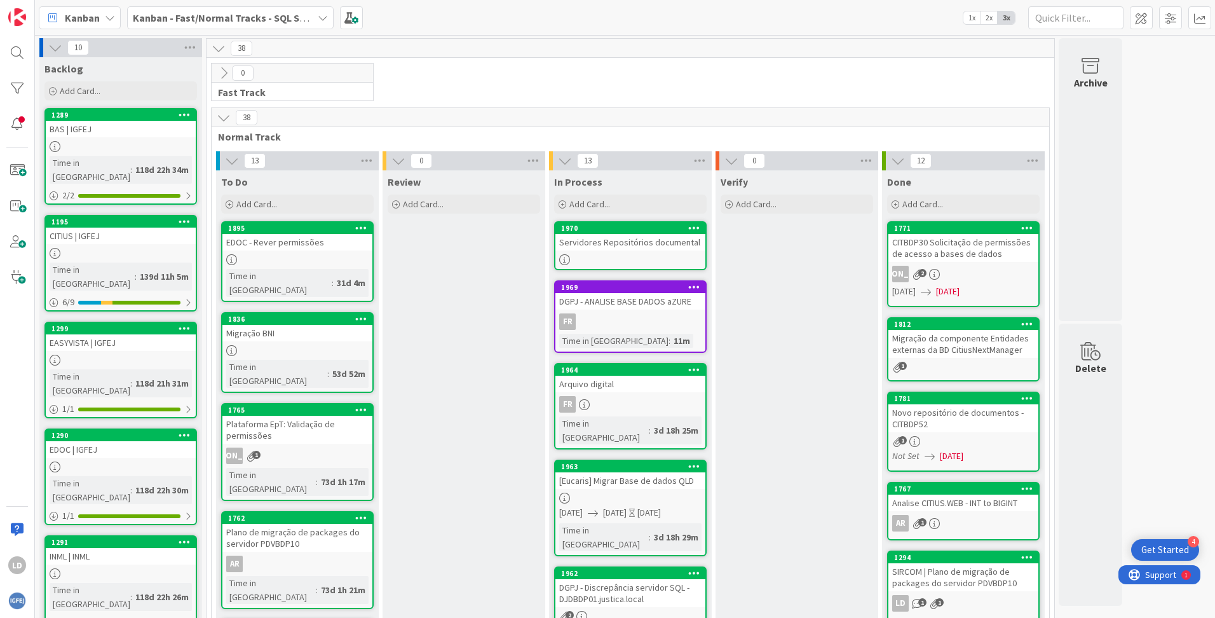
click at [327, 16] on icon at bounding box center [323, 18] width 10 height 10
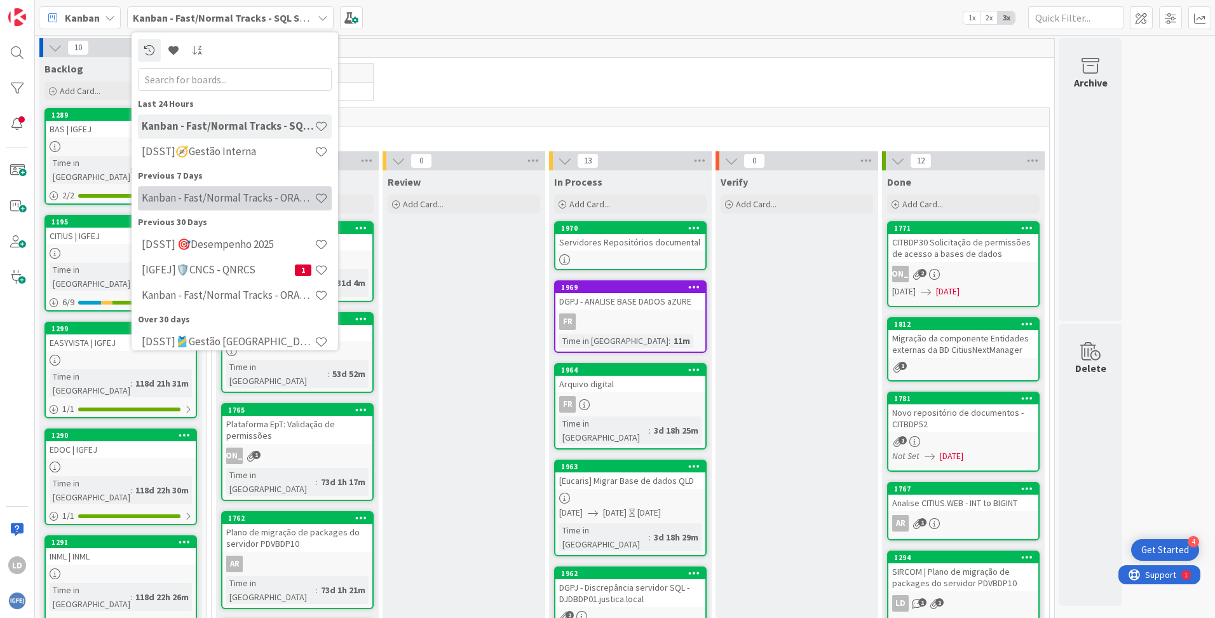
click at [259, 199] on h4 "Kanban - Fast/Normal Tracks - ORACLE WEBLOGIC" at bounding box center [228, 197] width 173 height 13
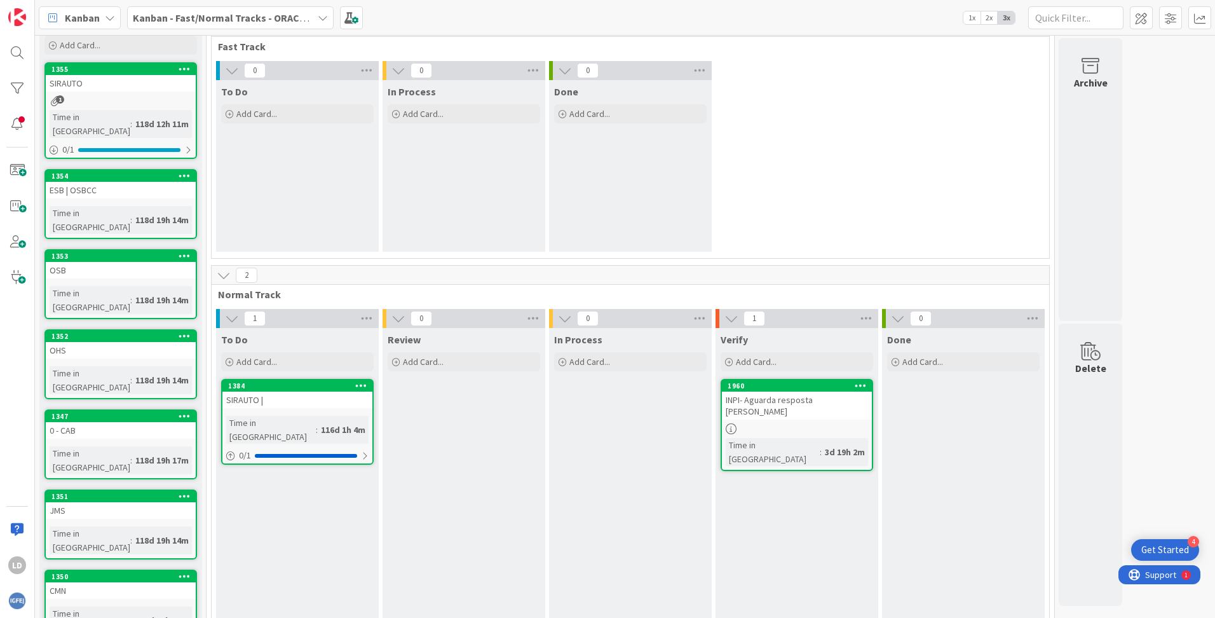
scroll to position [118, 0]
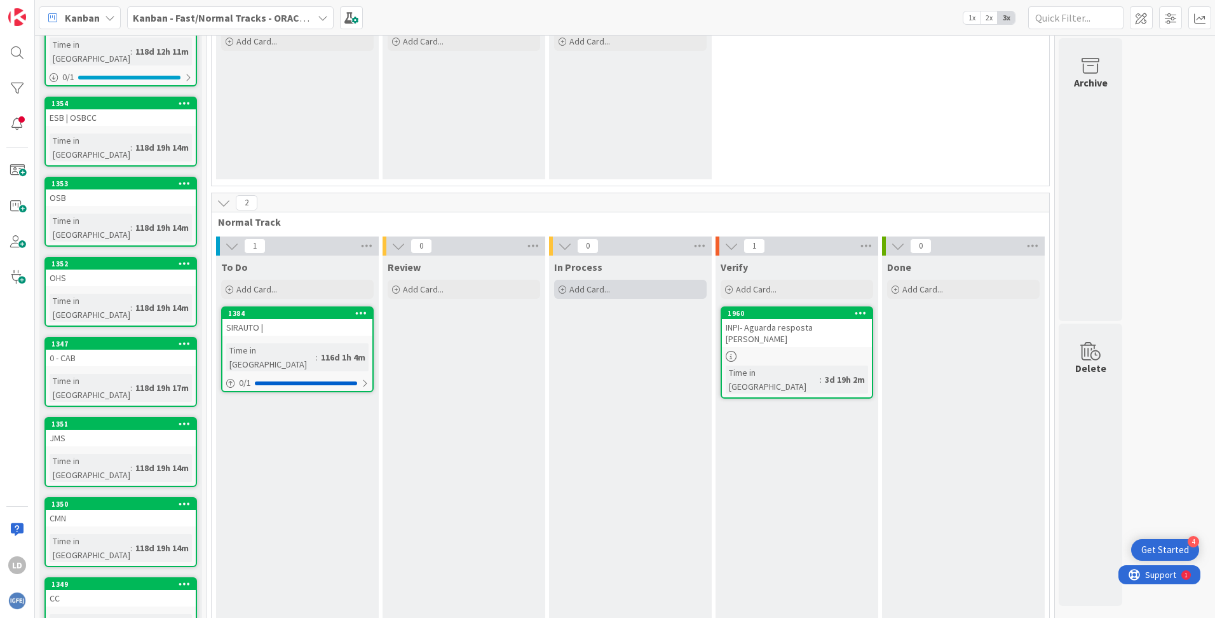
click at [564, 289] on icon at bounding box center [563, 290] width 8 height 8
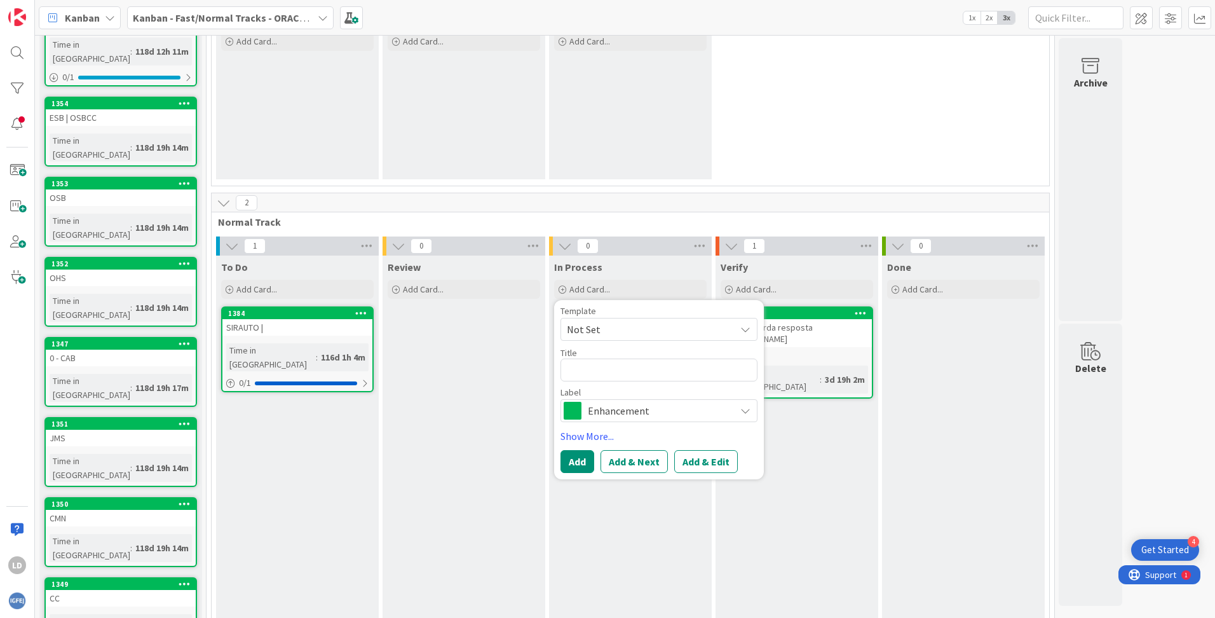
type textarea "x"
type textarea "p"
type textarea "x"
type textarea "pe"
type textarea "x"
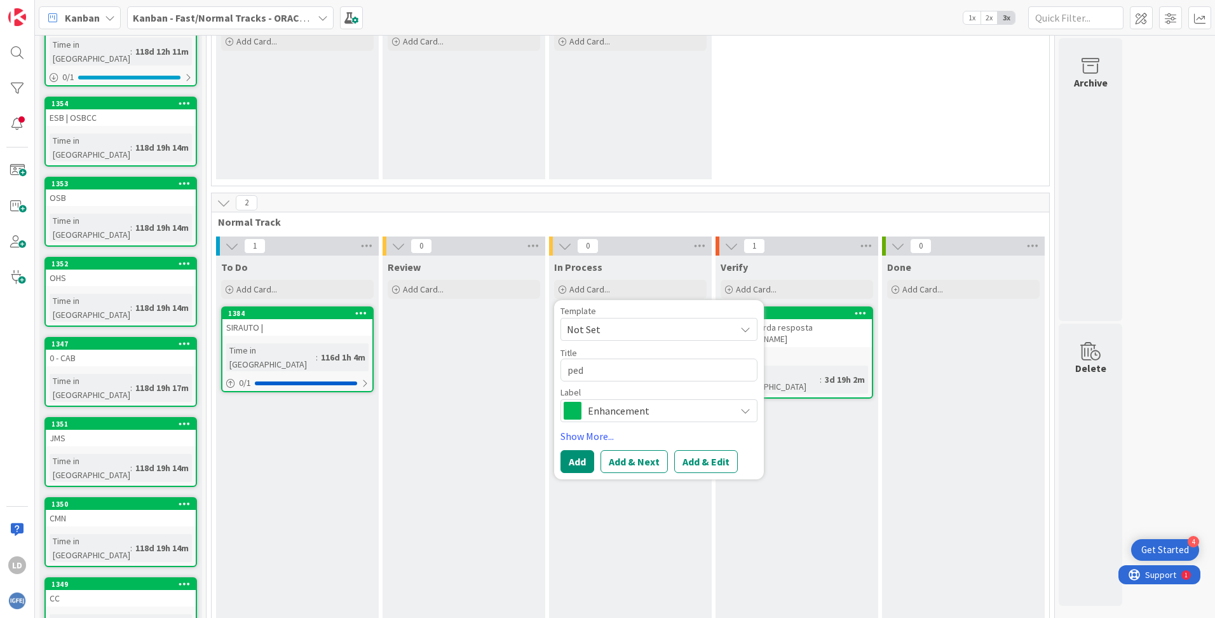
type textarea "pedi"
type textarea "x"
click at [569, 371] on textarea "pedidos de conectividade" at bounding box center [659, 369] width 197 height 23
click at [572, 458] on button "Add" at bounding box center [578, 461] width 34 height 23
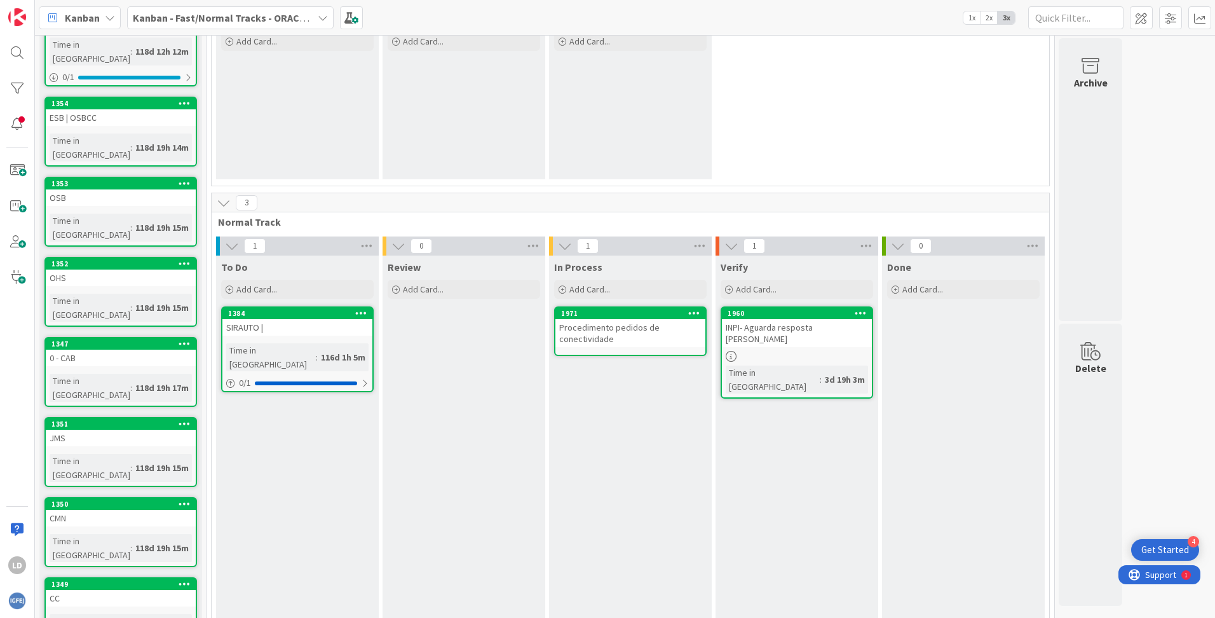
click at [601, 328] on div "Procedimento pedidos de conectividade" at bounding box center [630, 333] width 150 height 28
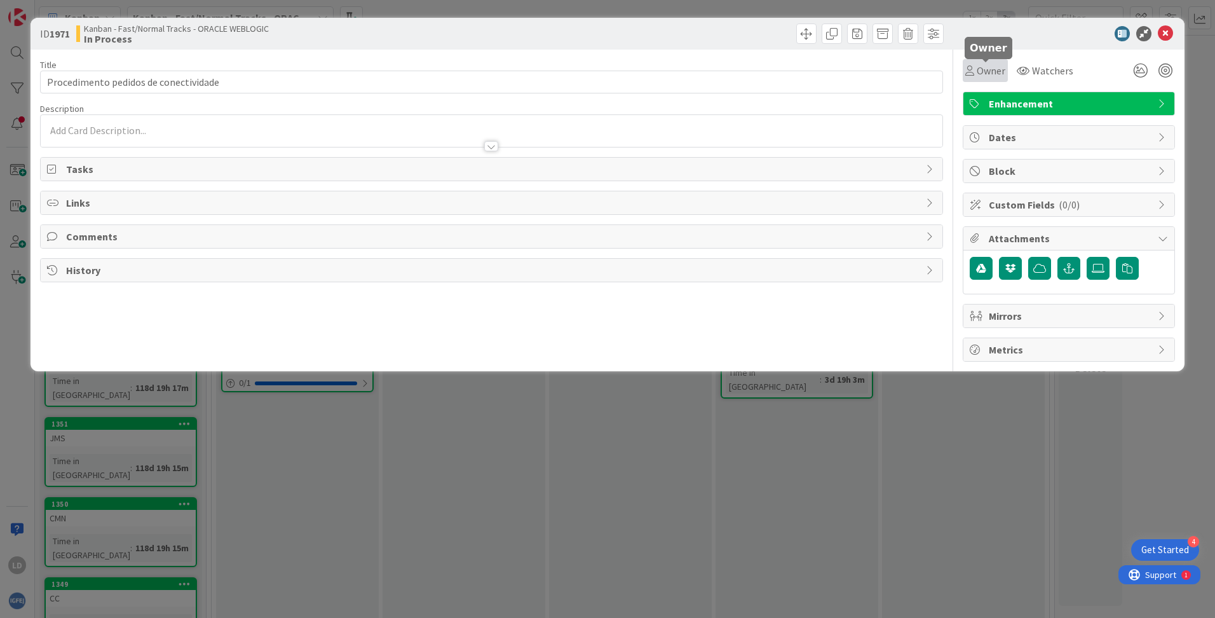
click at [996, 70] on span "Owner" at bounding box center [991, 70] width 29 height 15
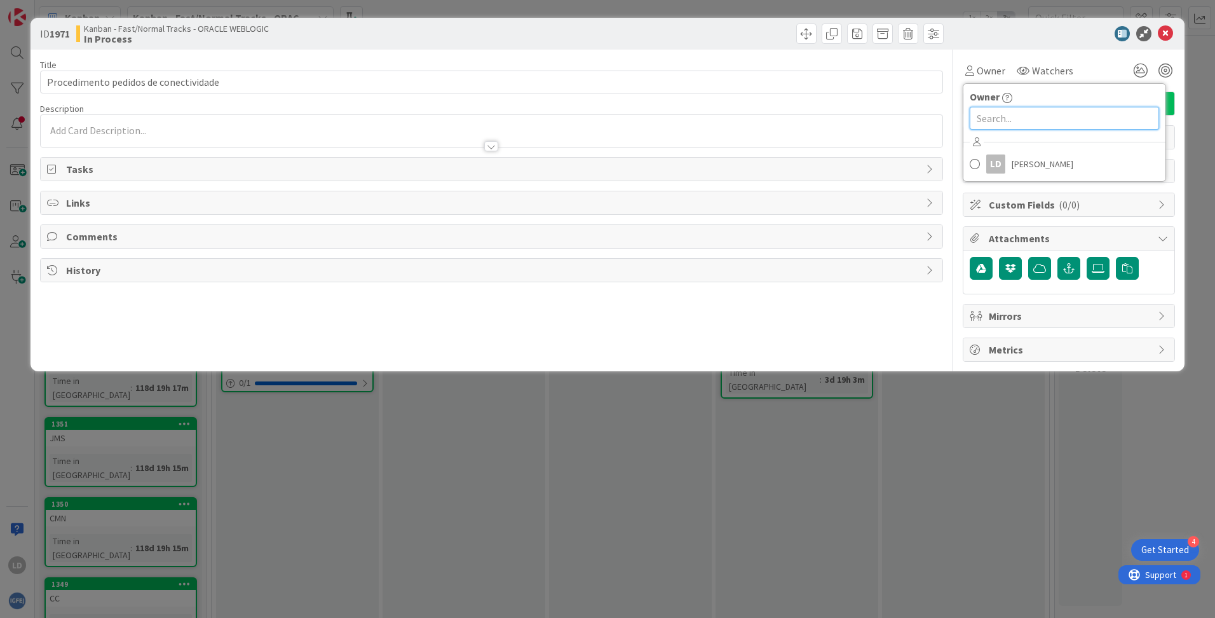
click at [1005, 119] on input "text" at bounding box center [1064, 118] width 189 height 23
click at [1073, 46] on div "ID 1971 Kanban - Fast/Normal Tracks - ORACLE WEBLOGIC In Process" at bounding box center [608, 34] width 1154 height 32
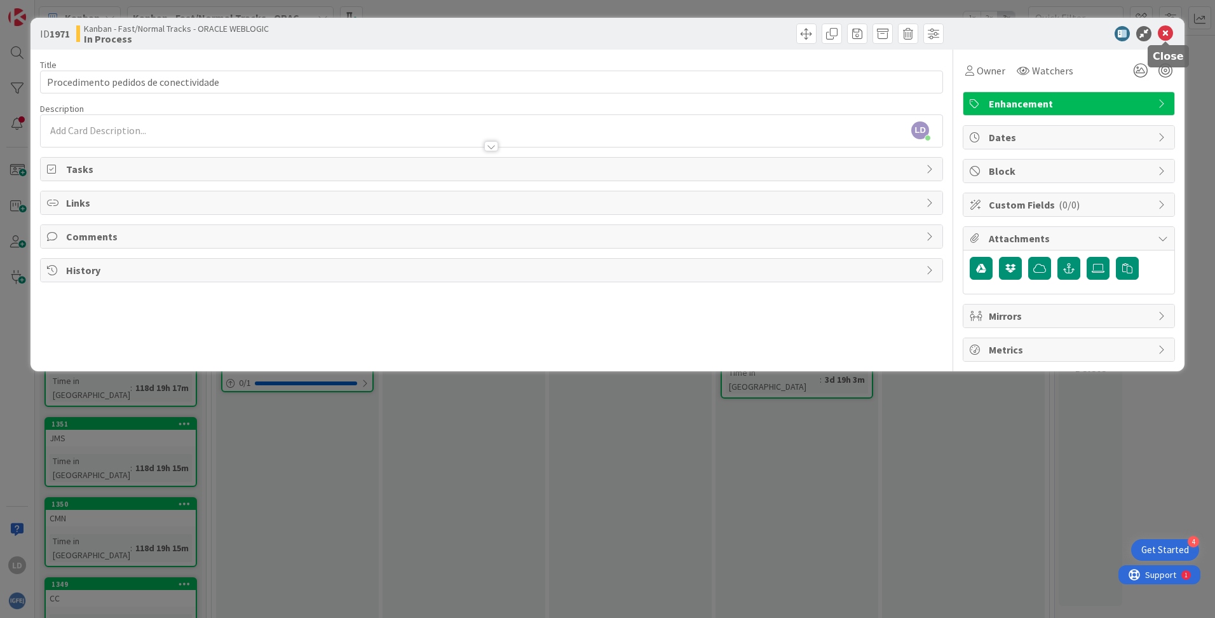
click at [1166, 31] on icon at bounding box center [1165, 33] width 15 height 15
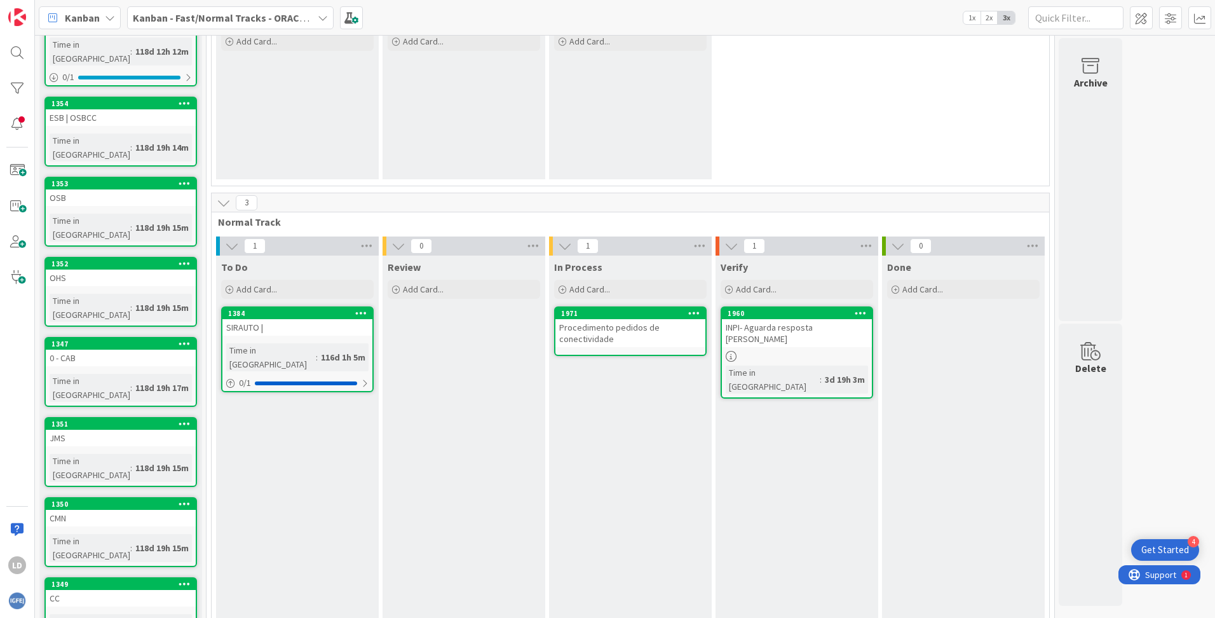
click at [320, 15] on icon at bounding box center [323, 18] width 10 height 10
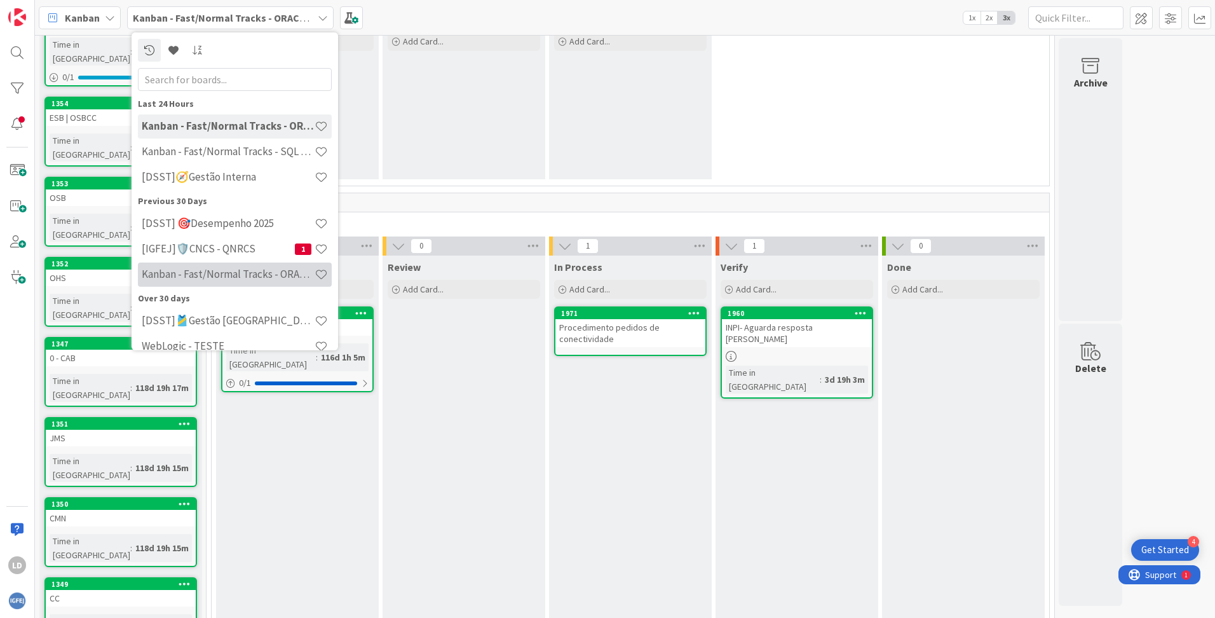
click at [239, 275] on h4 "Kanban - Fast/Normal Tracks - ORACLE TEAM | IGFEJ" at bounding box center [228, 274] width 173 height 13
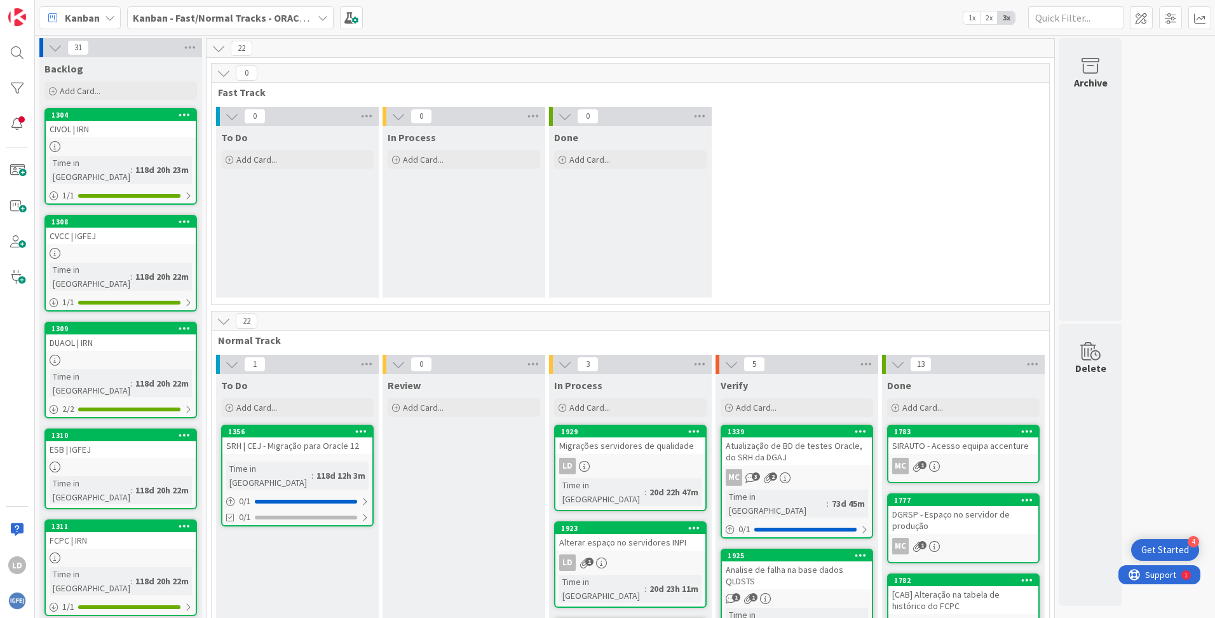
click at [325, 10] on div "Kanban - Fast/Normal Tracks - ORACLE TEAM | IGFEJ" at bounding box center [230, 17] width 207 height 23
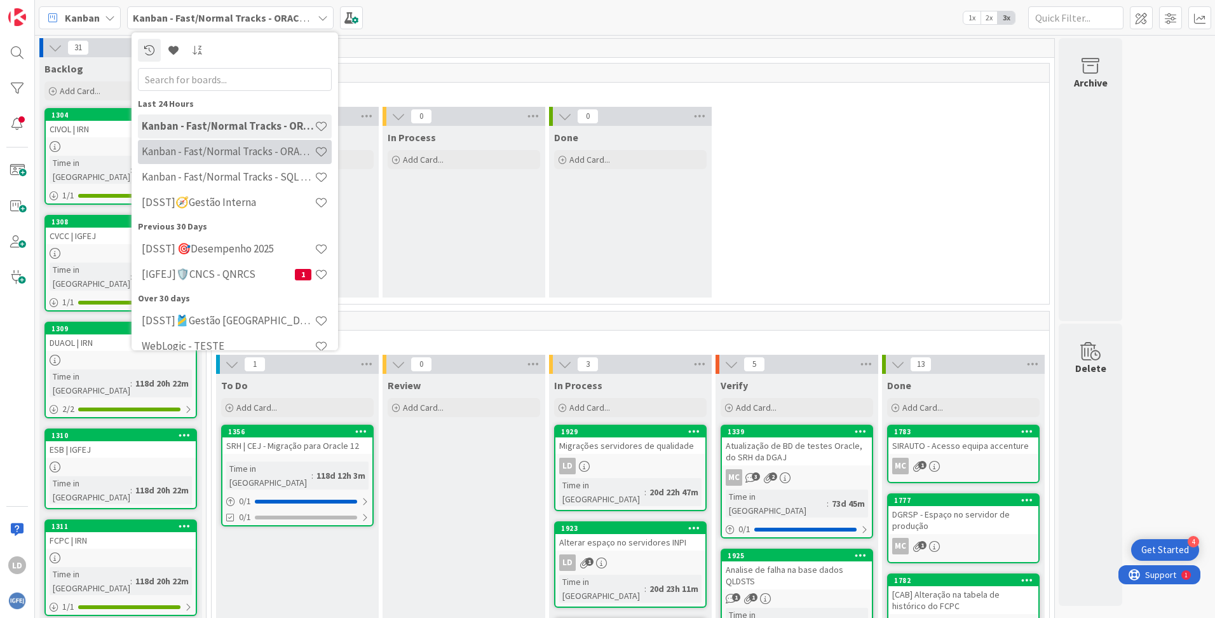
click at [290, 151] on h4 "Kanban - Fast/Normal Tracks - ORACLE WEBLOGIC" at bounding box center [228, 151] width 173 height 13
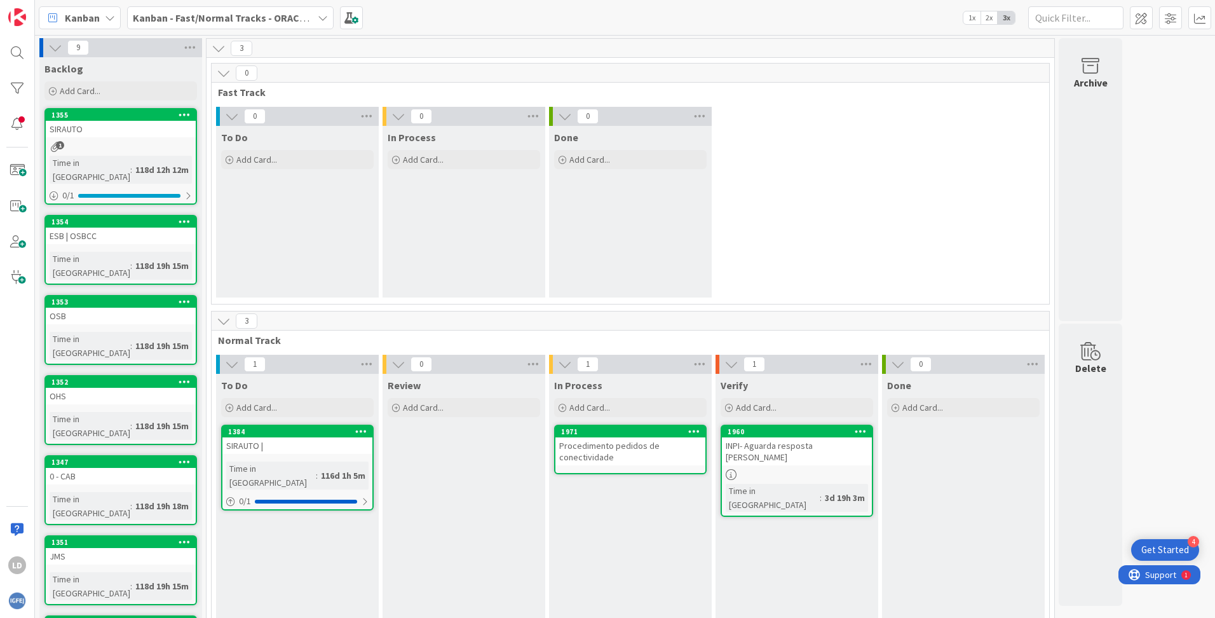
click at [694, 430] on icon at bounding box center [694, 430] width 12 height 9
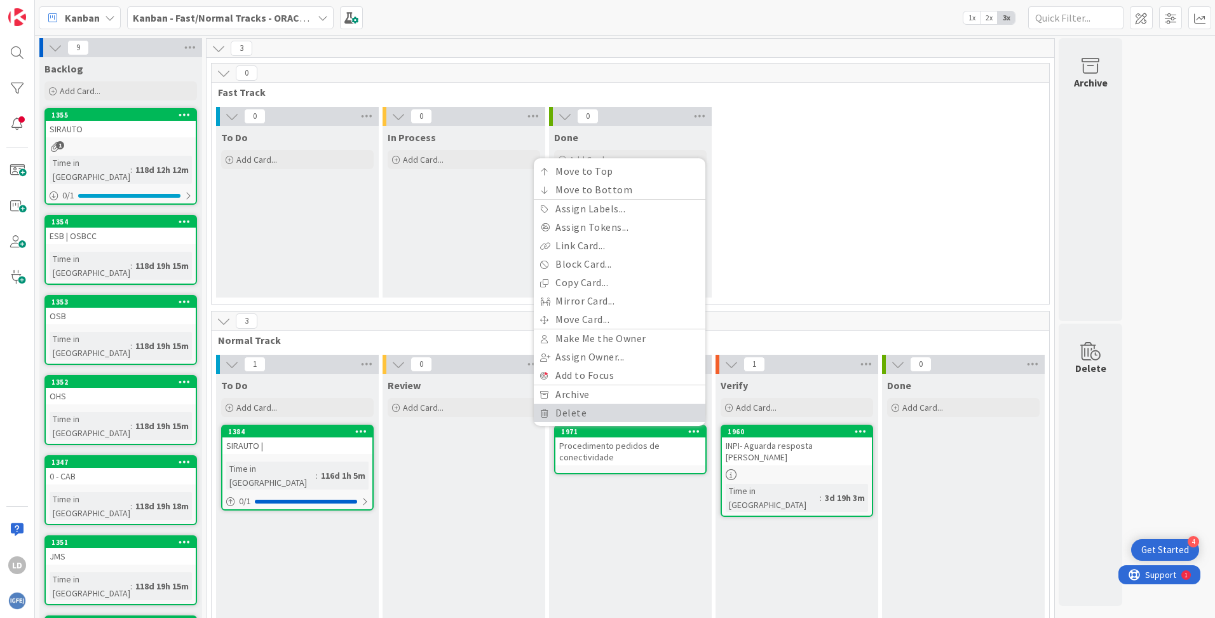
click at [595, 411] on link "Delete" at bounding box center [620, 413] width 172 height 18
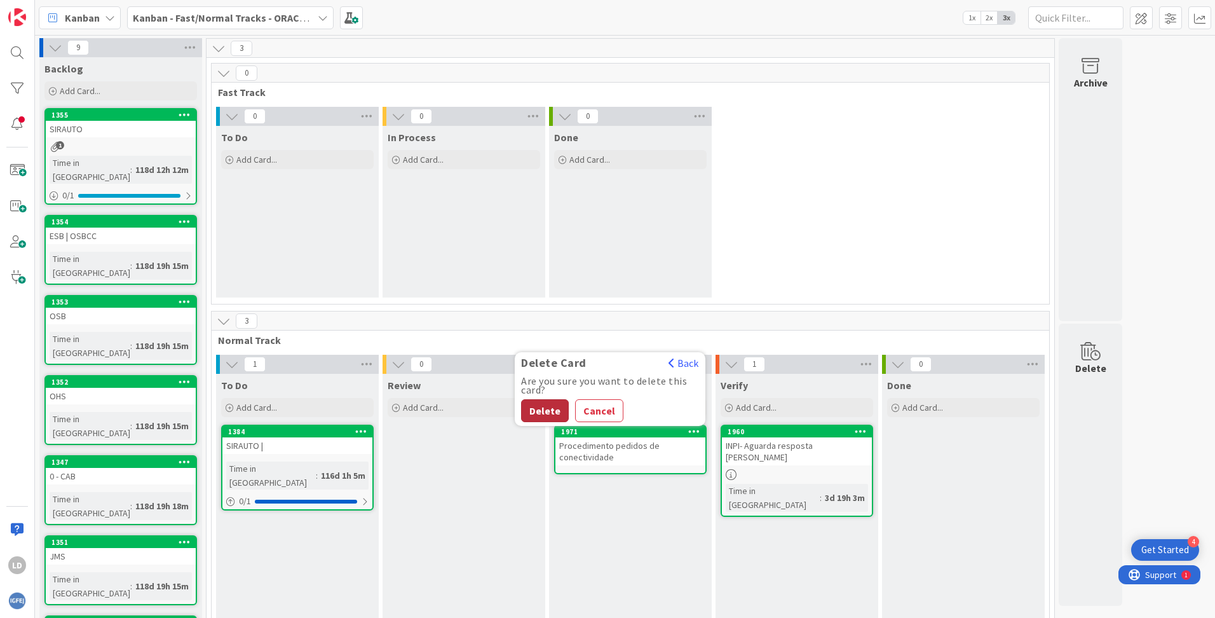
click at [545, 408] on button "Delete" at bounding box center [545, 410] width 48 height 23
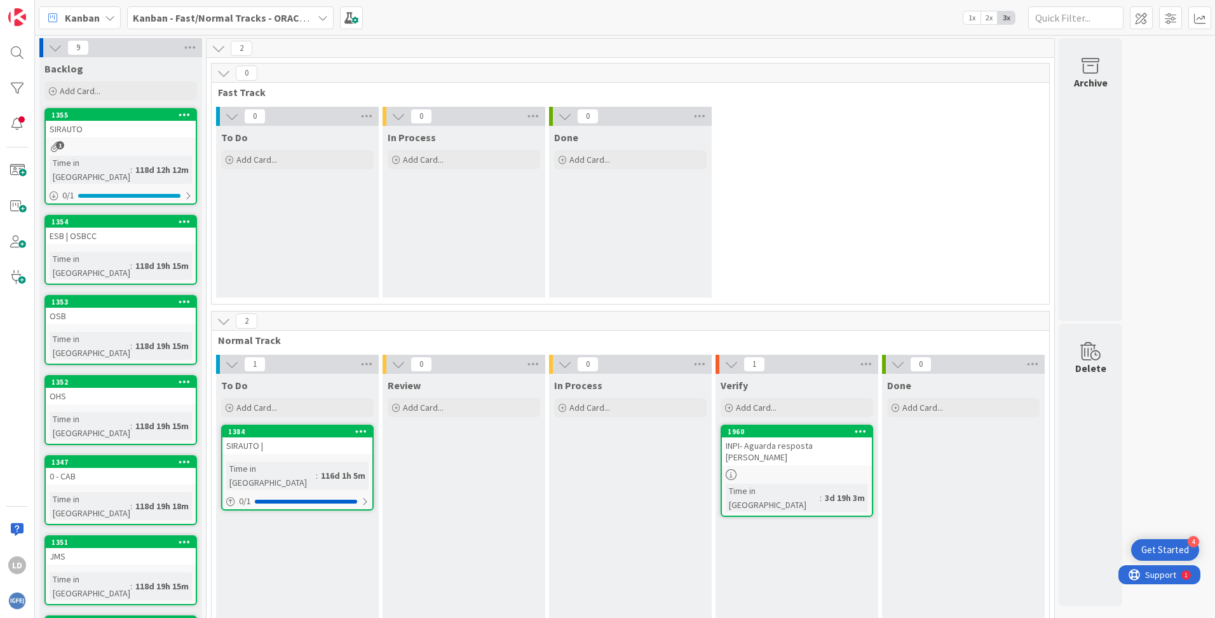
click at [324, 15] on icon at bounding box center [323, 18] width 10 height 10
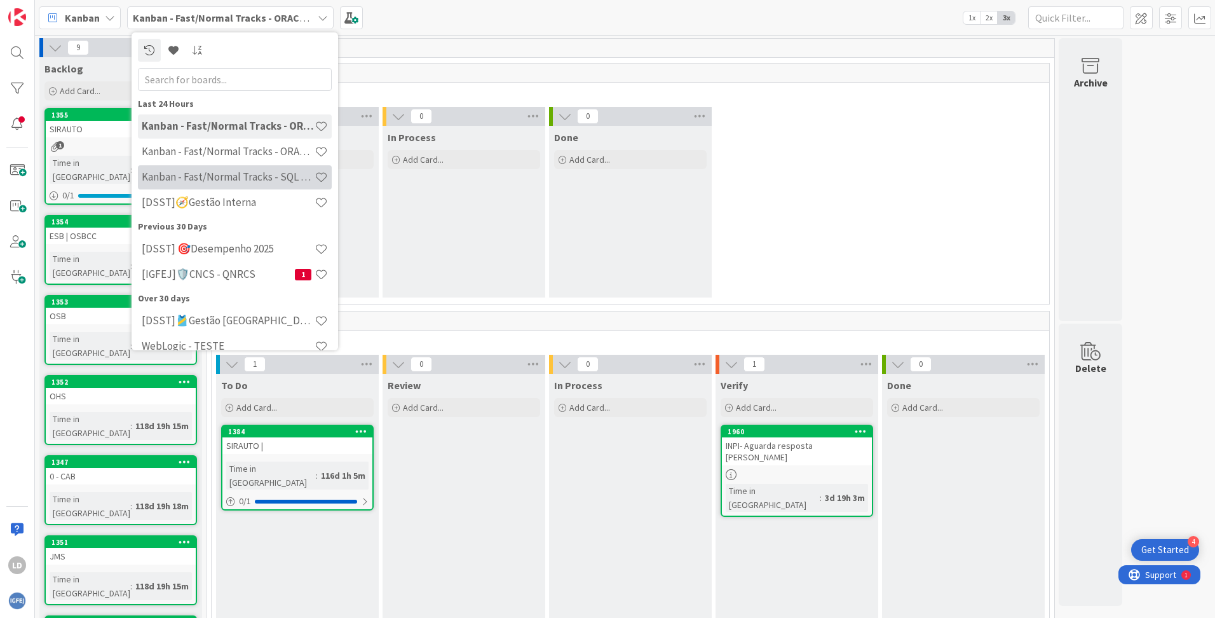
click at [262, 172] on h4 "Kanban - Fast/Normal Tracks - SQL SERVER" at bounding box center [228, 176] width 173 height 13
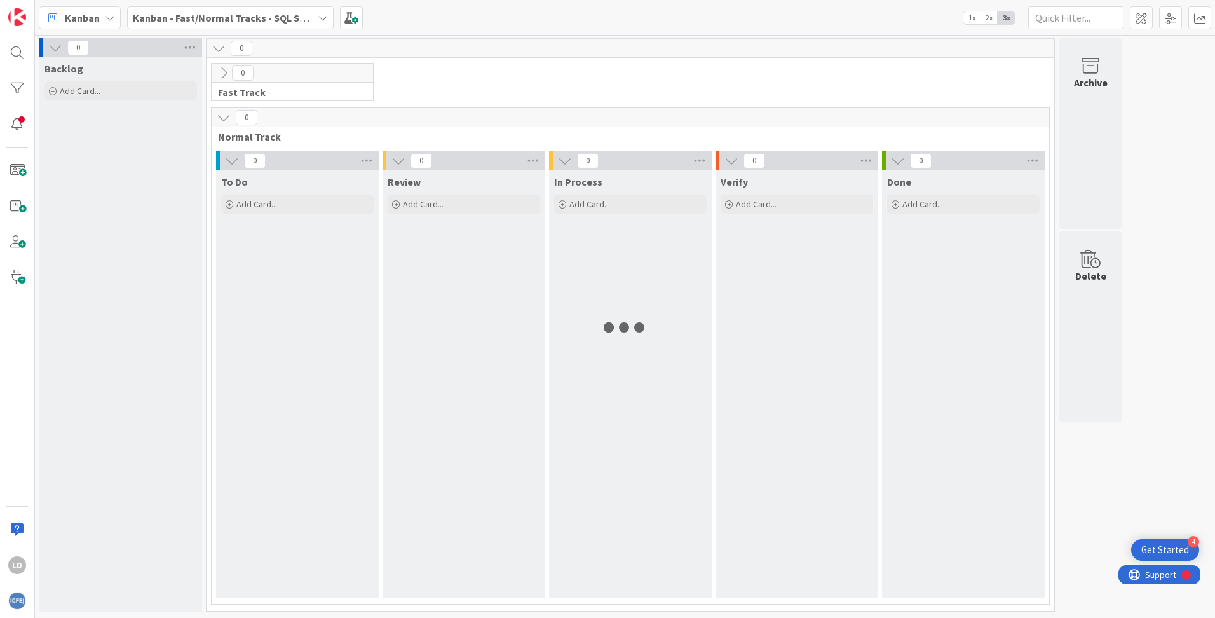
click at [302, 18] on b "Kanban - Fast/Normal Tracks - SQL SERVER" at bounding box center [231, 17] width 196 height 13
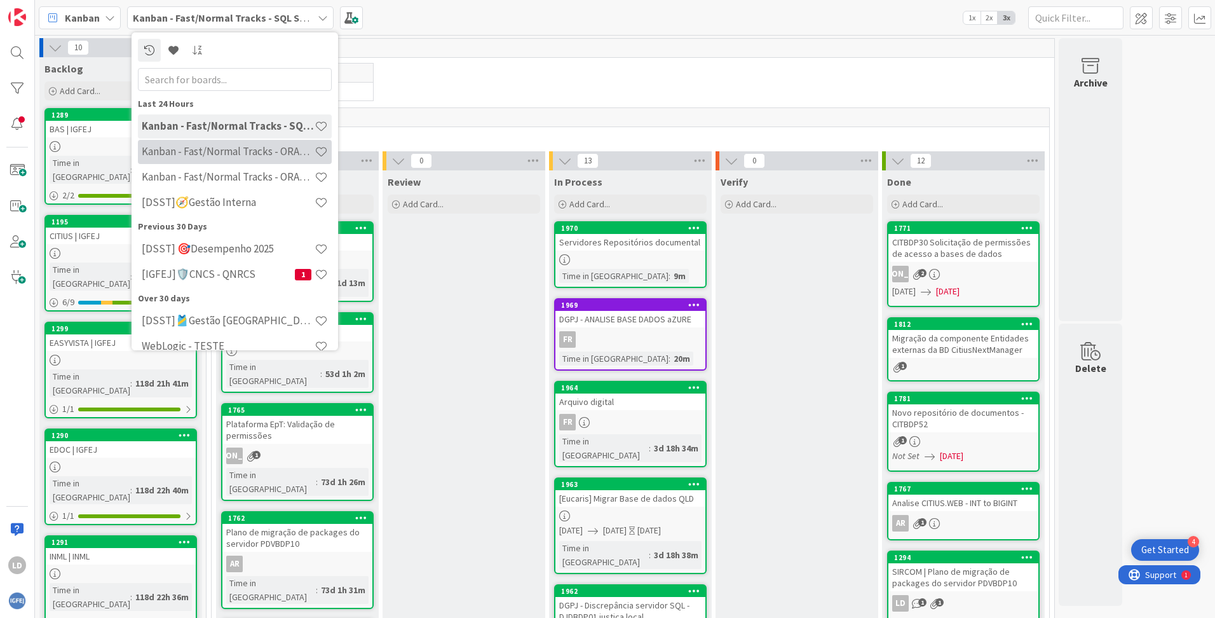
click at [280, 152] on h4 "Kanban - Fast/Normal Tracks - ORACLE WEBLOGIC" at bounding box center [228, 151] width 173 height 13
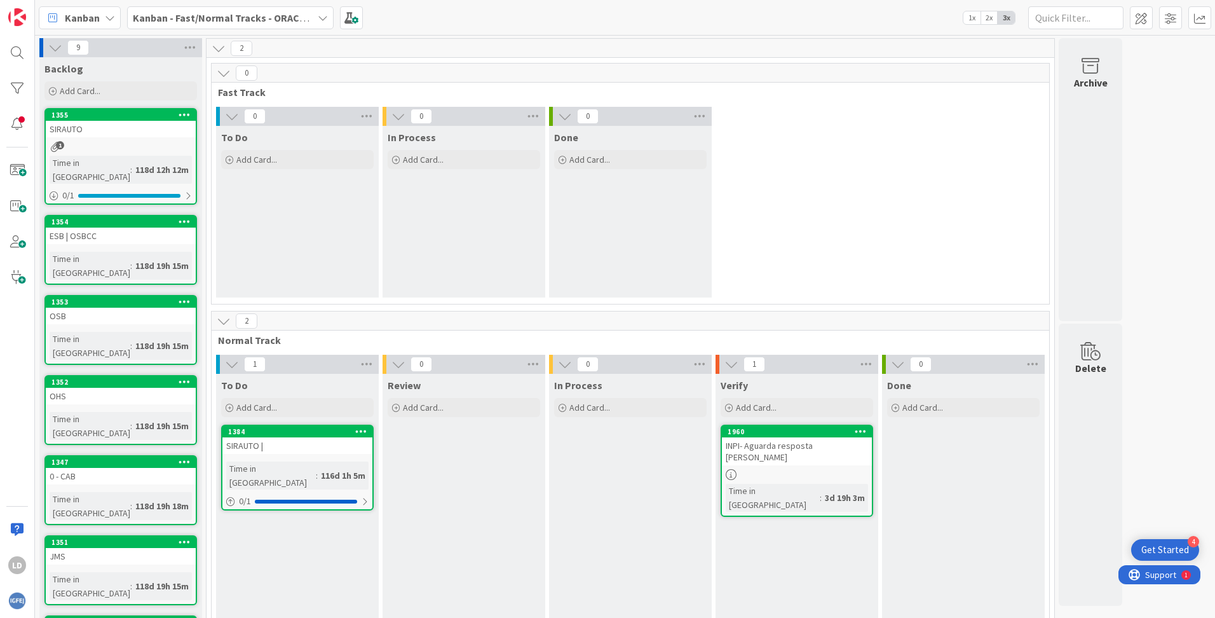
click at [319, 13] on icon at bounding box center [323, 18] width 10 height 10
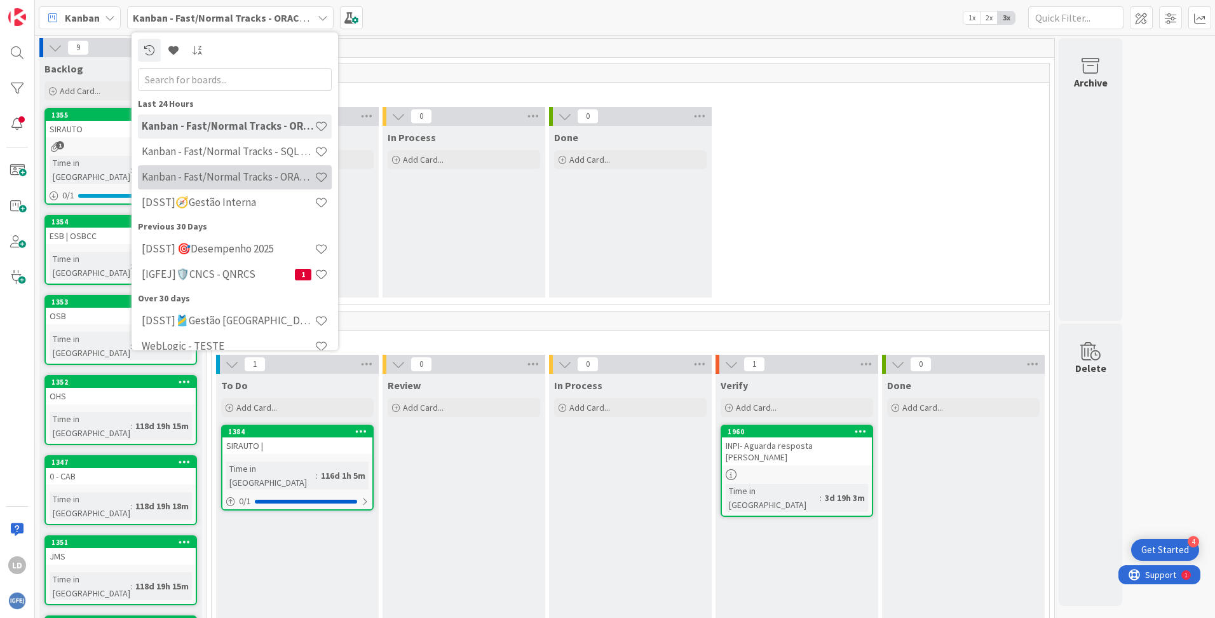
click at [232, 168] on div "Kanban - Fast/Normal Tracks - ORACLE TEAM | IGFEJ" at bounding box center [235, 177] width 194 height 24
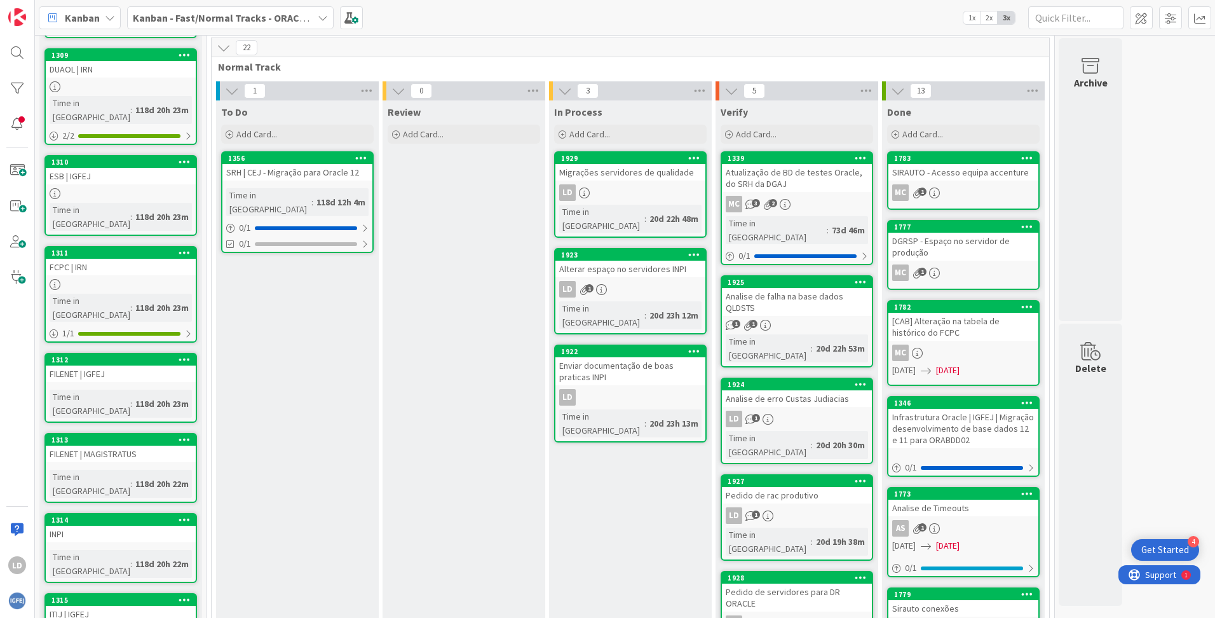
scroll to position [254, 0]
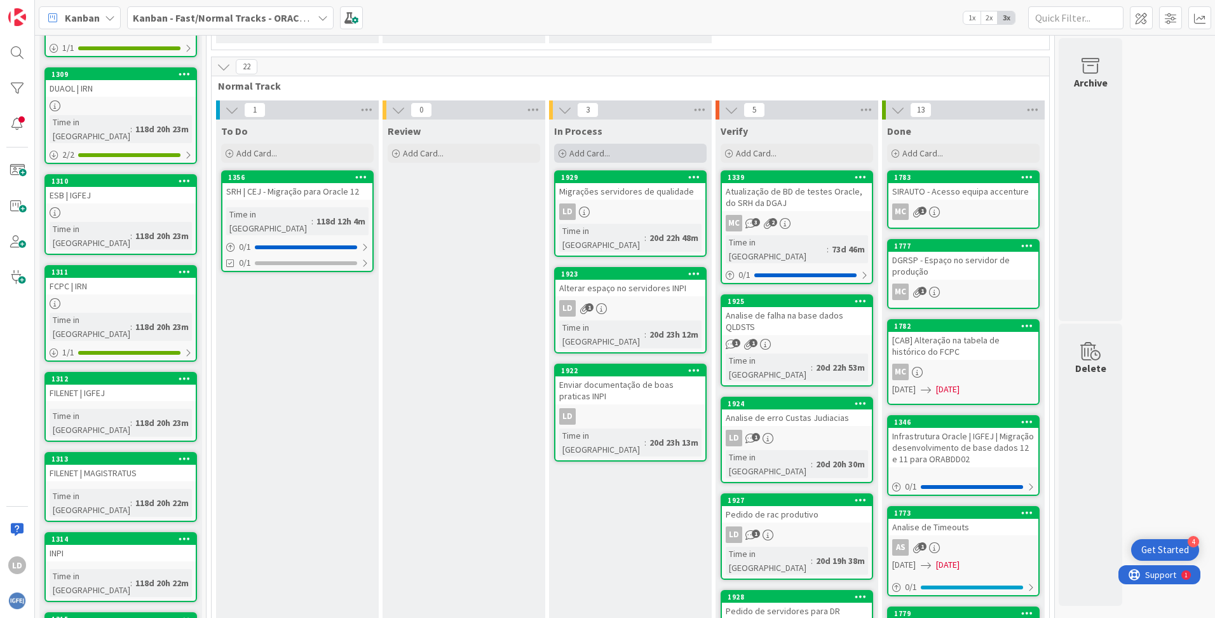
click at [569, 155] on div "Add Card..." at bounding box center [630, 153] width 153 height 19
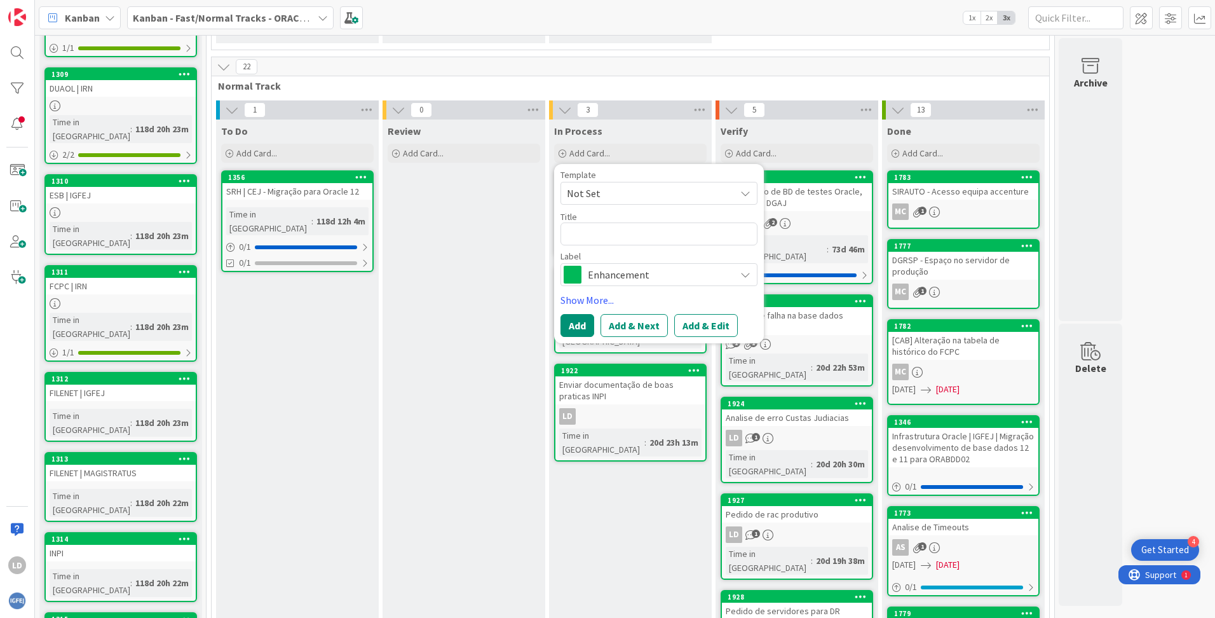
click at [632, 489] on div "In Process Add Card... Template Not Set Title 0 / 128 Label Enhancement Show Mo…" at bounding box center [630, 571] width 163 height 904
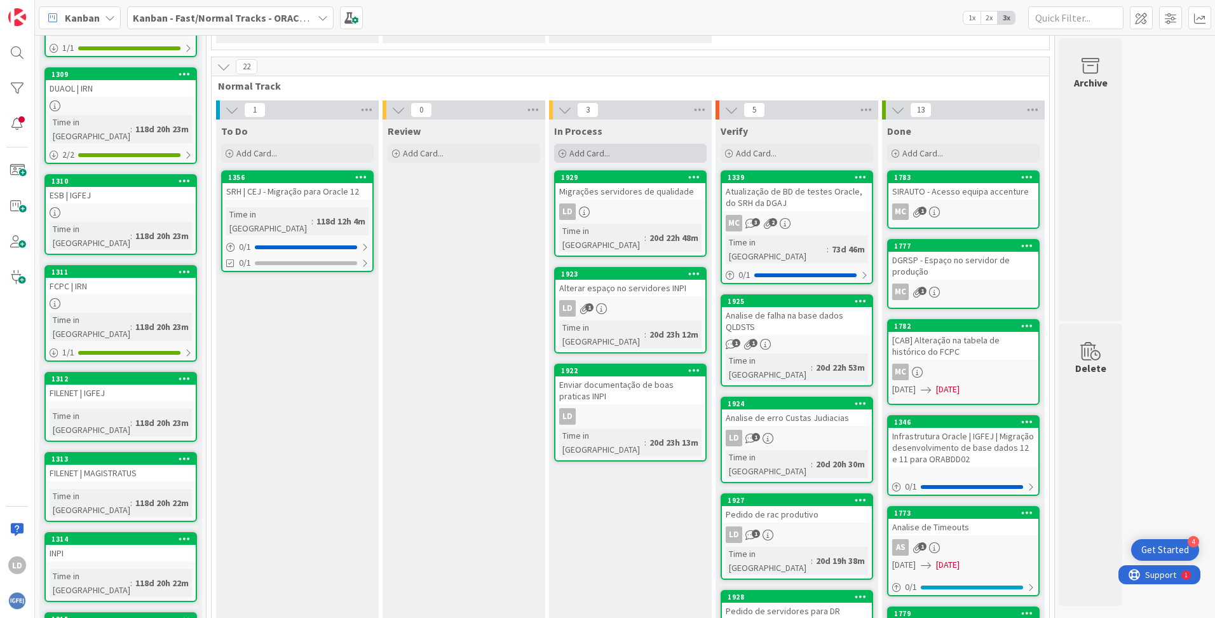
click at [582, 152] on span "Add Card..." at bounding box center [589, 152] width 41 height 11
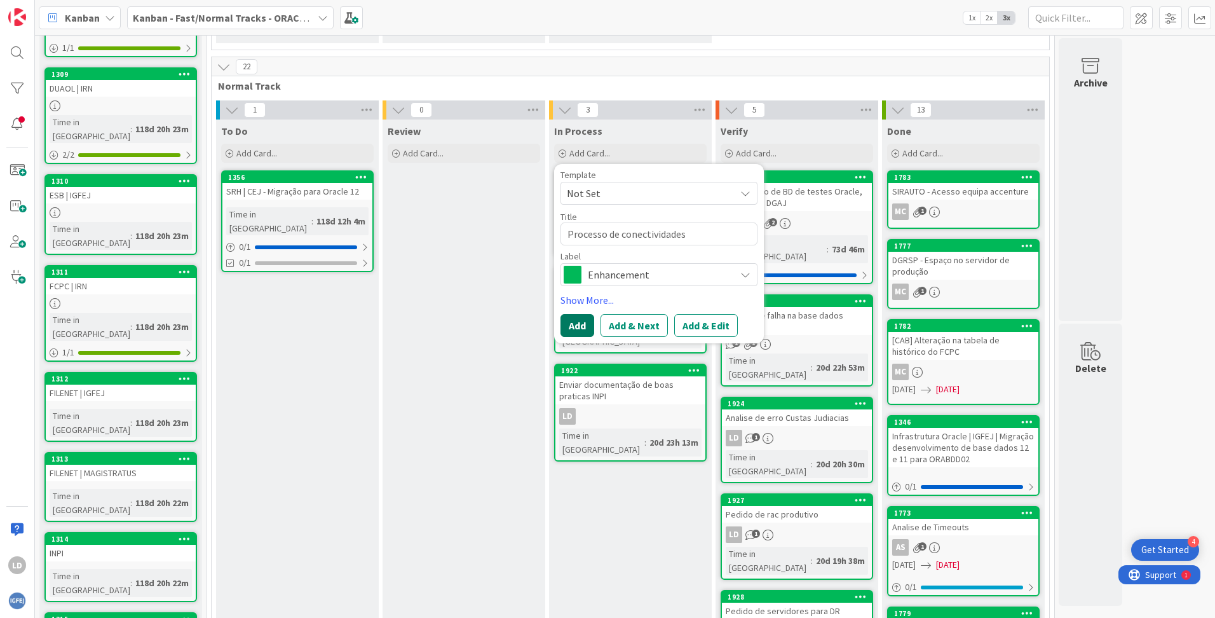
click at [575, 318] on button "Add" at bounding box center [578, 325] width 34 height 23
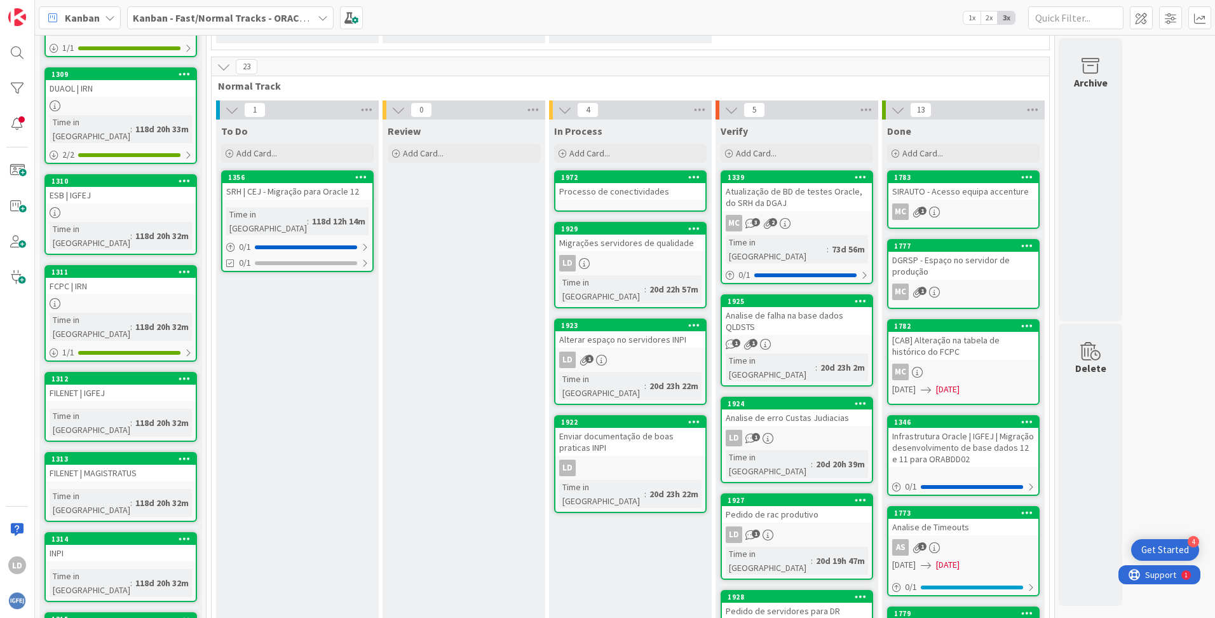
click at [615, 191] on div "Processo de conectividades" at bounding box center [630, 191] width 150 height 17
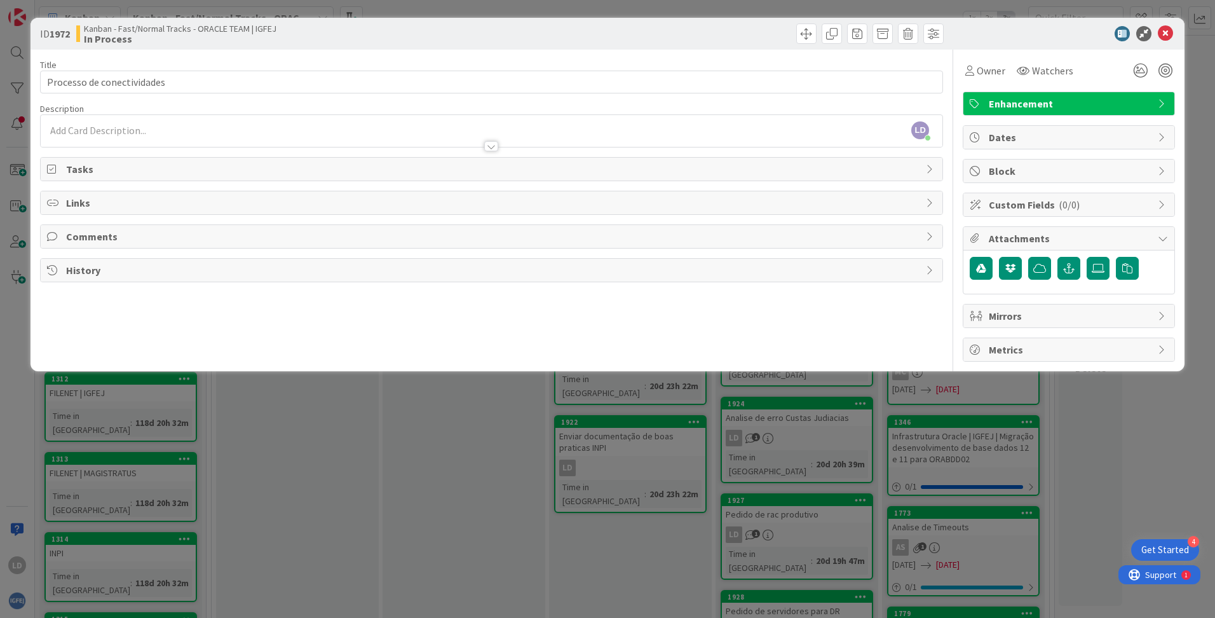
click at [167, 119] on div "LD [PERSON_NAME] just joined" at bounding box center [492, 131] width 902 height 32
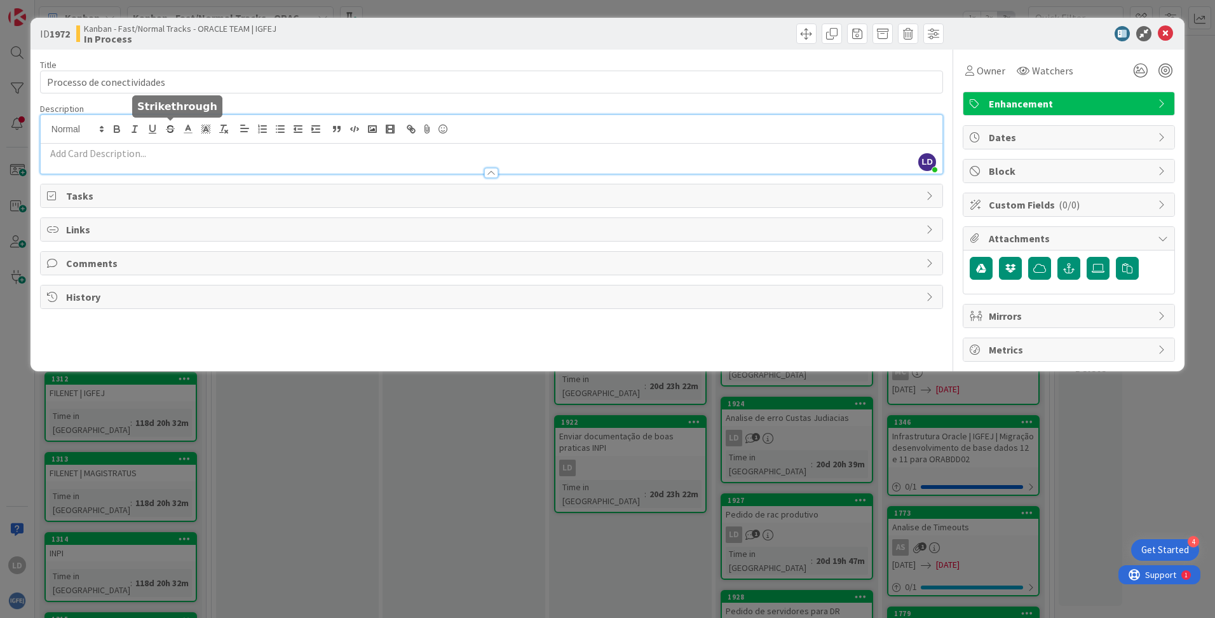
click at [135, 146] on div at bounding box center [492, 159] width 902 height 30
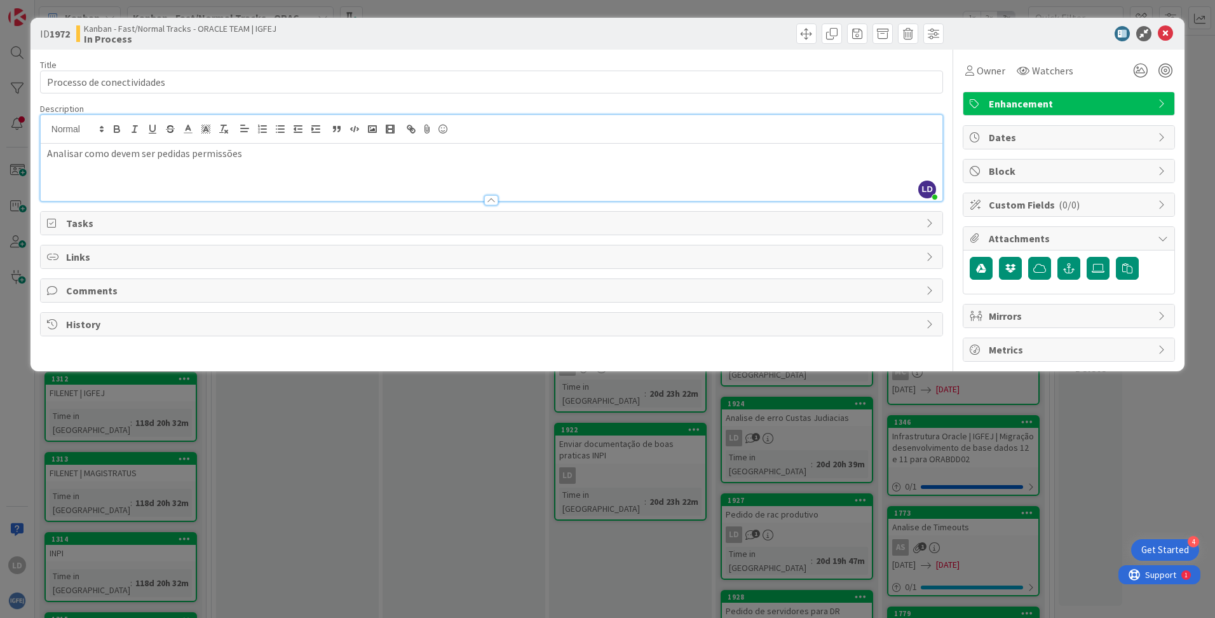
click at [1037, 46] on div "ID 1972 Kanban - Fast/Normal Tracks - ORACLE TEAM | IGFEJ In Process" at bounding box center [608, 34] width 1154 height 32
click at [1165, 29] on icon at bounding box center [1165, 33] width 15 height 15
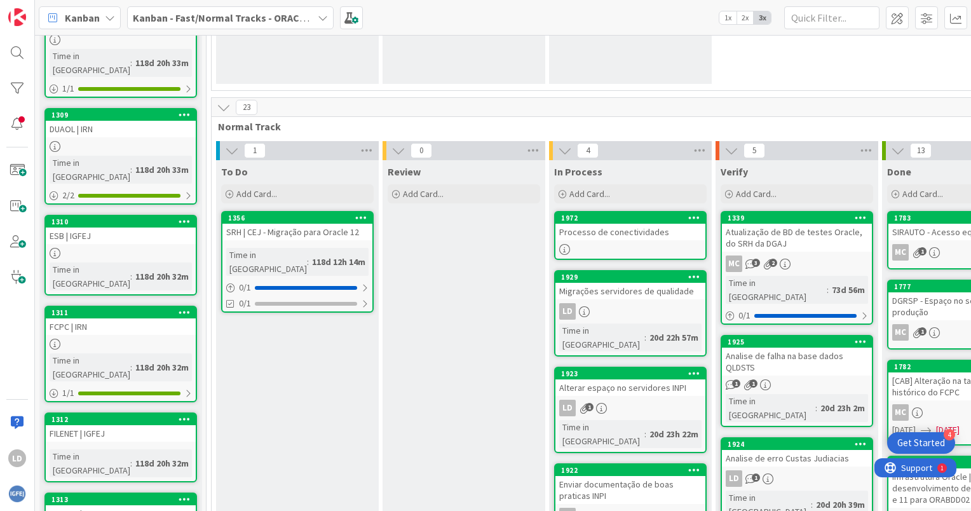
scroll to position [210, 0]
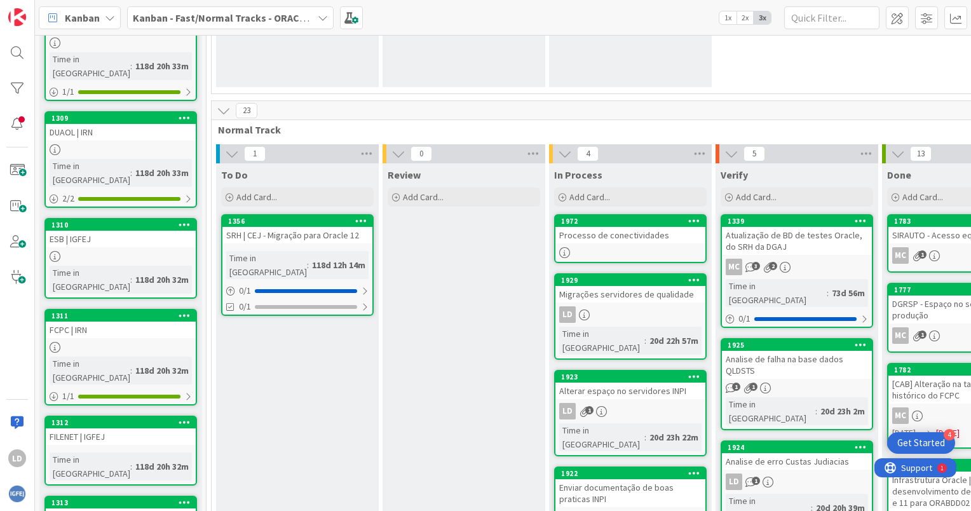
click at [320, 14] on icon at bounding box center [323, 18] width 10 height 10
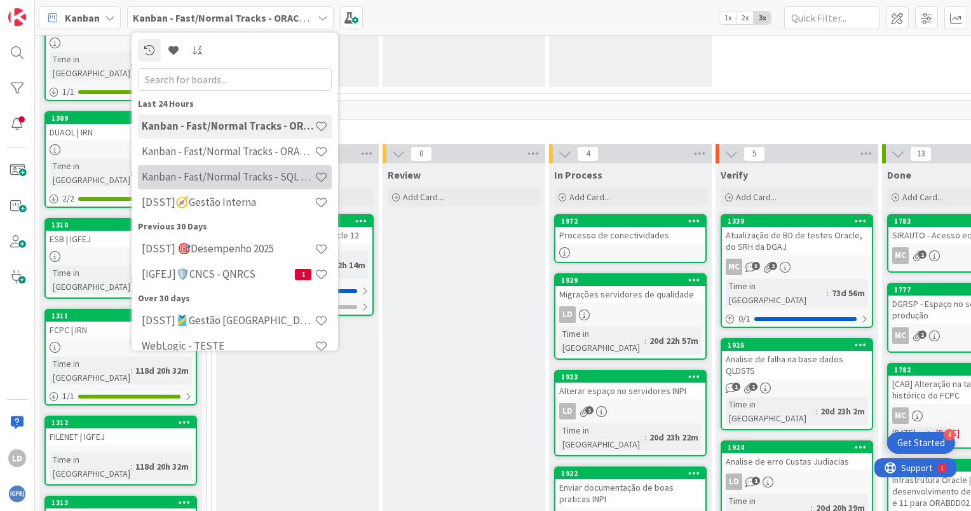
click at [240, 176] on h4 "Kanban - Fast/Normal Tracks - SQL SERVER" at bounding box center [228, 177] width 173 height 13
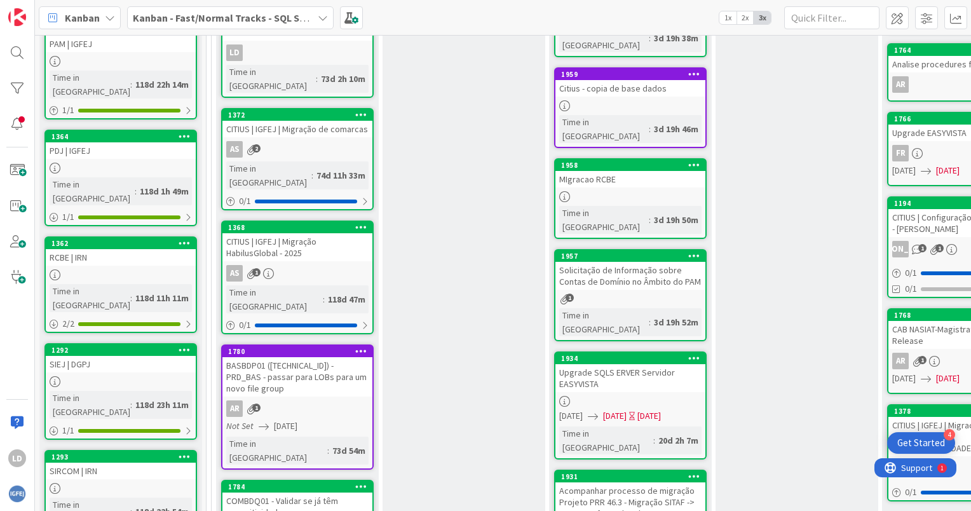
scroll to position [633, 0]
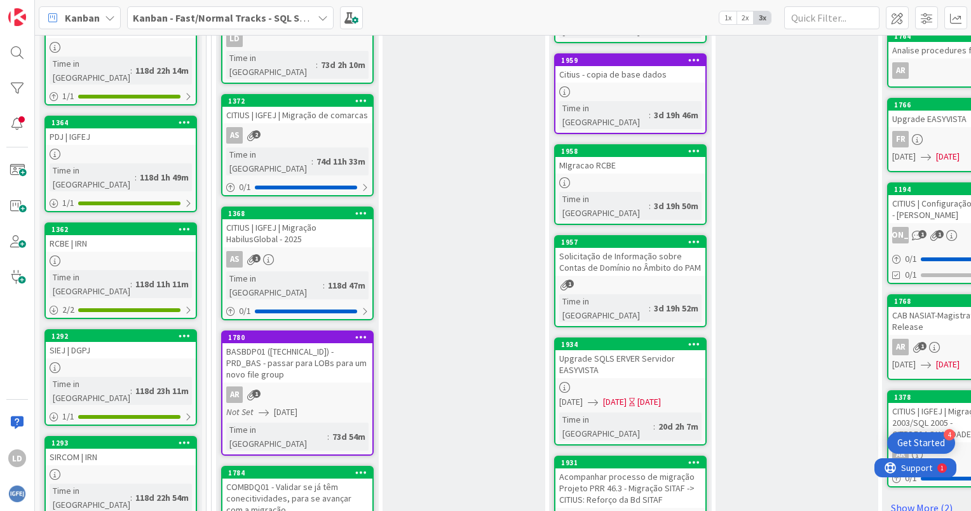
click at [641, 468] on div "Acompanhar processo de migração Projeto PRR 46.3 - Migração SITAF -> CITIUS: Re…" at bounding box center [630, 487] width 150 height 39
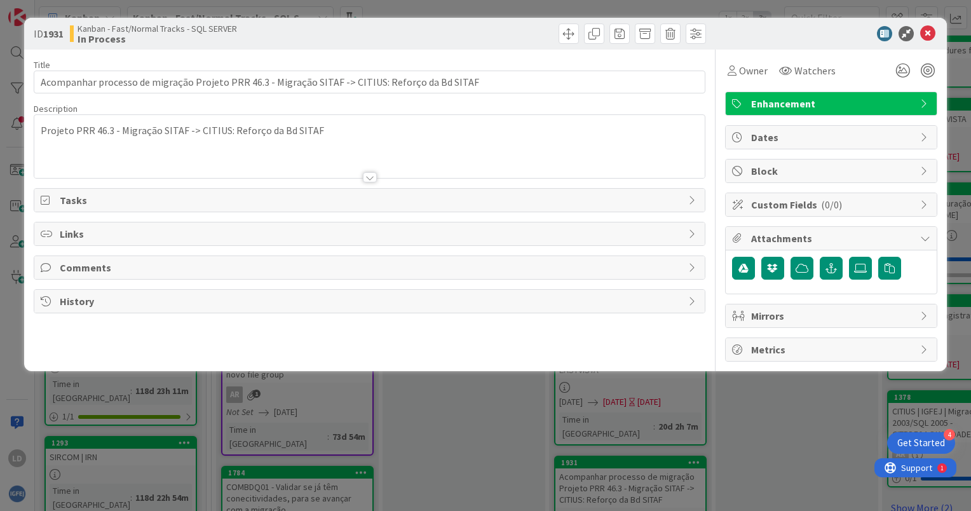
click at [56, 268] on div "Comments" at bounding box center [369, 267] width 671 height 23
click at [105, 297] on button "Add Comment" at bounding box center [82, 297] width 82 height 23
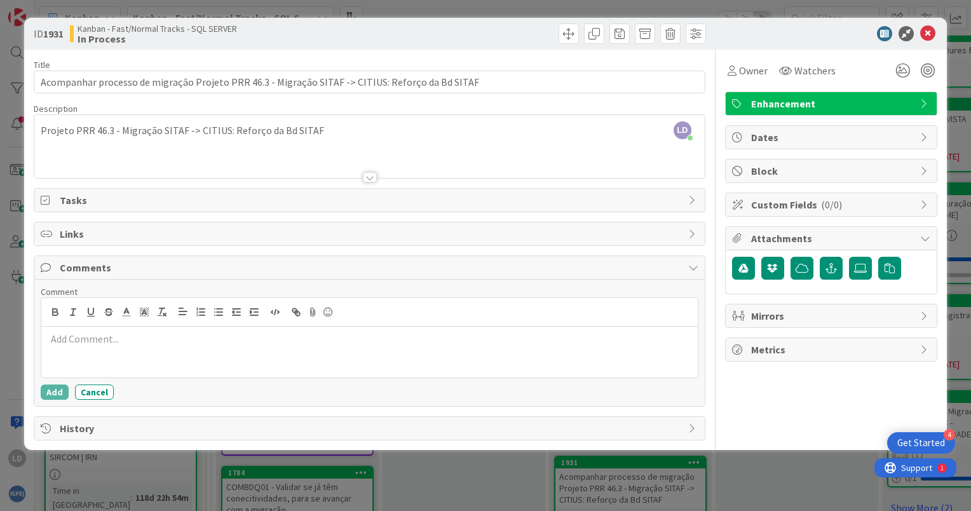
click at [122, 338] on p at bounding box center [369, 339] width 646 height 15
click at [57, 385] on button "Add" at bounding box center [55, 392] width 28 height 15
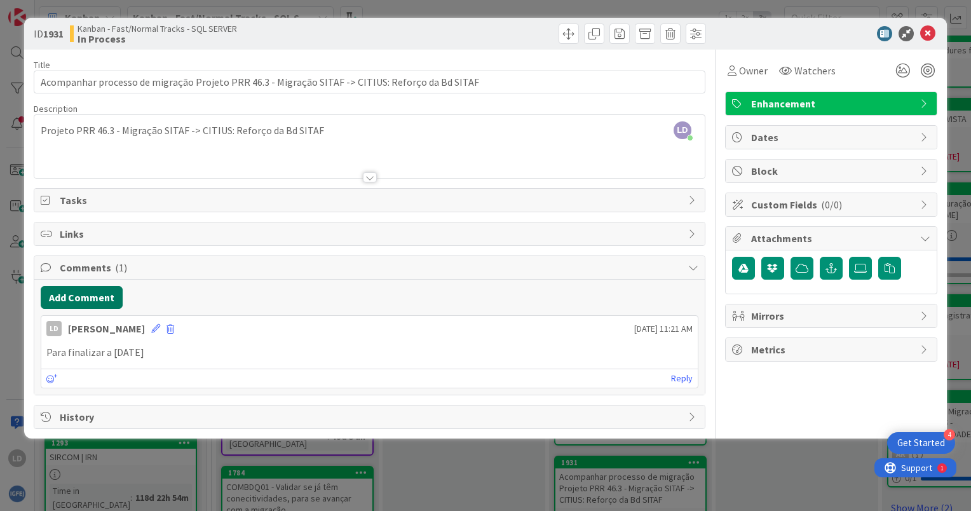
click at [89, 292] on button "Add Comment" at bounding box center [82, 297] width 82 height 23
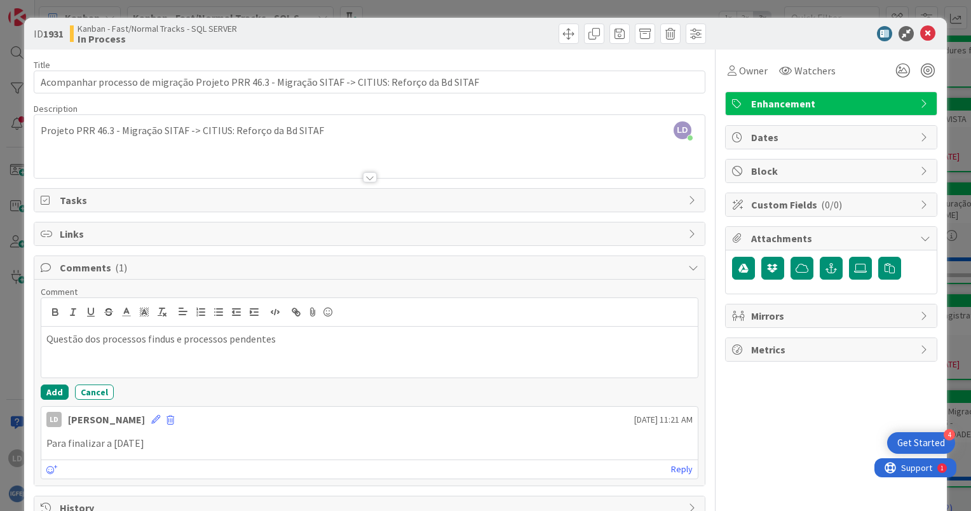
click at [511, 282] on div "Comment Questão dos processos findus e processos pendentes Add Cancel LD [PERSO…" at bounding box center [369, 383] width 671 height 206
click at [324, 333] on p "Questão dos processos findus e processos pendentes" at bounding box center [369, 339] width 646 height 15
click at [56, 386] on button "Add" at bounding box center [55, 392] width 28 height 15
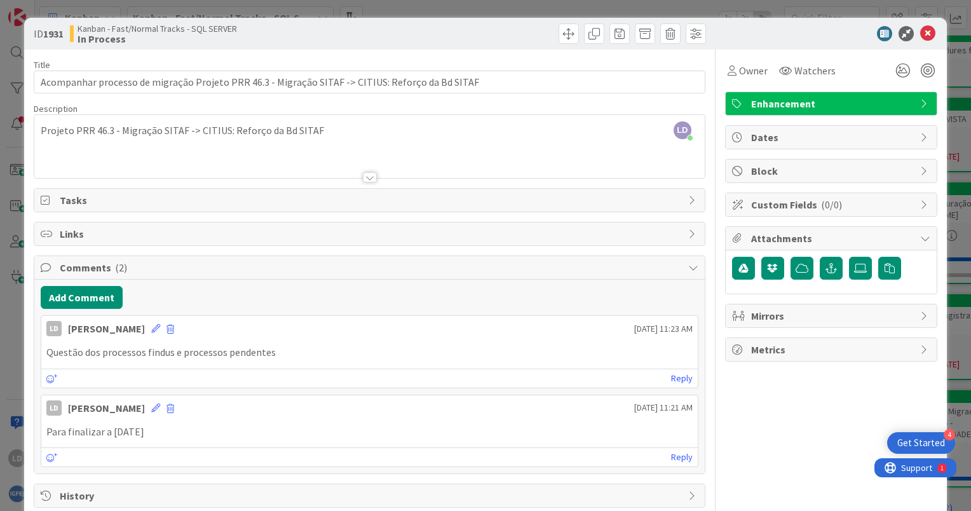
click at [309, 350] on p "Questão dos processos findus e processos pendentes" at bounding box center [369, 352] width 646 height 15
click at [288, 351] on p "Questão dos processos findus e processos pendentes" at bounding box center [369, 352] width 646 height 15
click at [112, 328] on div "LD [PERSON_NAME] [DATE] 11:23 AM" at bounding box center [369, 326] width 657 height 20
click at [151, 326] on icon at bounding box center [155, 328] width 9 height 9
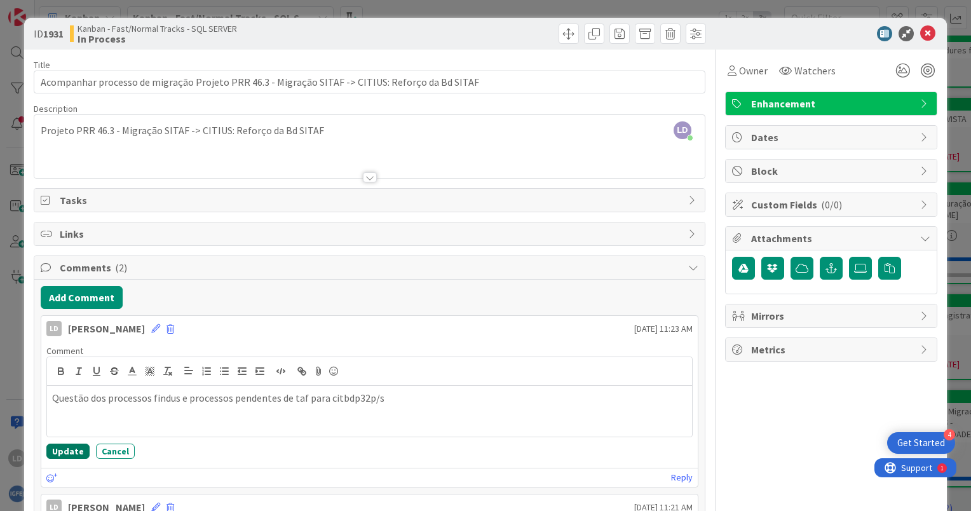
click at [72, 447] on button "Update" at bounding box center [67, 451] width 43 height 15
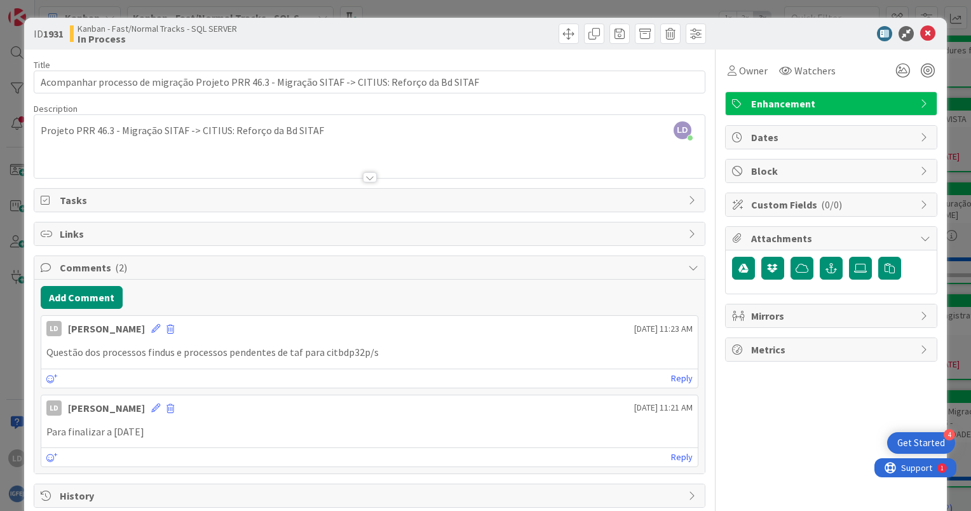
click at [407, 352] on p "Questão dos processos findus e processos pendentes de taf para citbdp32p/s" at bounding box center [369, 352] width 646 height 15
click at [151, 329] on icon at bounding box center [155, 328] width 9 height 9
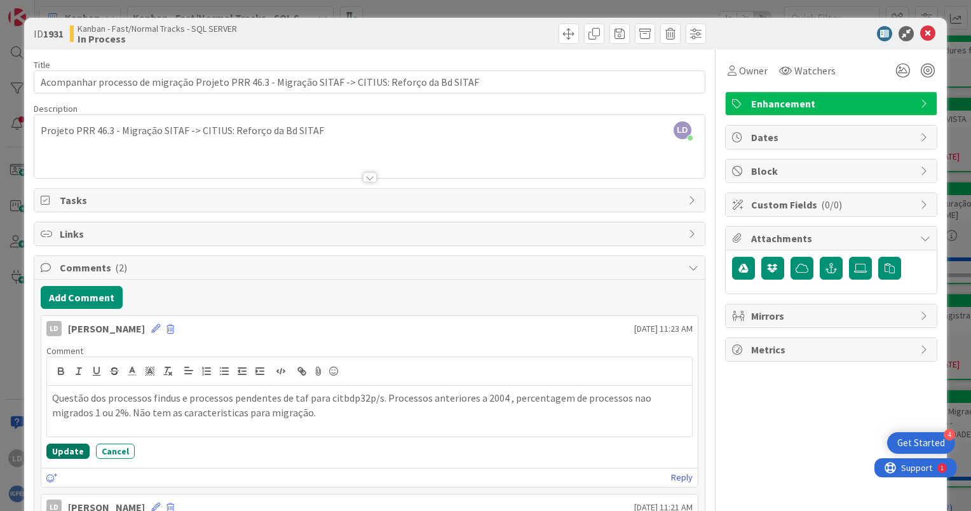
click at [60, 456] on button "Update" at bounding box center [67, 451] width 43 height 15
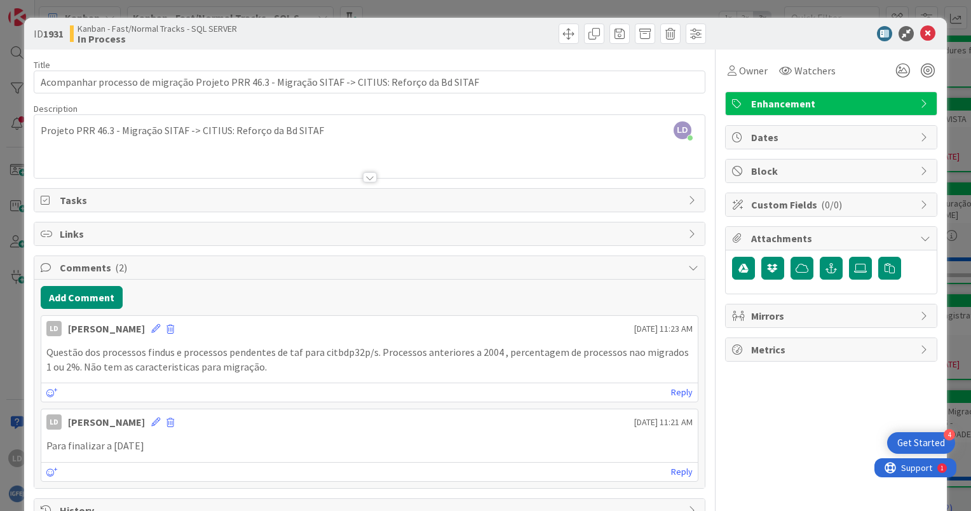
click at [277, 364] on p "Questão dos processos findus e processos pendentes de taf para citbdp32p/s. Pro…" at bounding box center [369, 359] width 646 height 29
click at [920, 39] on icon at bounding box center [927, 33] width 15 height 15
